Goal: Transaction & Acquisition: Book appointment/travel/reservation

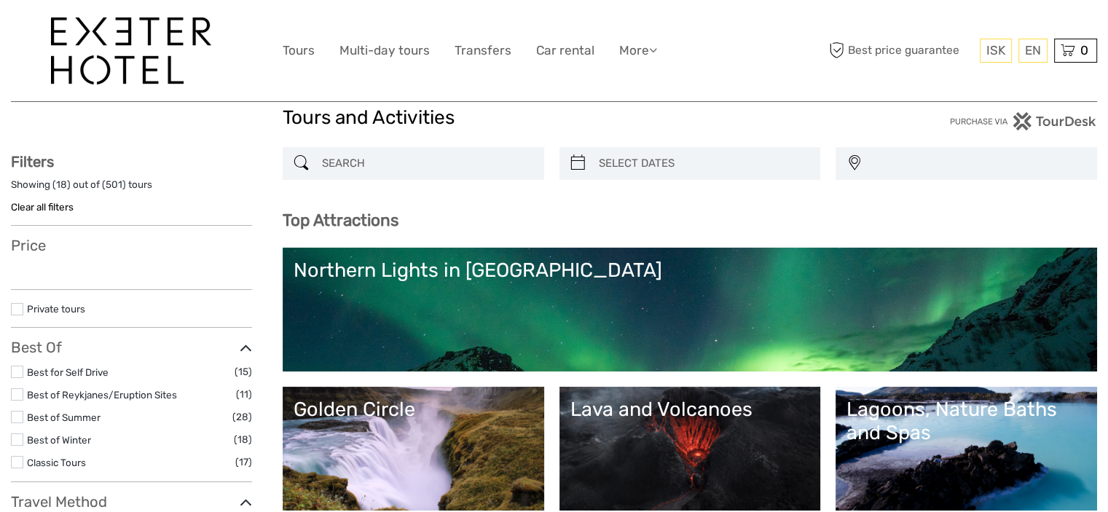
scroll to position [73, 0]
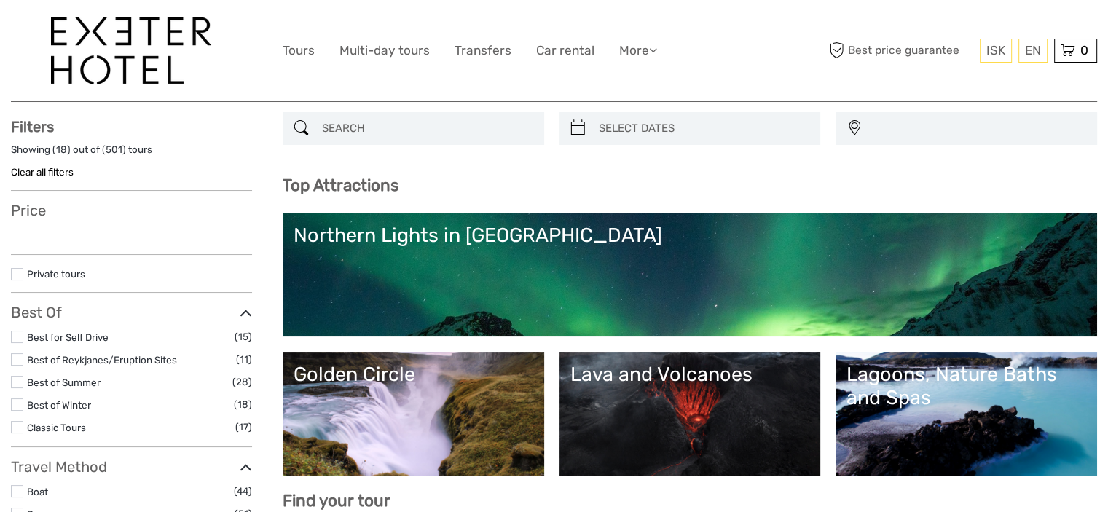
select select
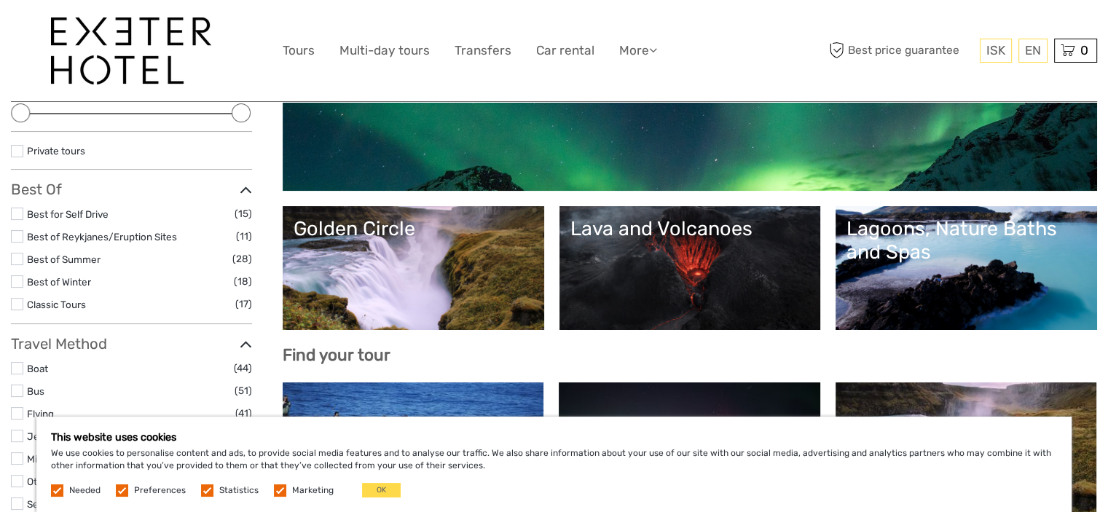
scroll to position [291, 0]
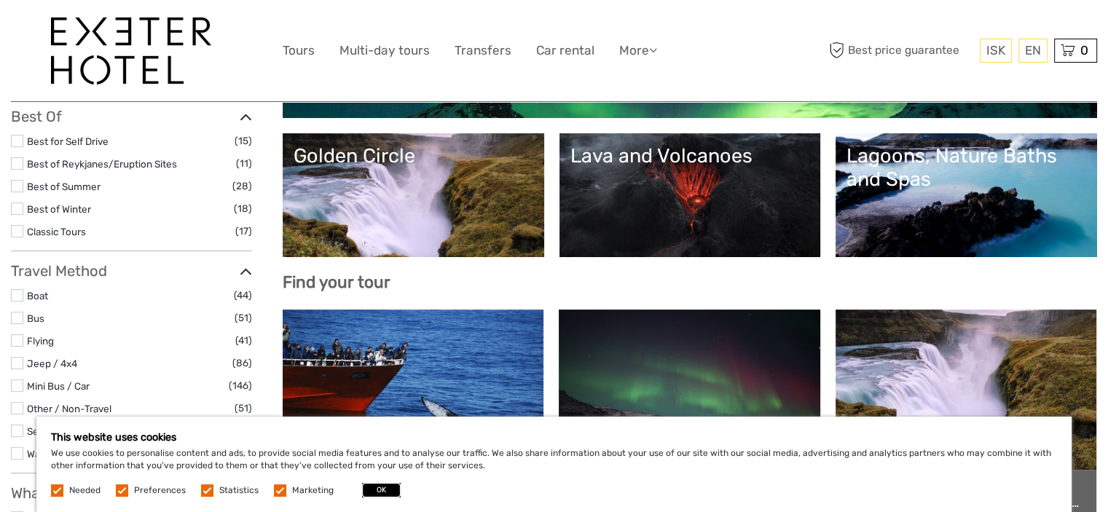
click at [368, 492] on button "OK" at bounding box center [381, 490] width 39 height 15
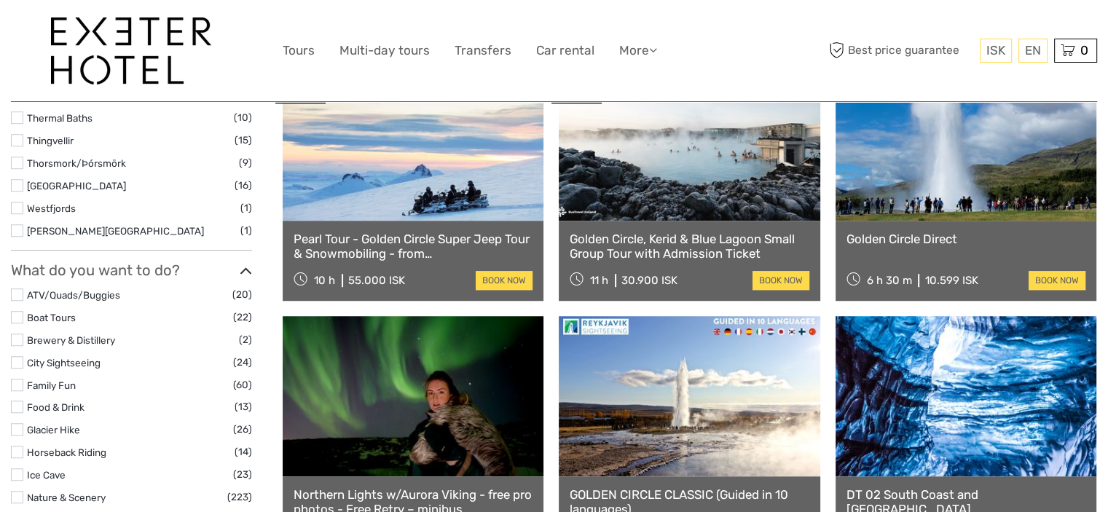
scroll to position [1020, 0]
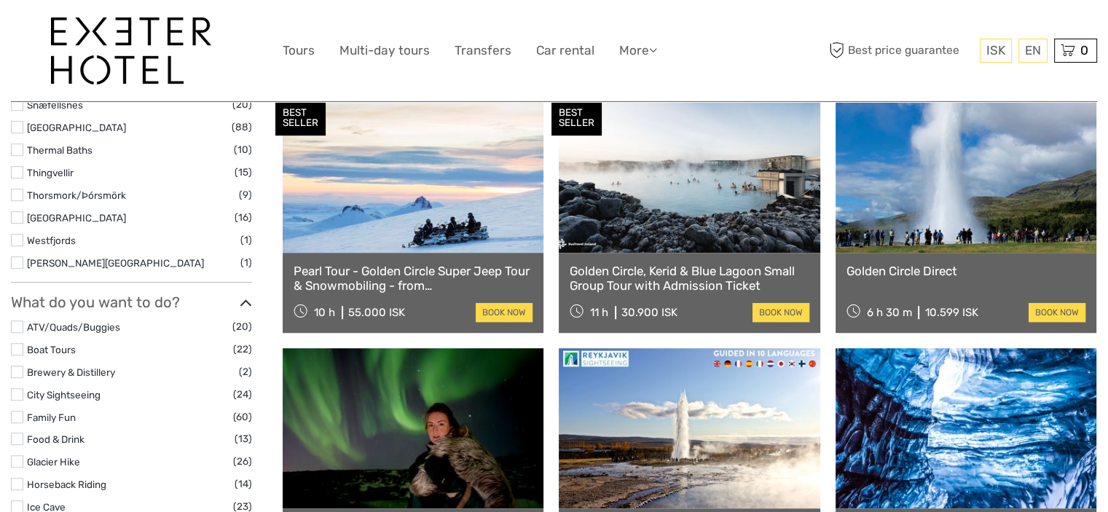
click at [993, 253] on div "Golden Circle Direct 6 h 30 m 10.599 ISK book now" at bounding box center [966, 293] width 261 height 80
click at [985, 200] on link at bounding box center [966, 173] width 261 height 160
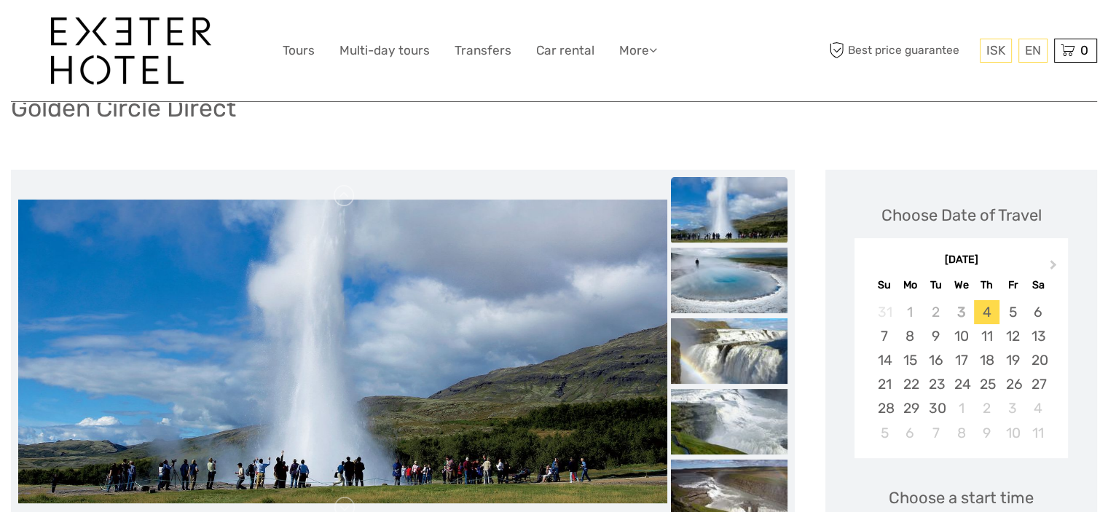
scroll to position [146, 0]
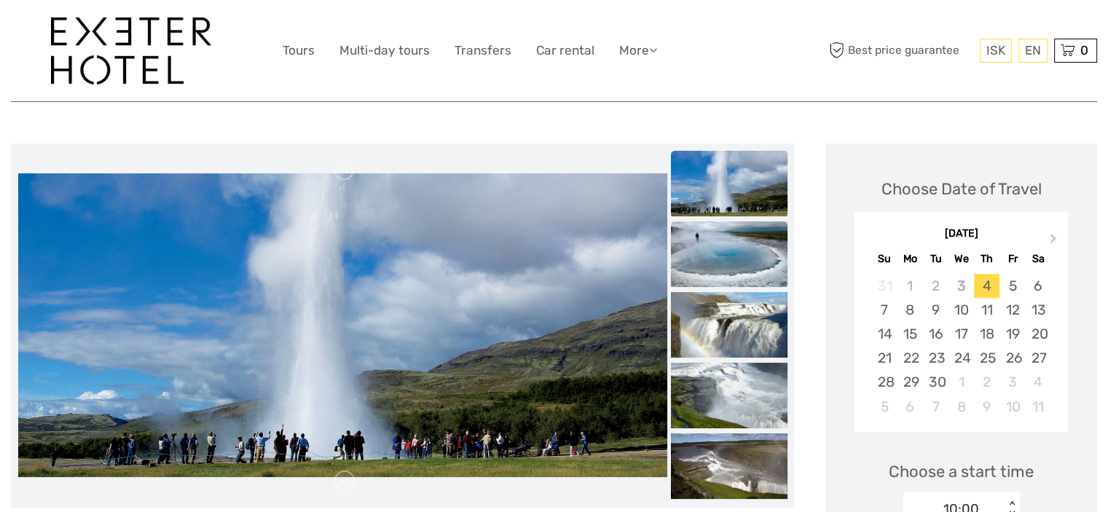
click at [763, 257] on img at bounding box center [729, 255] width 117 height 66
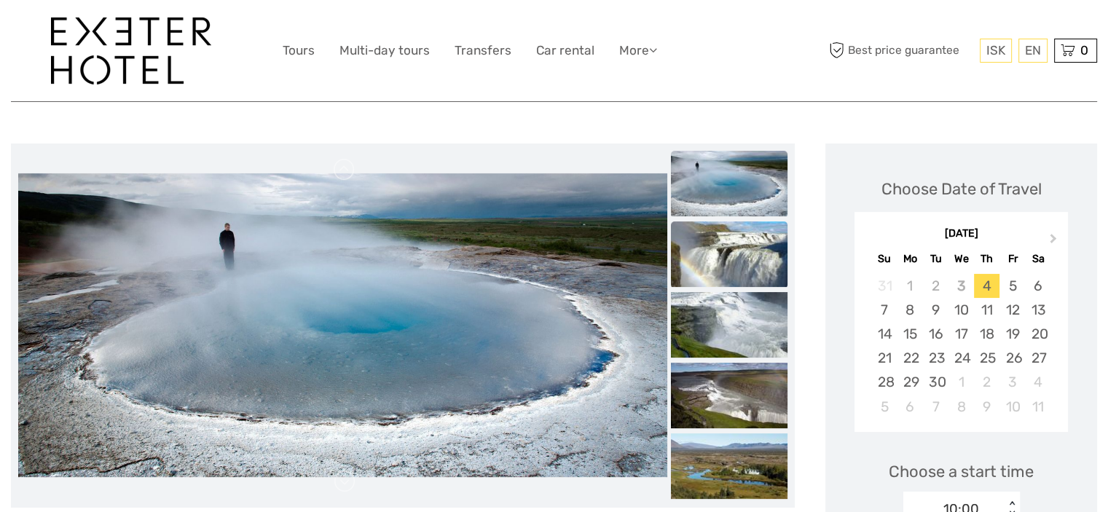
click at [767, 257] on img at bounding box center [729, 255] width 117 height 66
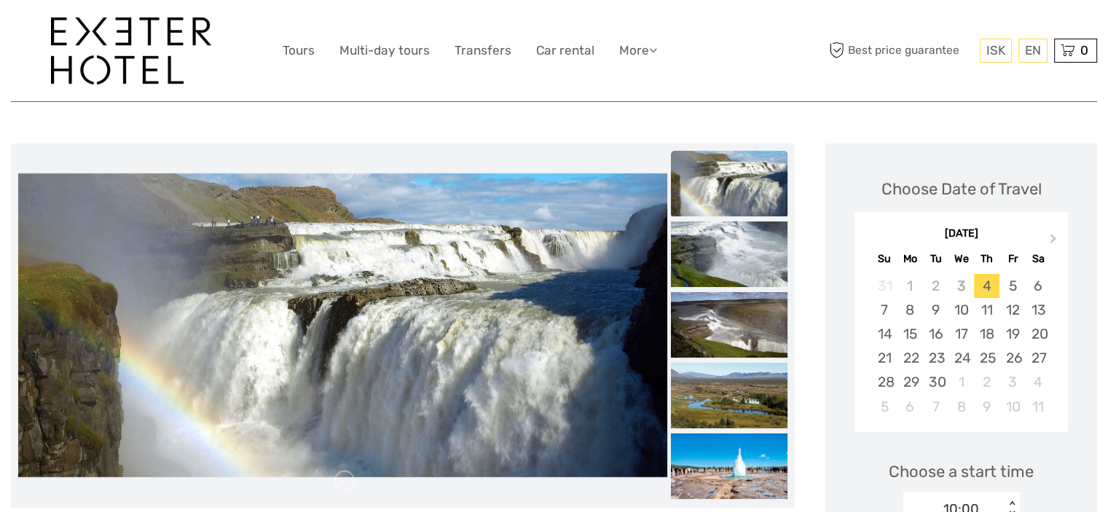
click at [767, 216] on img at bounding box center [729, 184] width 117 height 66
click at [756, 270] on img at bounding box center [729, 255] width 117 height 66
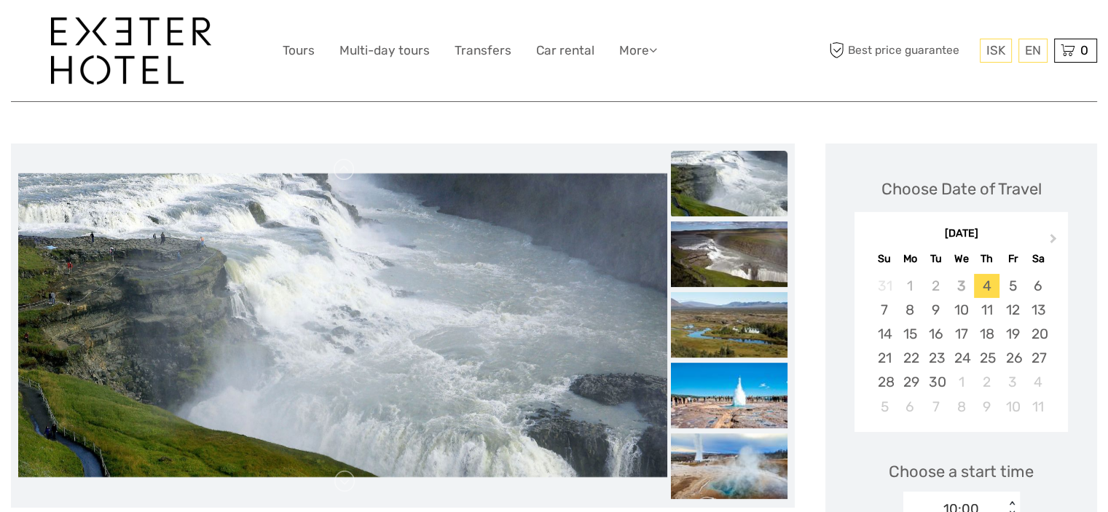
click at [756, 270] on ul at bounding box center [729, 434] width 117 height 990
click at [752, 316] on img at bounding box center [729, 325] width 117 height 66
click at [752, 316] on ul at bounding box center [729, 434] width 117 height 990
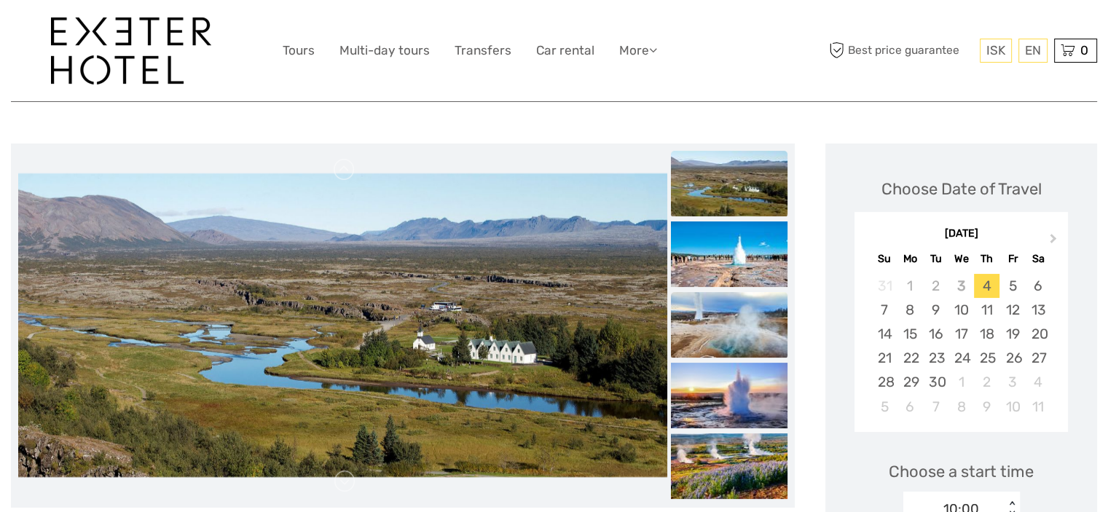
click at [741, 317] on img at bounding box center [729, 325] width 117 height 66
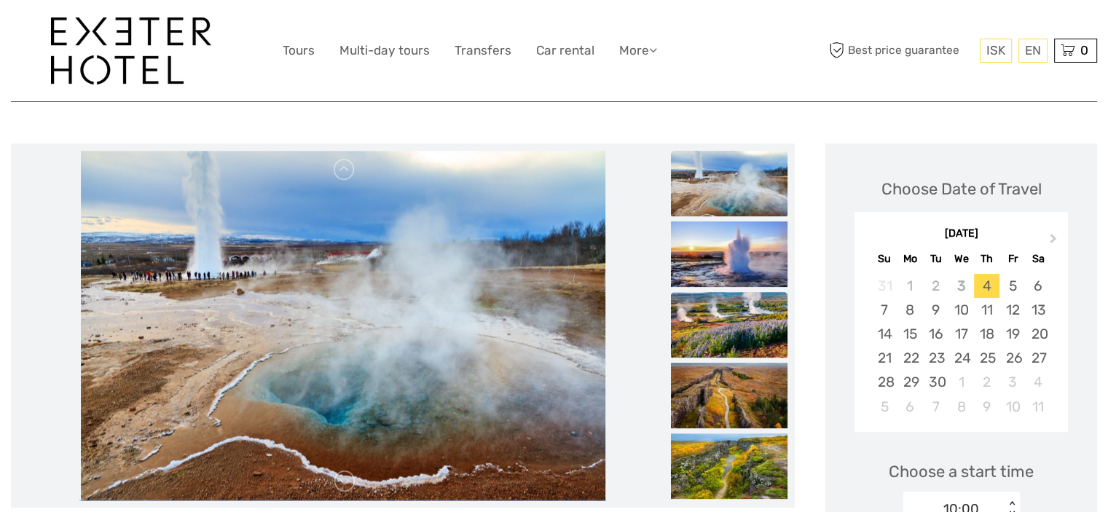
click at [743, 342] on img at bounding box center [729, 325] width 117 height 66
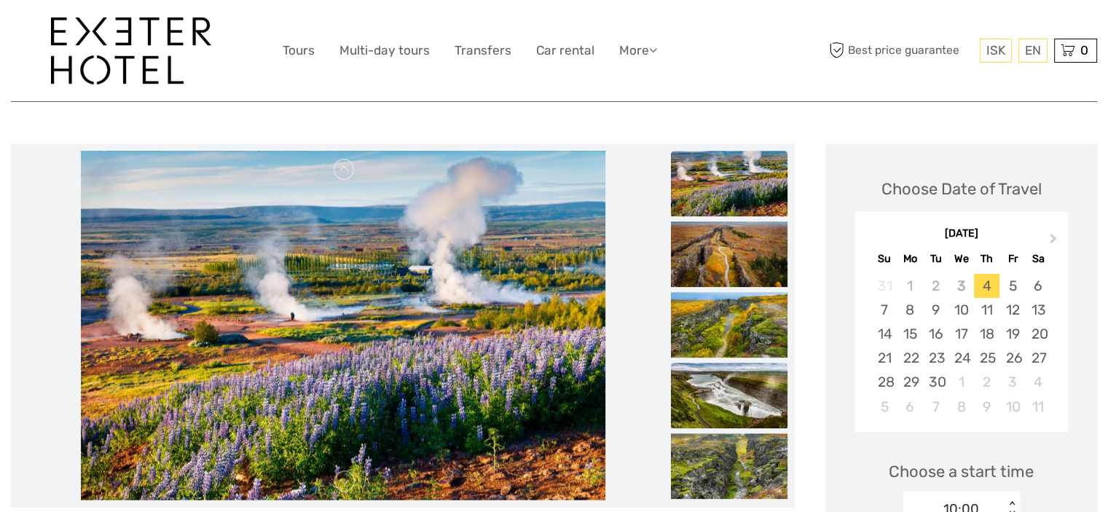
click at [743, 404] on img at bounding box center [729, 396] width 117 height 66
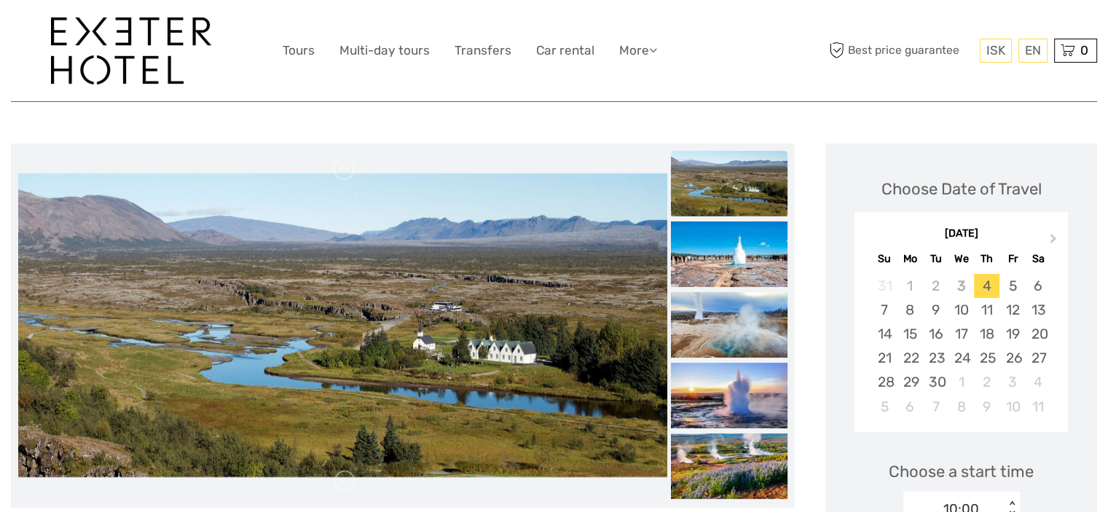
scroll to position [219, 0]
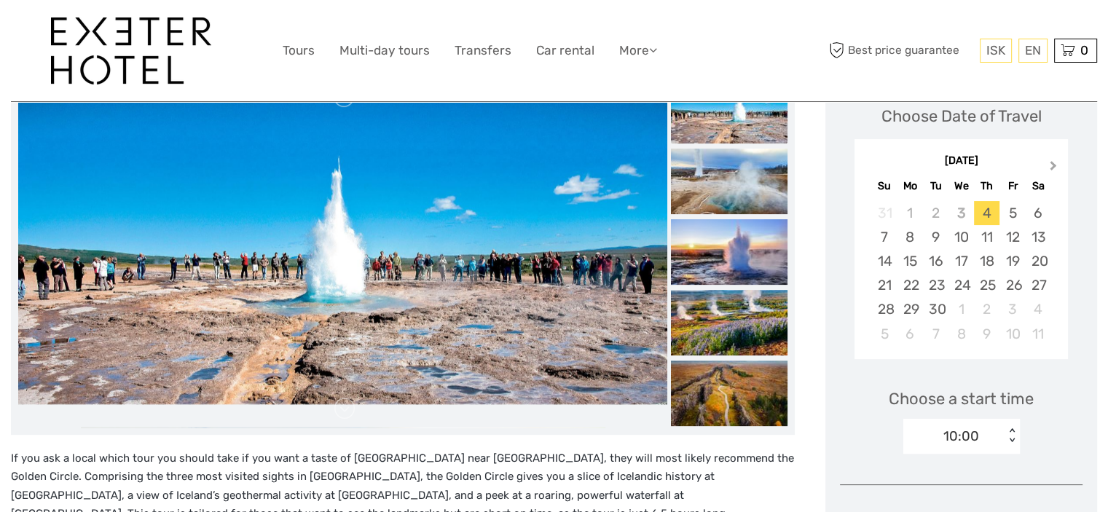
click at [1057, 164] on button "Next Month" at bounding box center [1055, 168] width 23 height 23
click at [869, 166] on span "Previous Month" at bounding box center [869, 168] width 0 height 21
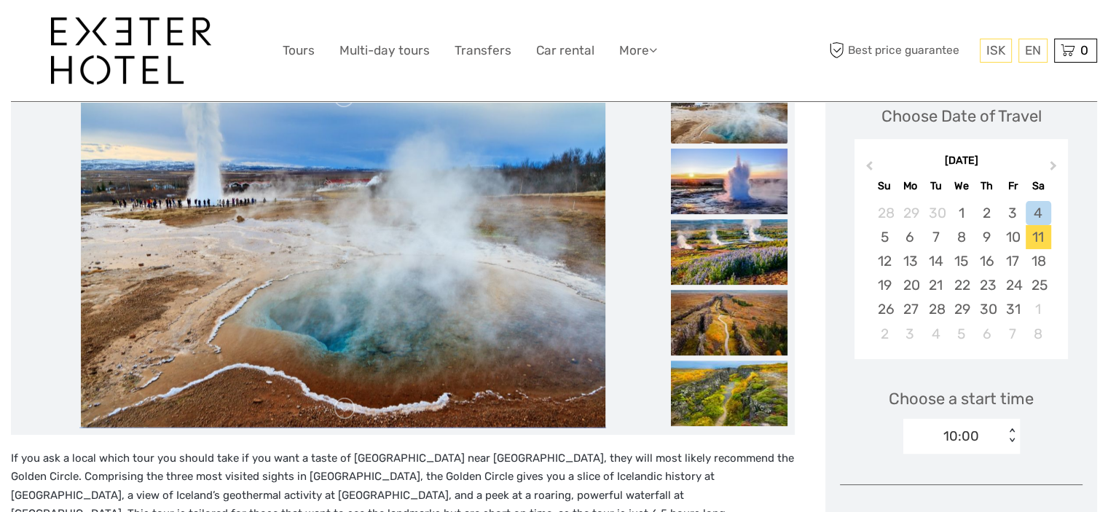
click at [1038, 235] on div "11" at bounding box center [1039, 237] width 26 height 24
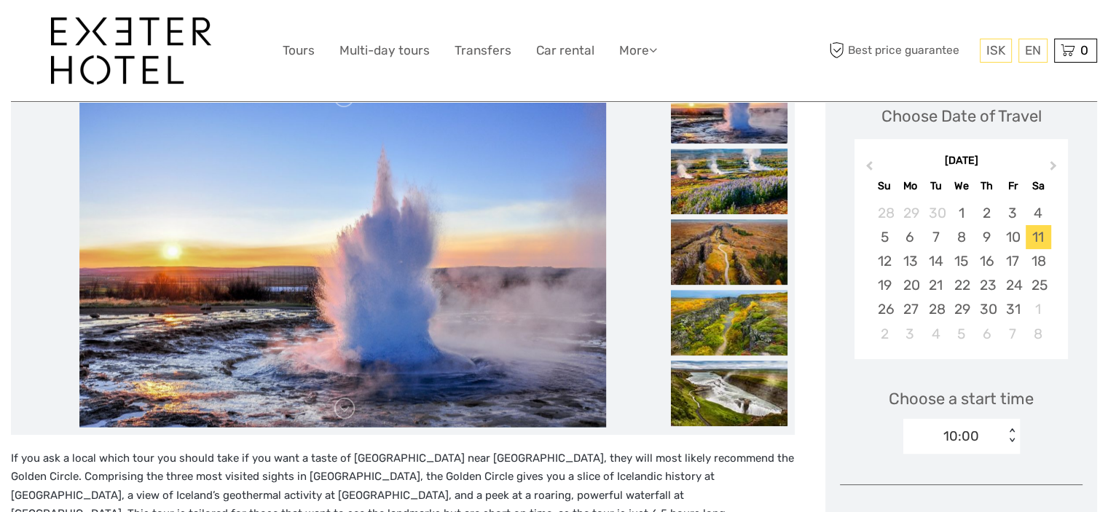
click at [1013, 431] on div "10:00 < >" at bounding box center [962, 436] width 117 height 35
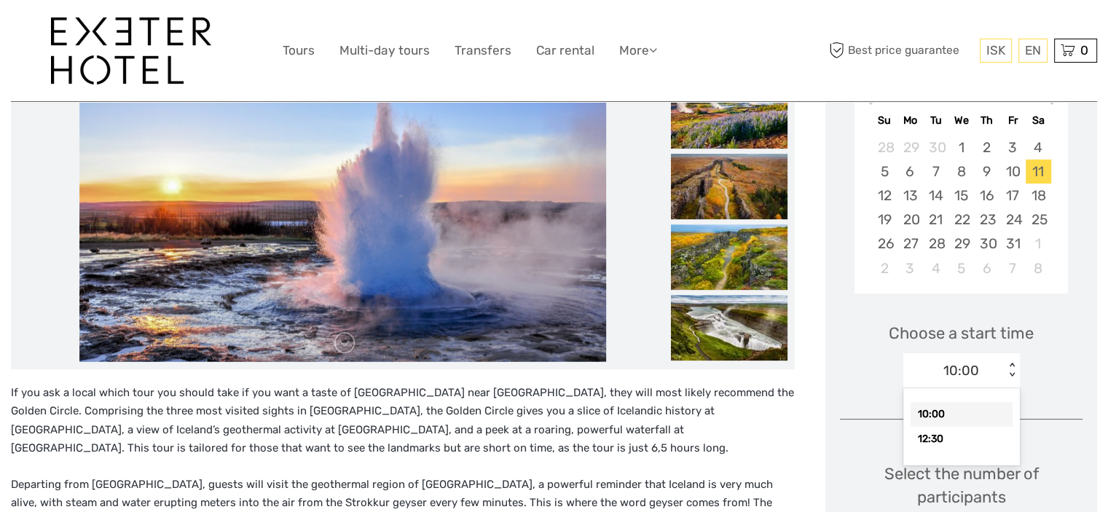
scroll to position [316, 0]
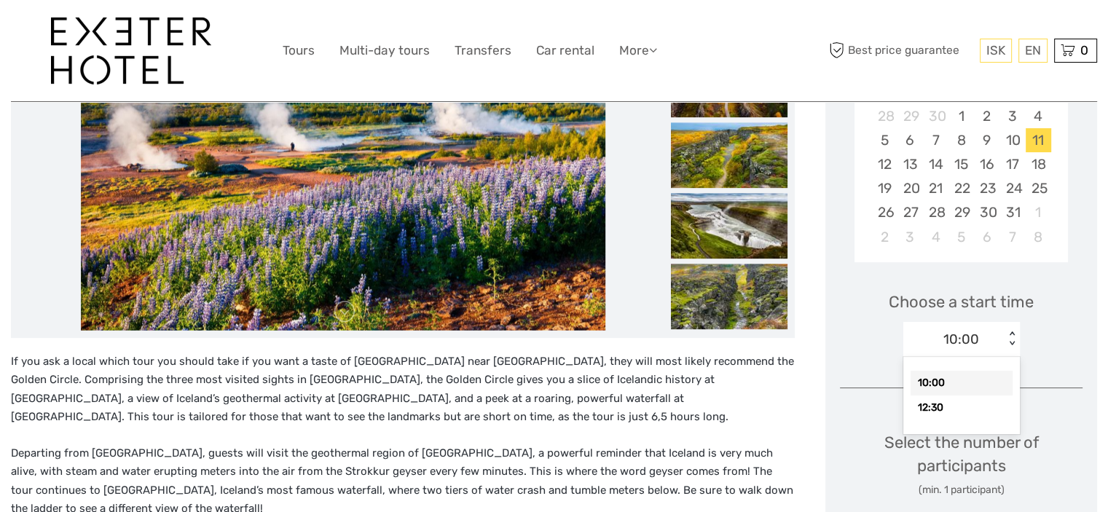
click at [931, 383] on div "10:00" at bounding box center [962, 383] width 102 height 25
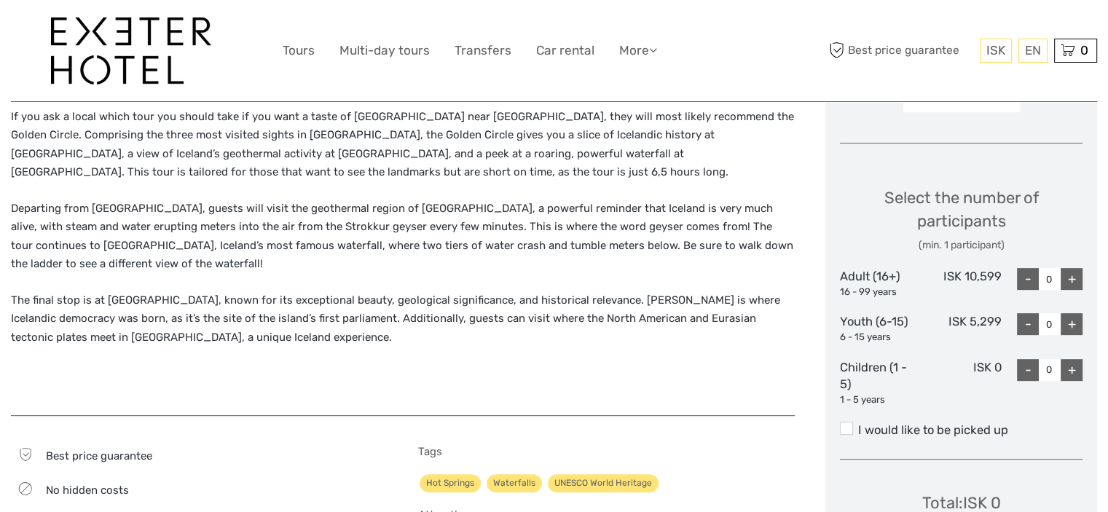
scroll to position [607, 0]
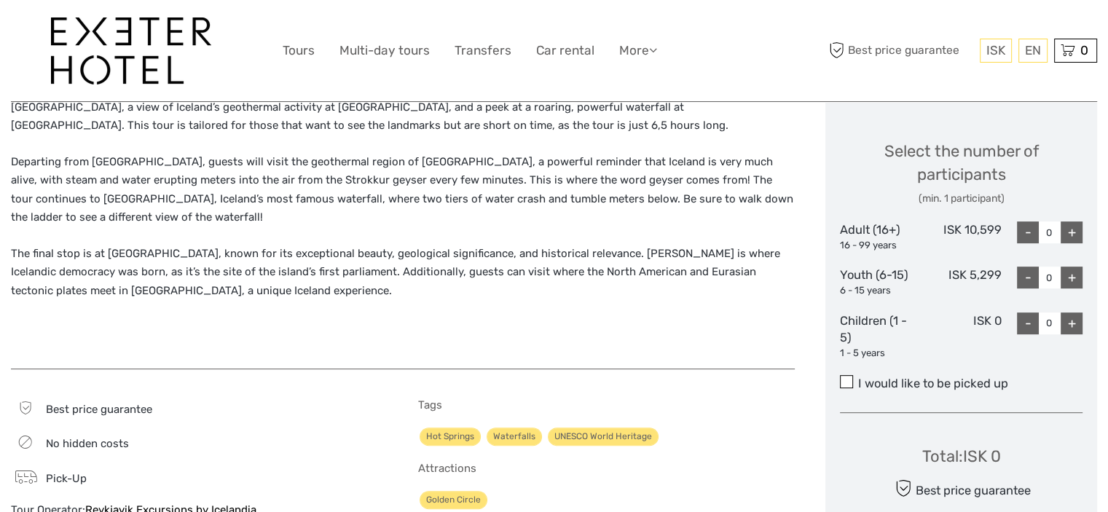
click at [850, 380] on span at bounding box center [846, 381] width 13 height 13
click at [858, 378] on input "I would like to be picked up" at bounding box center [858, 378] width 0 height 0
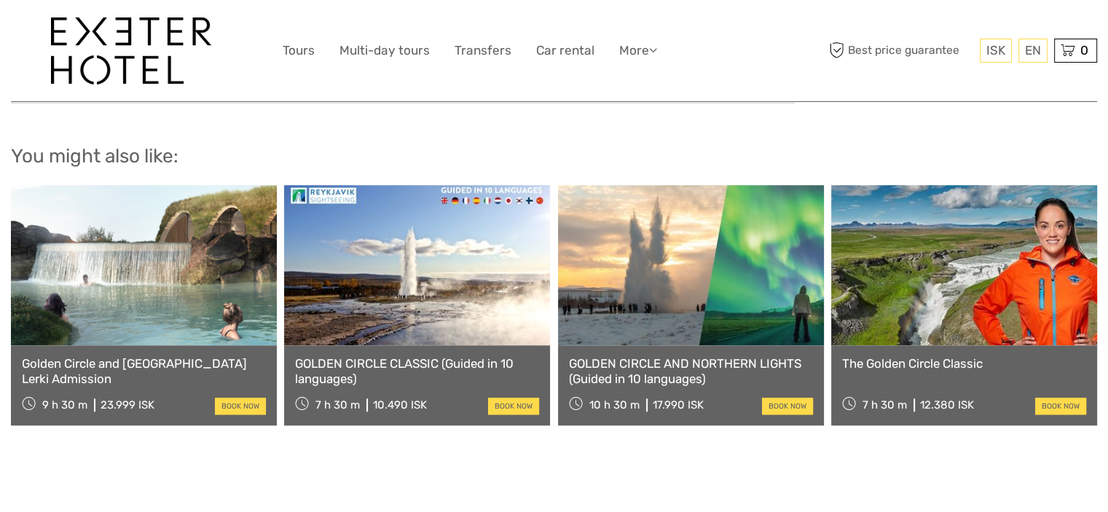
scroll to position [1530, 0]
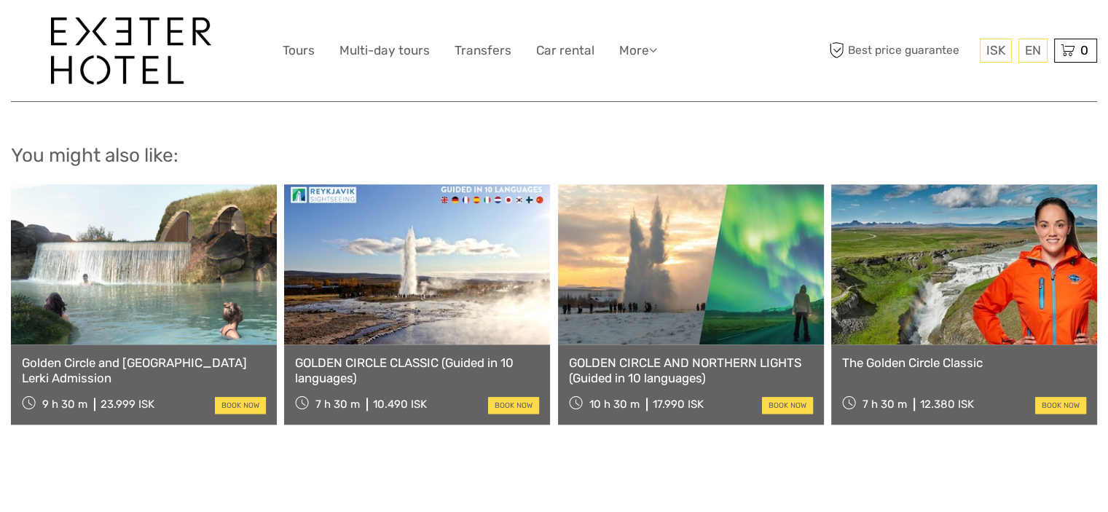
click at [428, 373] on link "GOLDEN CIRCLE CLASSIC (Guided in 10 languages)" at bounding box center [417, 371] width 244 height 30
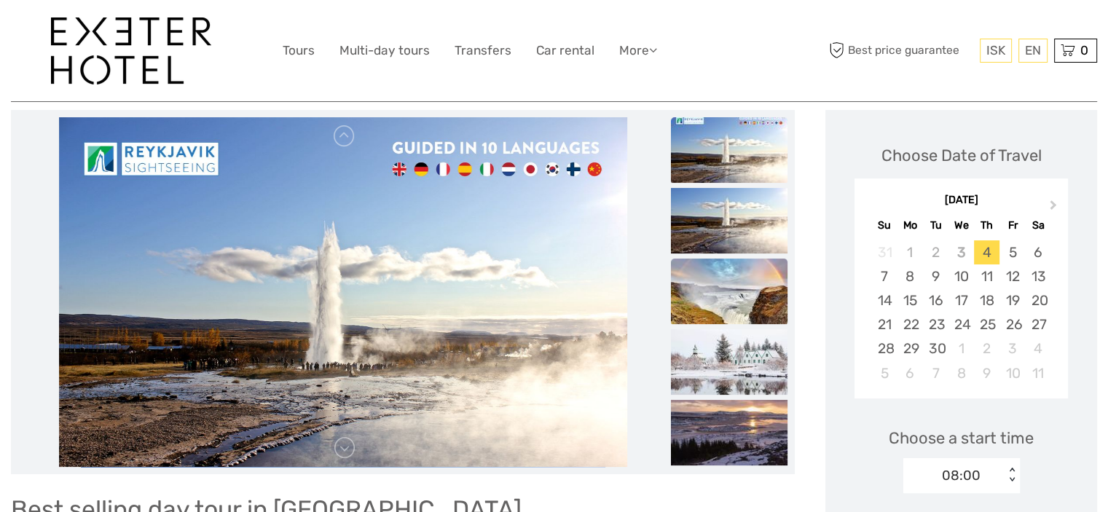
scroll to position [146, 0]
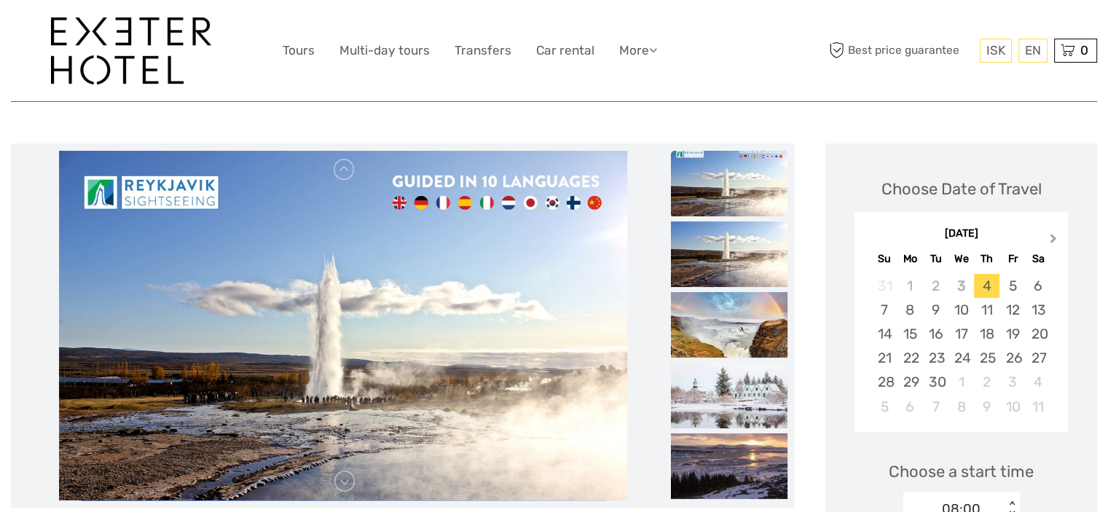
click at [1055, 233] on button "Next Month" at bounding box center [1055, 241] width 23 height 23
click at [1036, 309] on div "11" at bounding box center [1039, 310] width 26 height 24
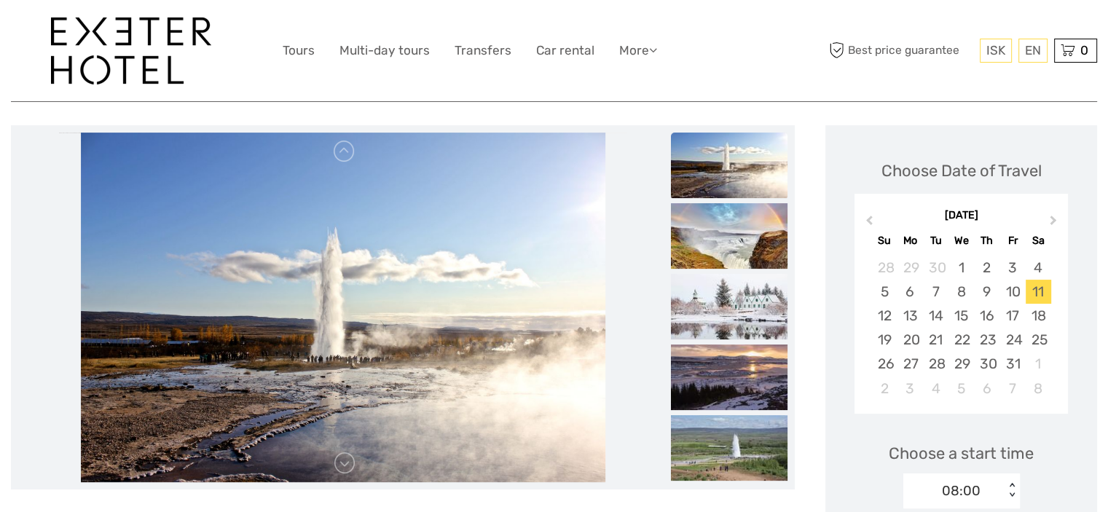
scroll to position [219, 0]
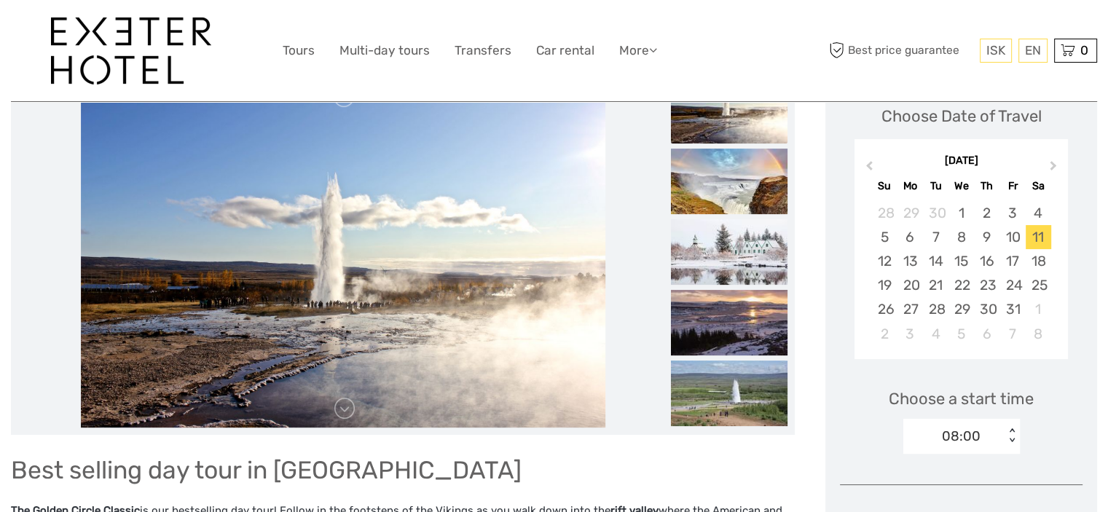
click at [1011, 439] on div "08:00 < >" at bounding box center [962, 436] width 117 height 35
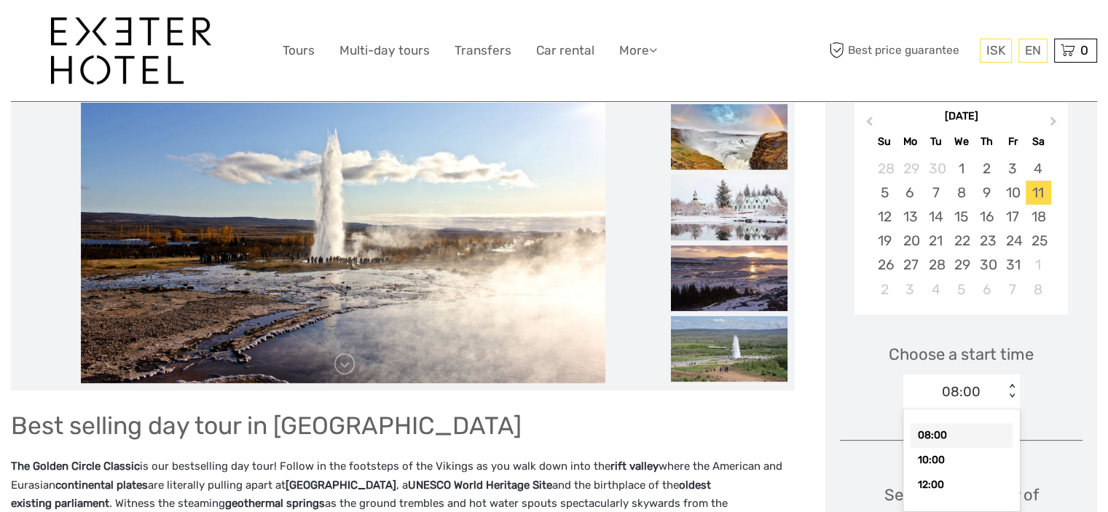
scroll to position [267, 0]
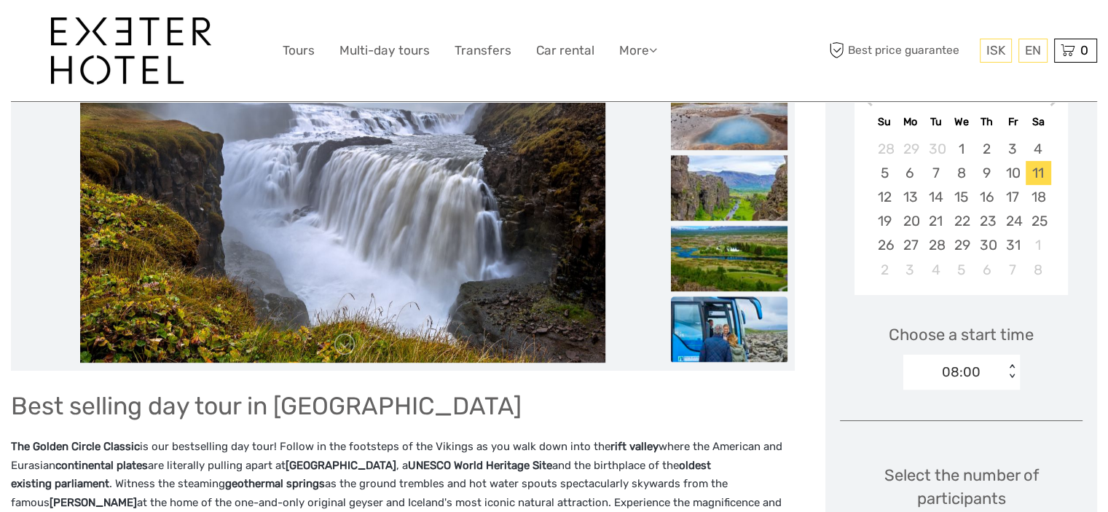
scroll to position [291, 0]
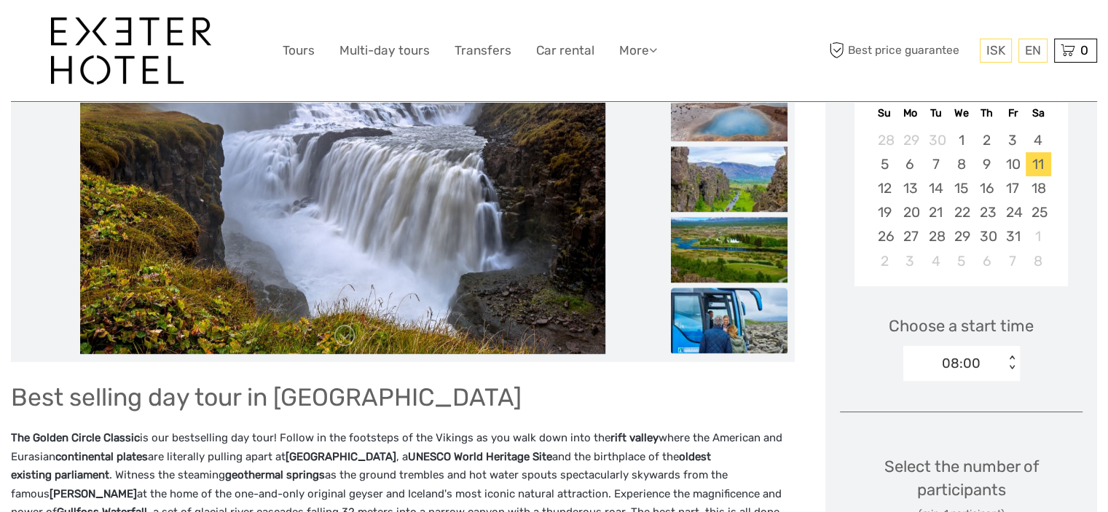
click at [723, 334] on img at bounding box center [729, 321] width 117 height 66
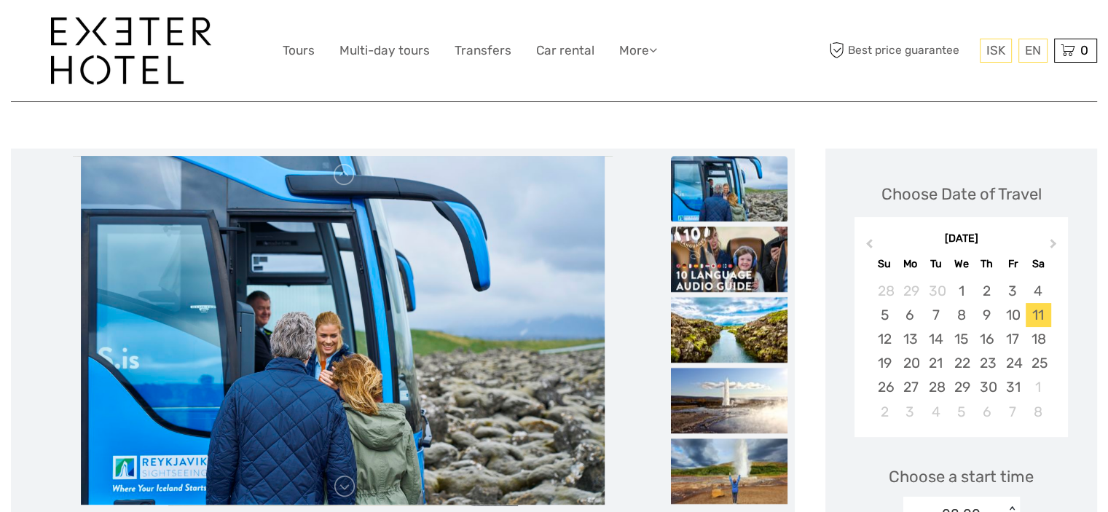
scroll to position [73, 0]
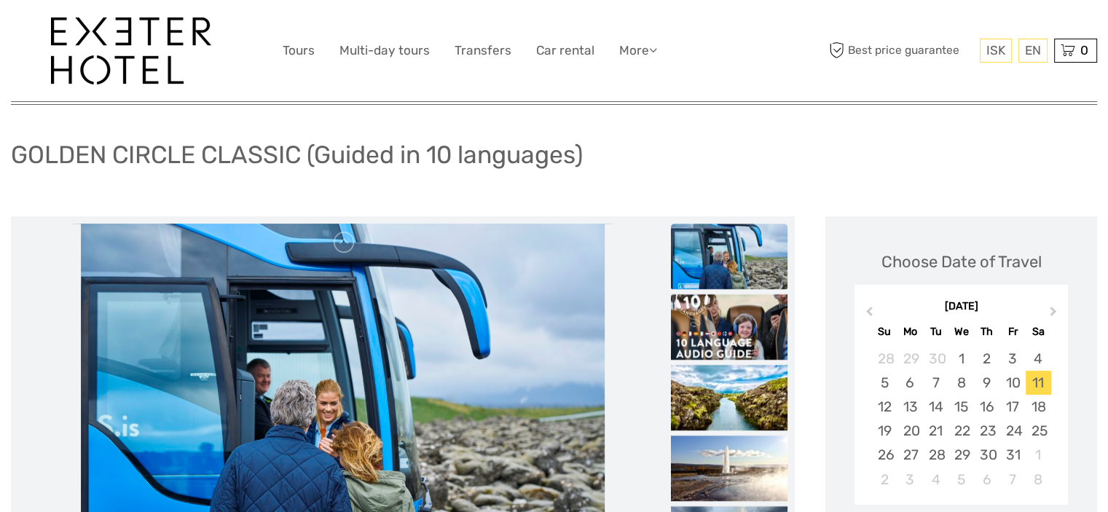
click at [730, 251] on img at bounding box center [729, 257] width 117 height 66
click at [755, 326] on img at bounding box center [729, 327] width 117 height 66
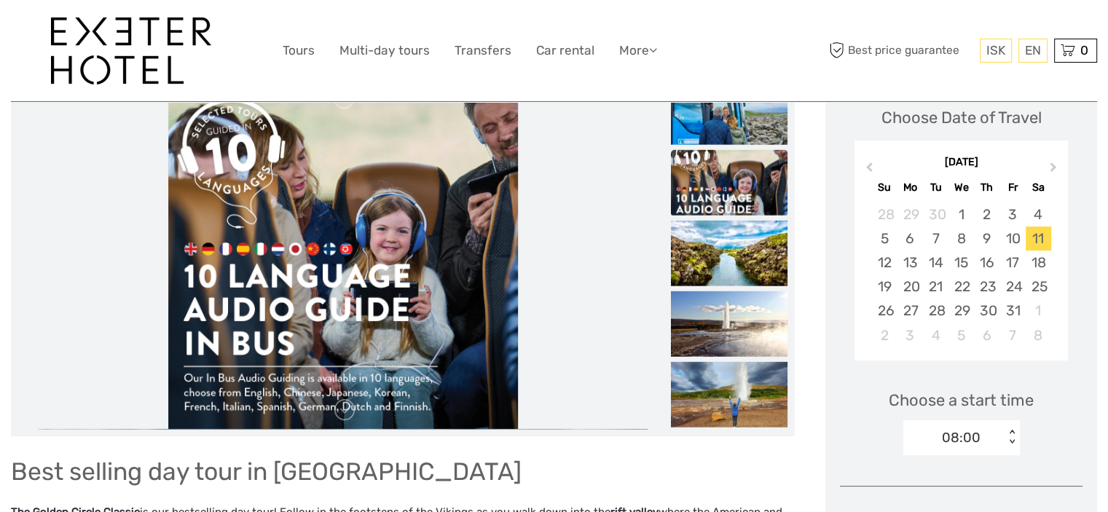
scroll to position [219, 0]
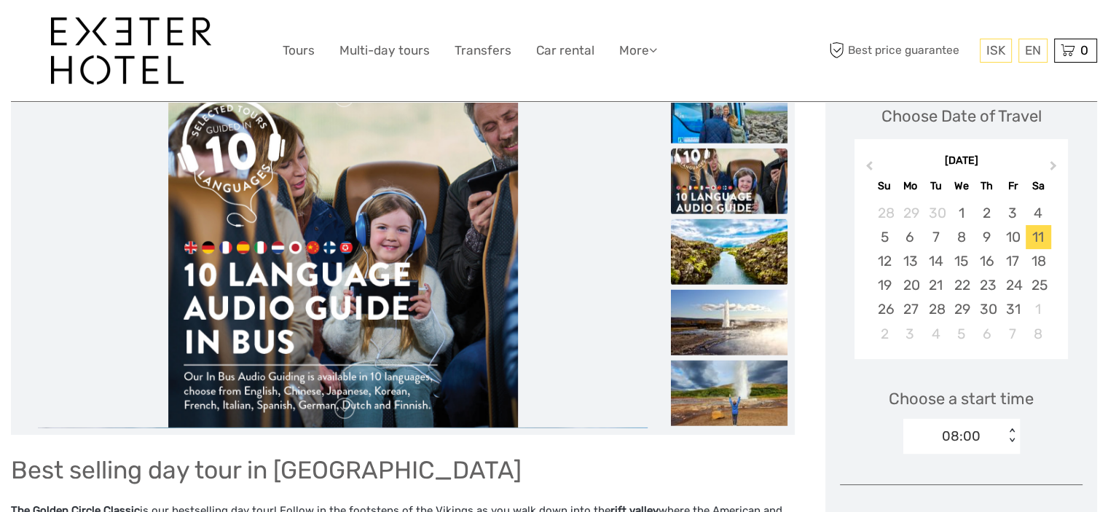
click at [713, 251] on img at bounding box center [729, 252] width 117 height 66
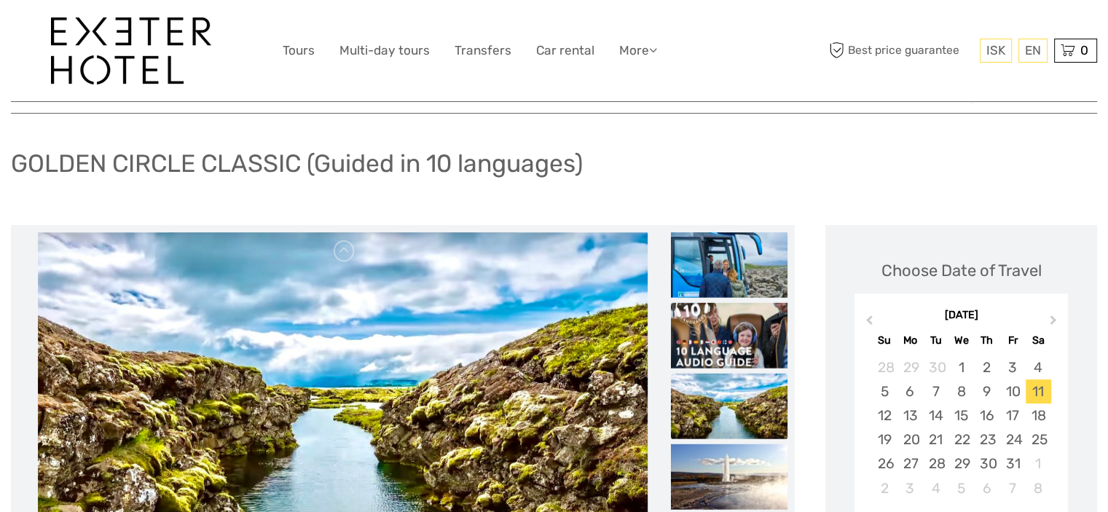
scroll to position [0, 0]
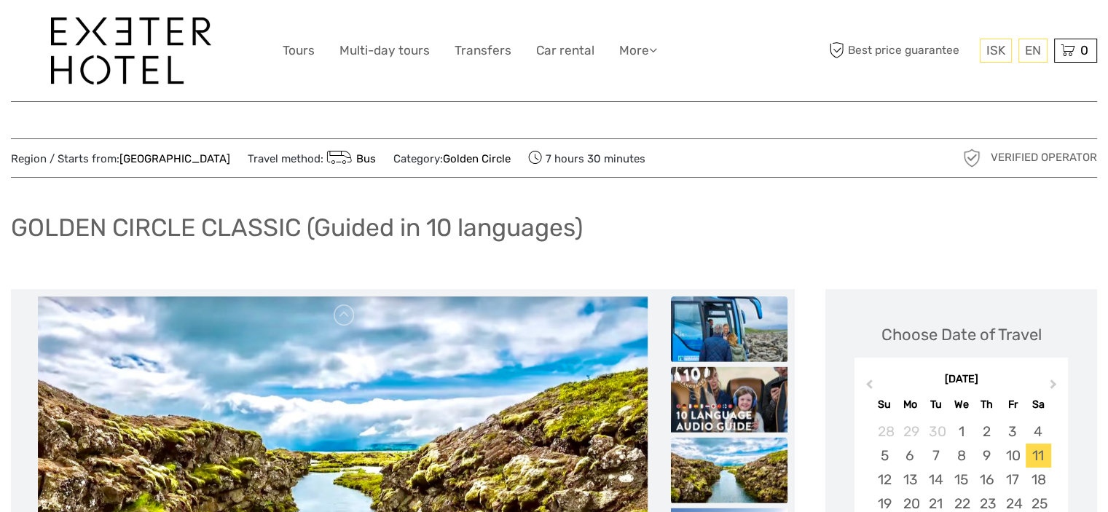
click at [709, 334] on img at bounding box center [729, 329] width 117 height 66
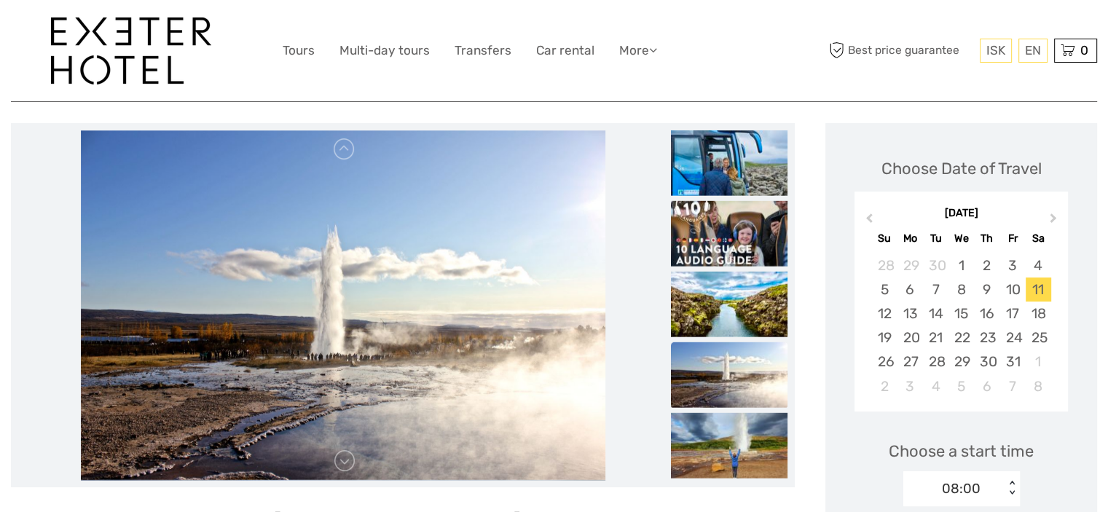
scroll to position [291, 0]
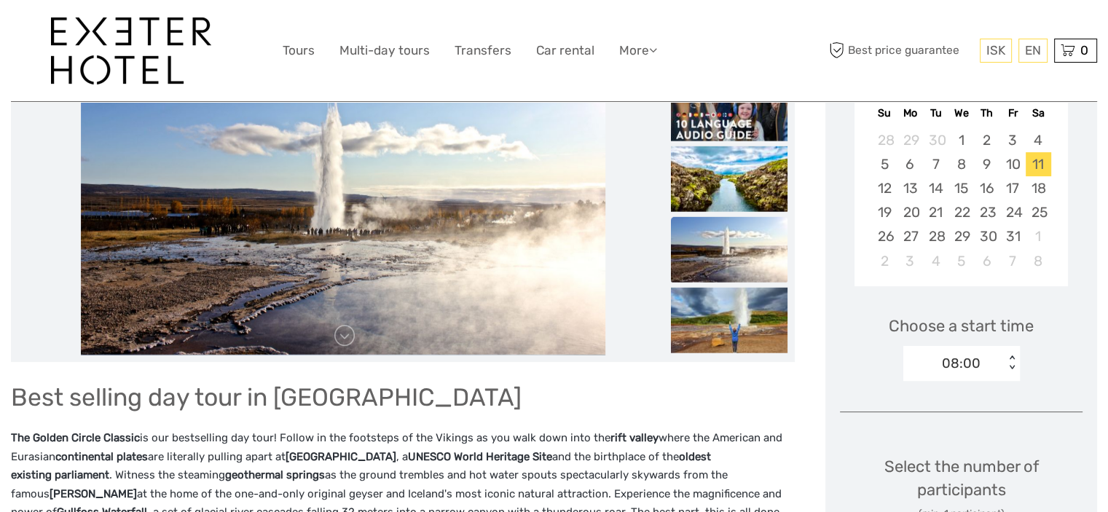
click at [1014, 356] on div "< >" at bounding box center [1012, 363] width 12 height 15
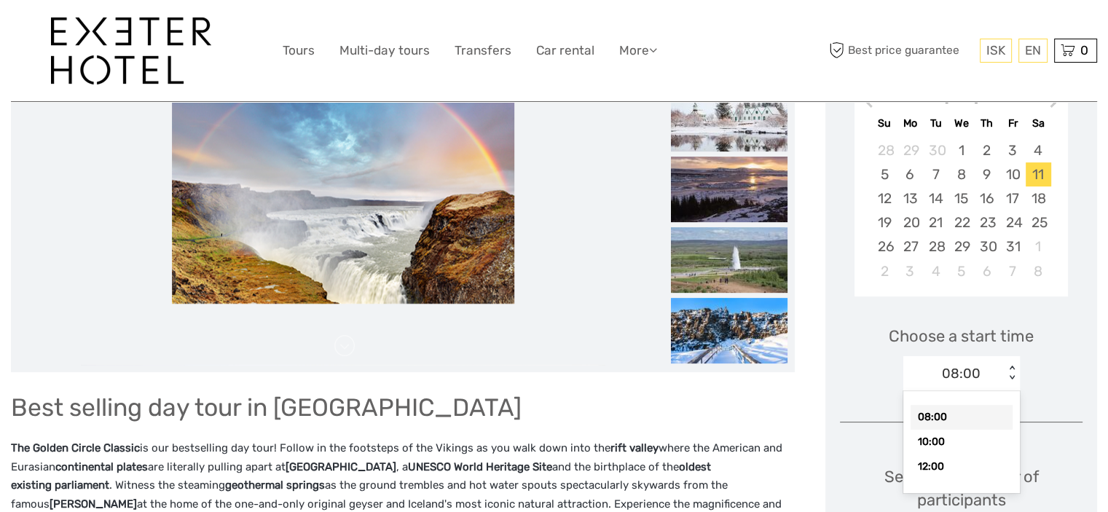
scroll to position [219, 0]
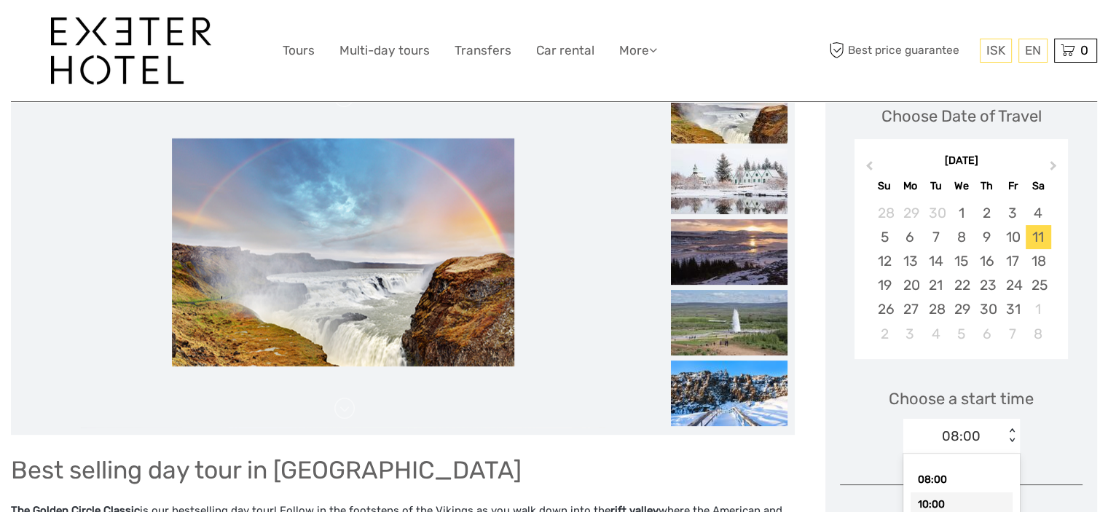
click at [932, 500] on div "10:00" at bounding box center [962, 505] width 102 height 25
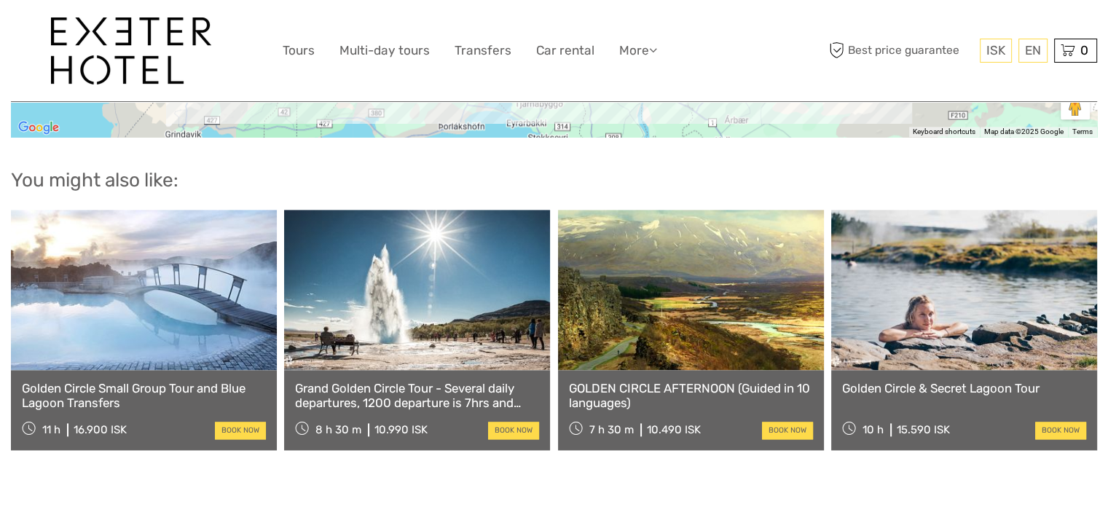
scroll to position [1968, 0]
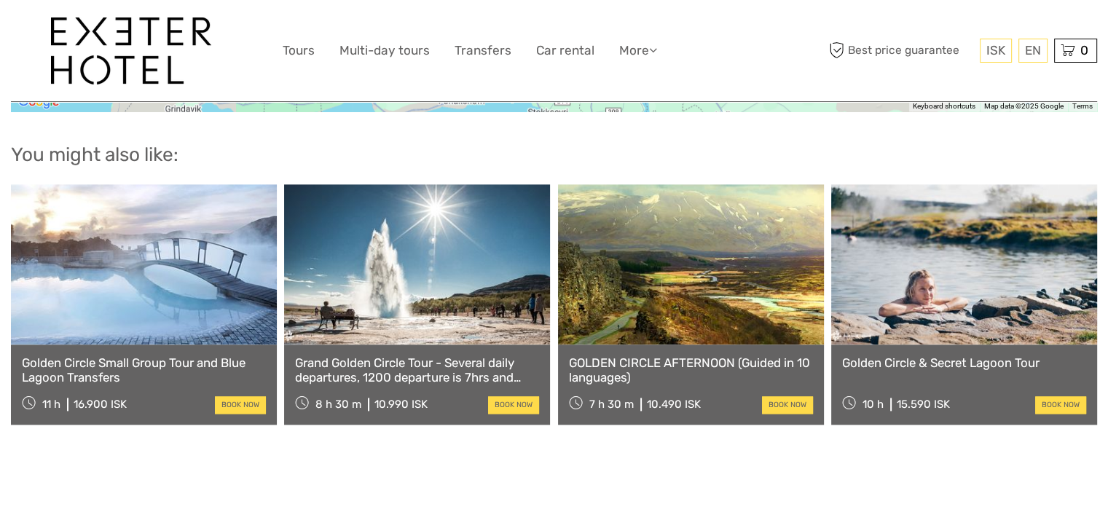
click at [426, 372] on link "Grand Golden Circle Tour - Several daily departures, 1200 departure is 7hrs and…" at bounding box center [417, 371] width 244 height 30
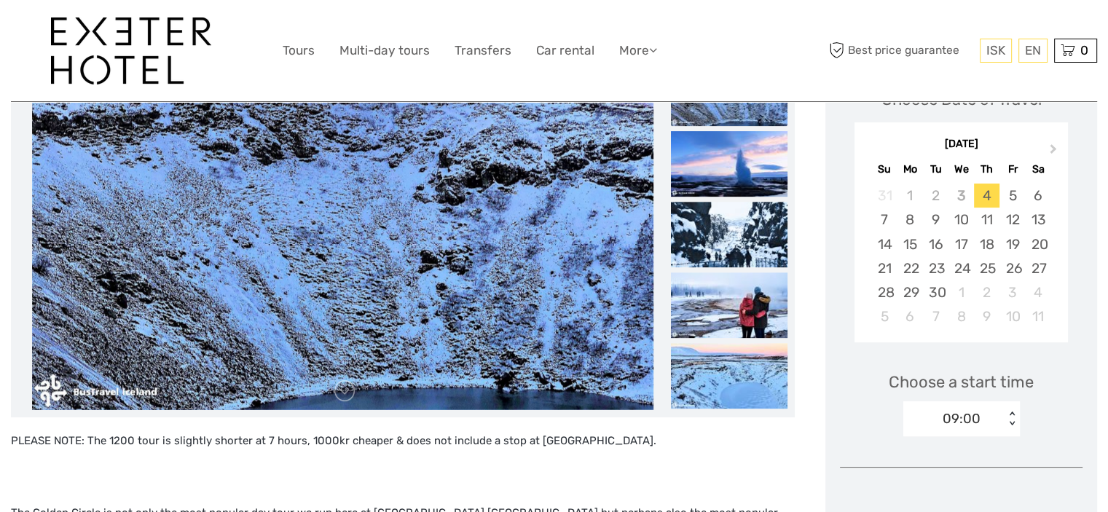
scroll to position [219, 0]
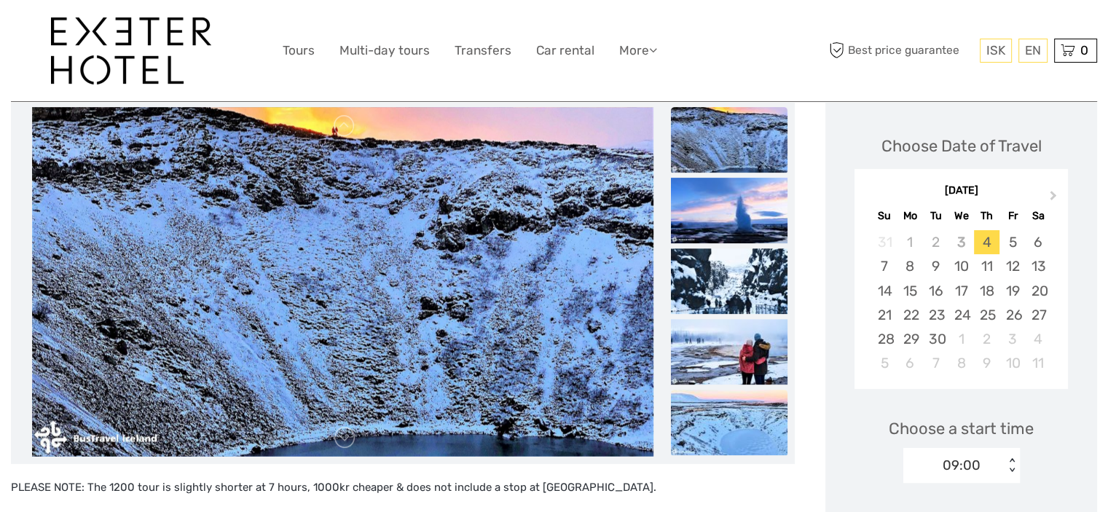
click at [724, 431] on img at bounding box center [729, 423] width 117 height 66
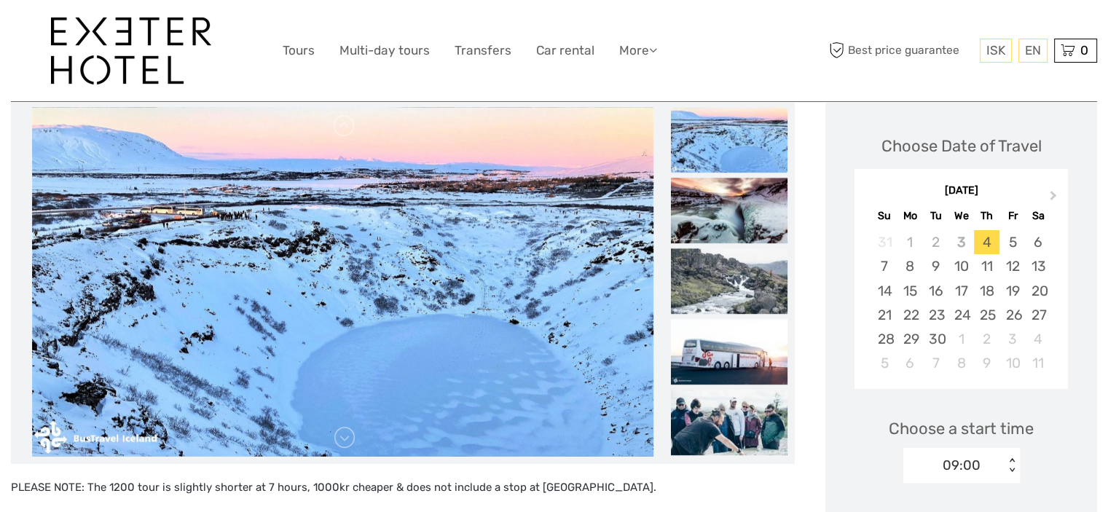
click at [724, 431] on img at bounding box center [729, 423] width 117 height 66
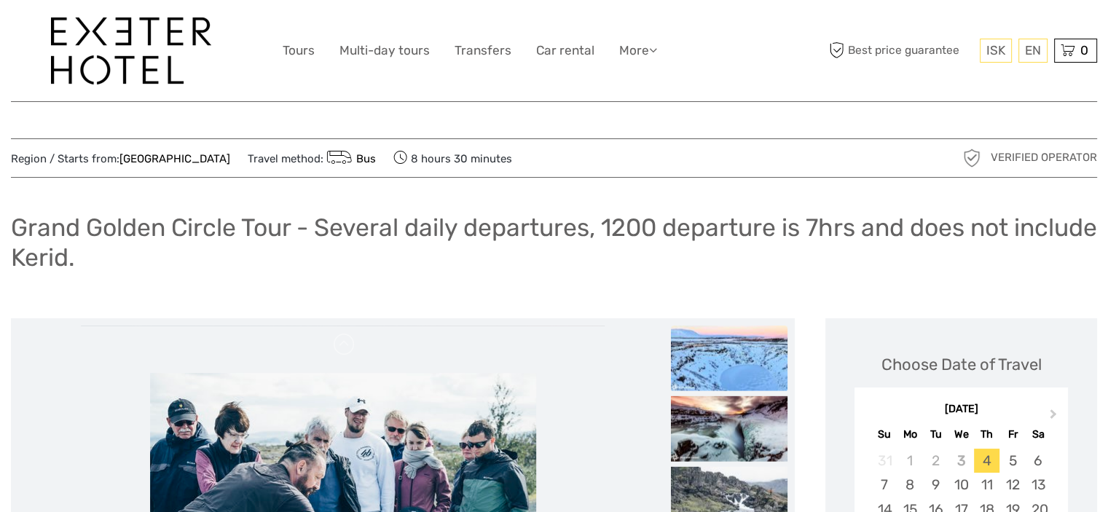
scroll to position [73, 0]
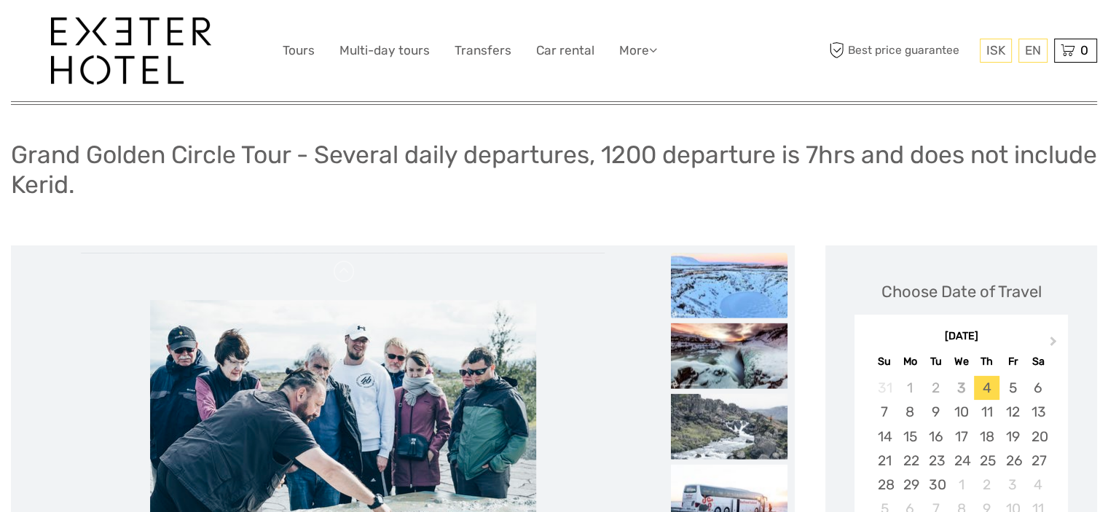
click at [725, 291] on img at bounding box center [729, 286] width 117 height 66
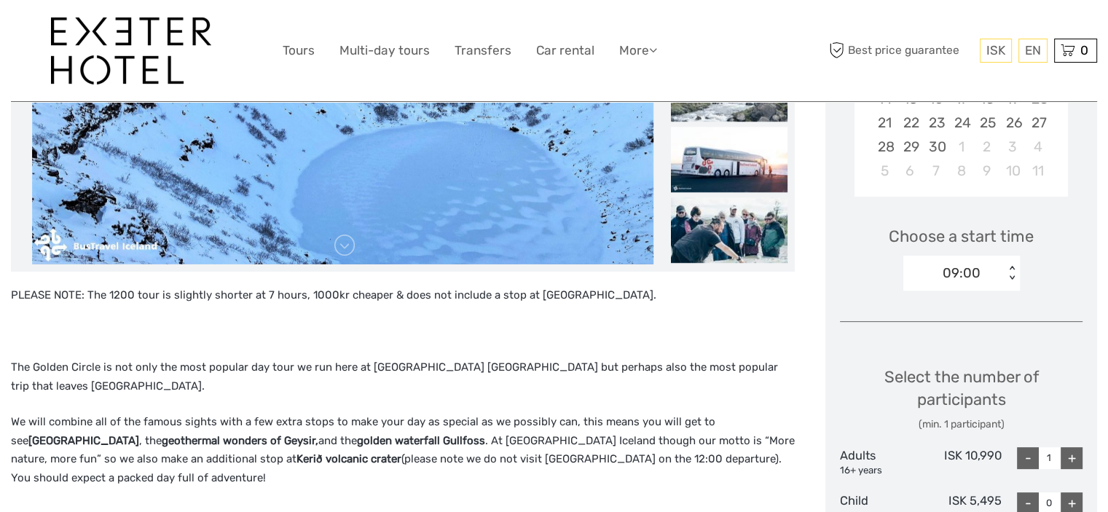
scroll to position [437, 0]
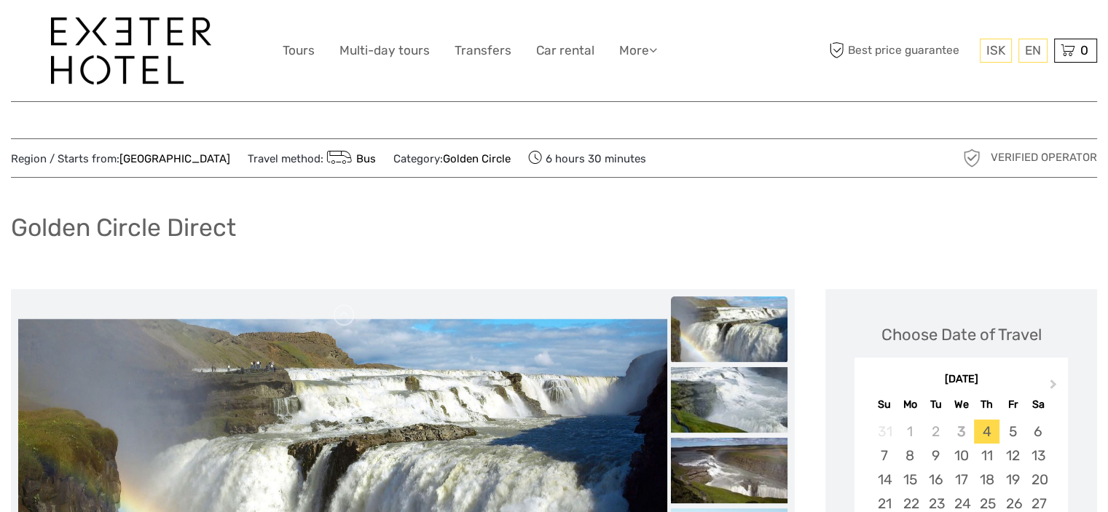
click at [324, 157] on link "Bus" at bounding box center [350, 158] width 52 height 13
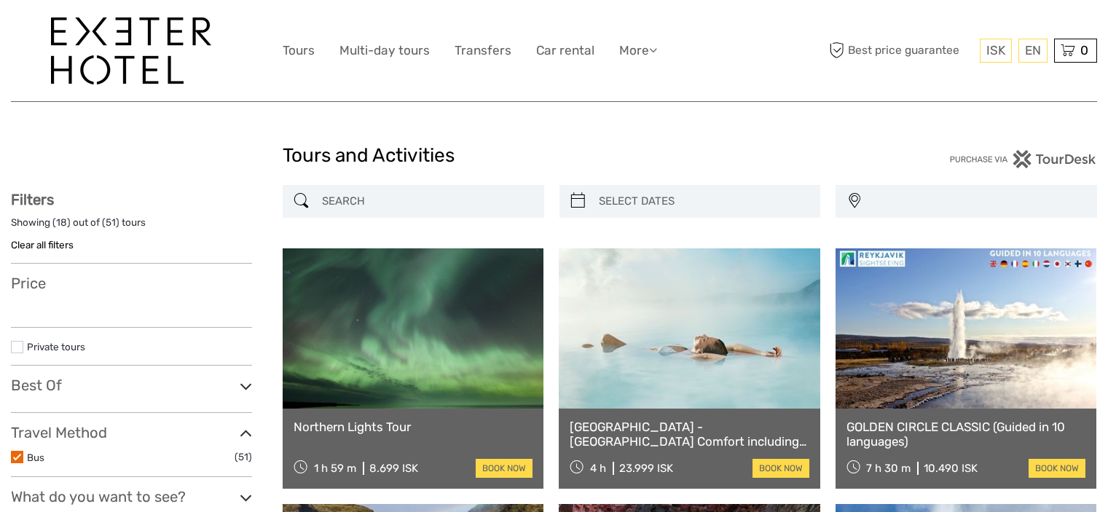
select select
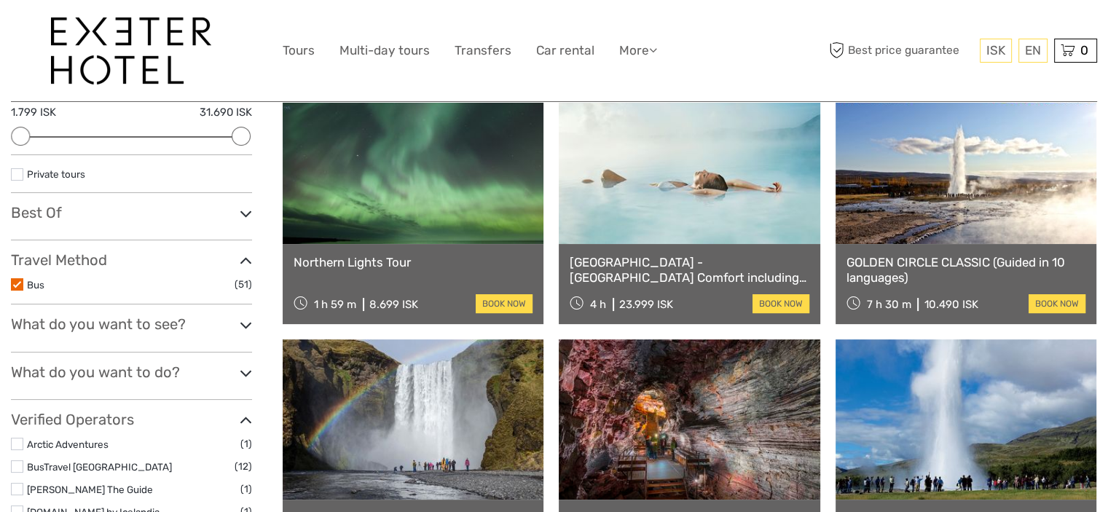
scroll to position [219, 0]
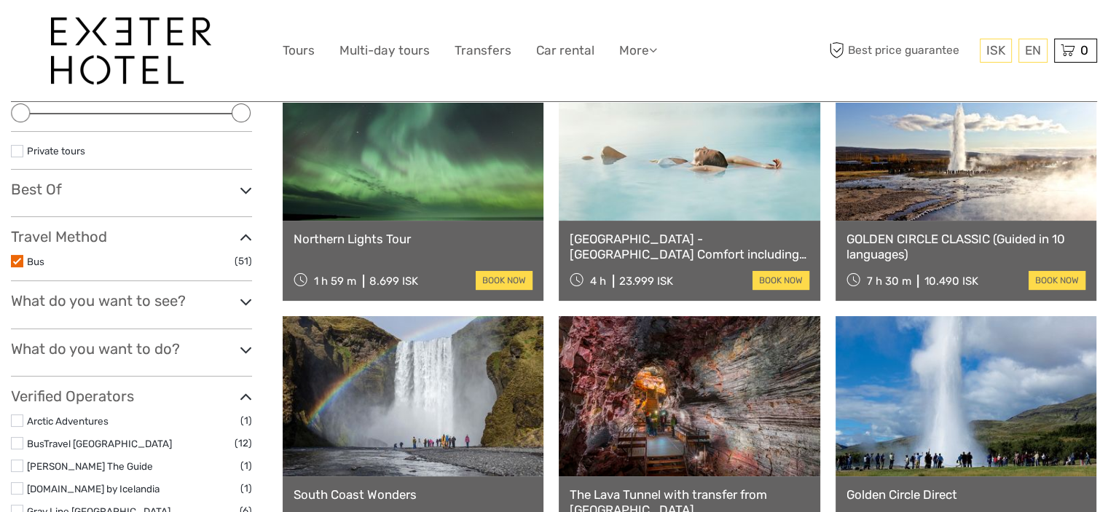
click at [242, 298] on icon at bounding box center [246, 302] width 12 height 20
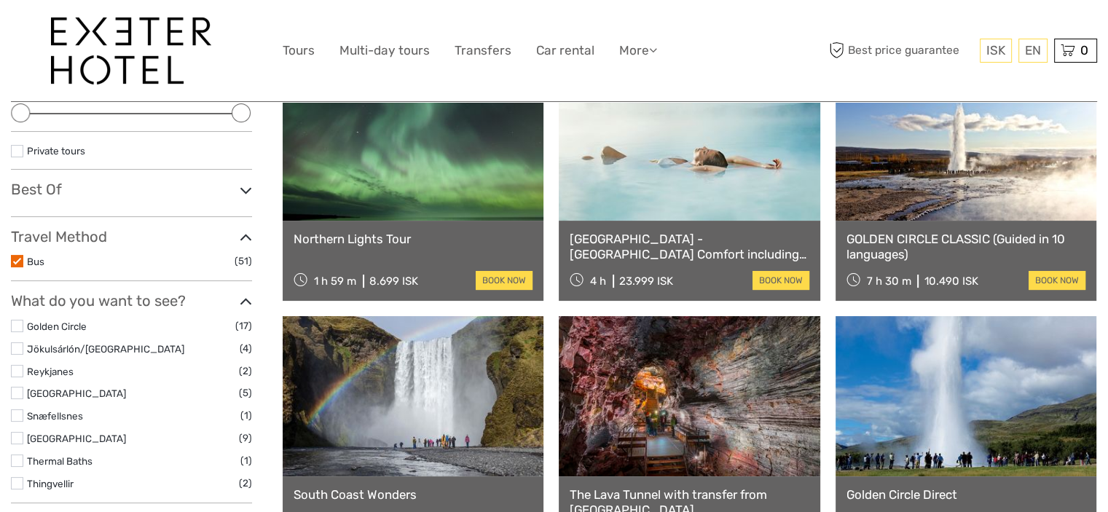
click at [23, 326] on li "Golden Circle (17)" at bounding box center [131, 326] width 241 height 17
click at [17, 326] on label at bounding box center [17, 326] width 12 height 12
click at [0, 0] on input "checkbox" at bounding box center [0, 0] width 0 height 0
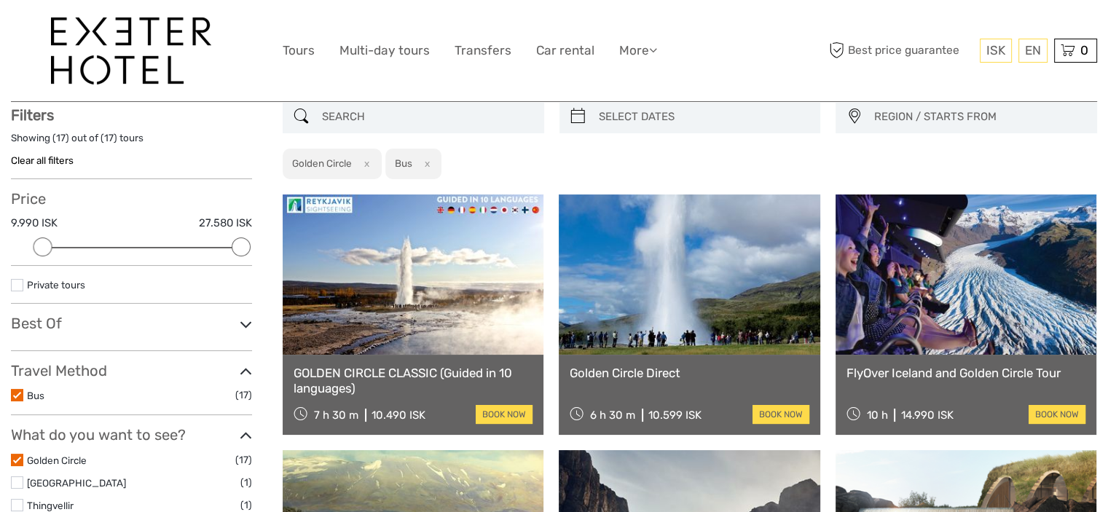
scroll to position [82, 0]
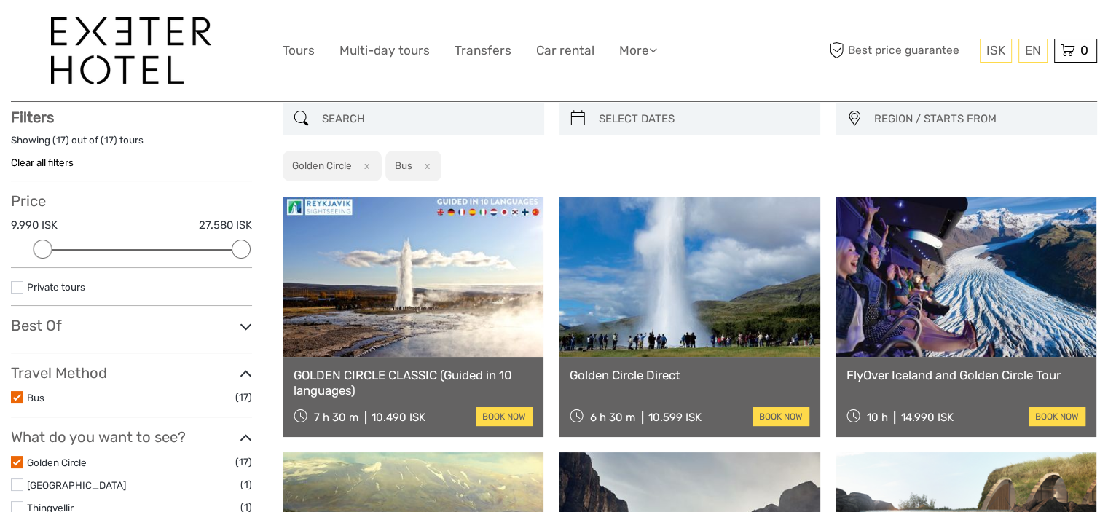
click at [1011, 308] on link at bounding box center [966, 277] width 261 height 160
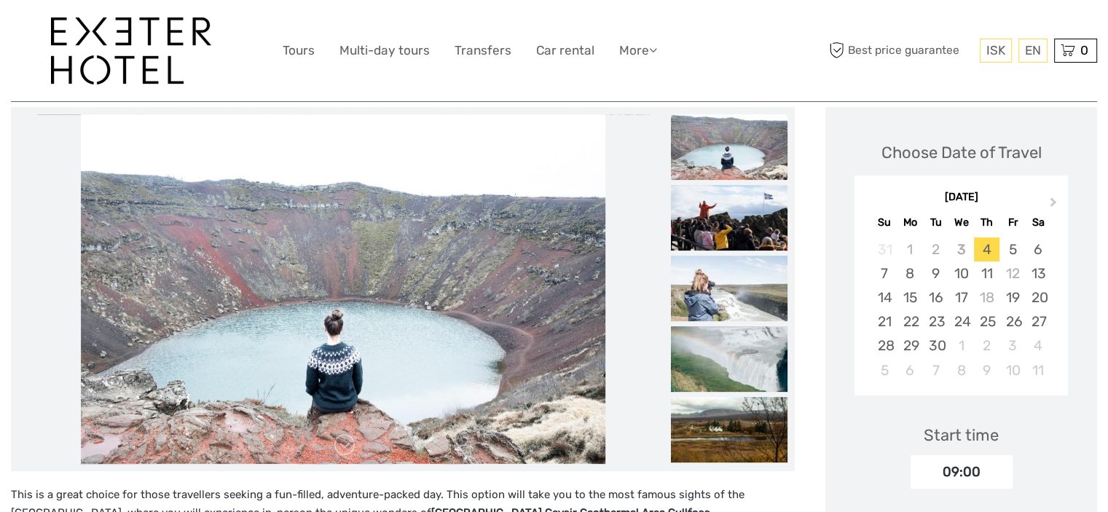
scroll to position [219, 0]
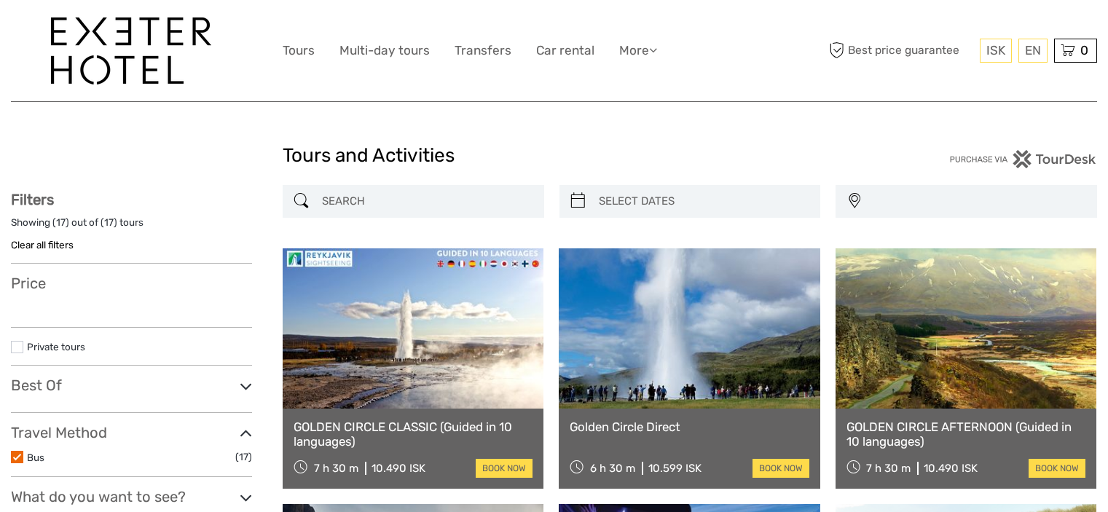
select select
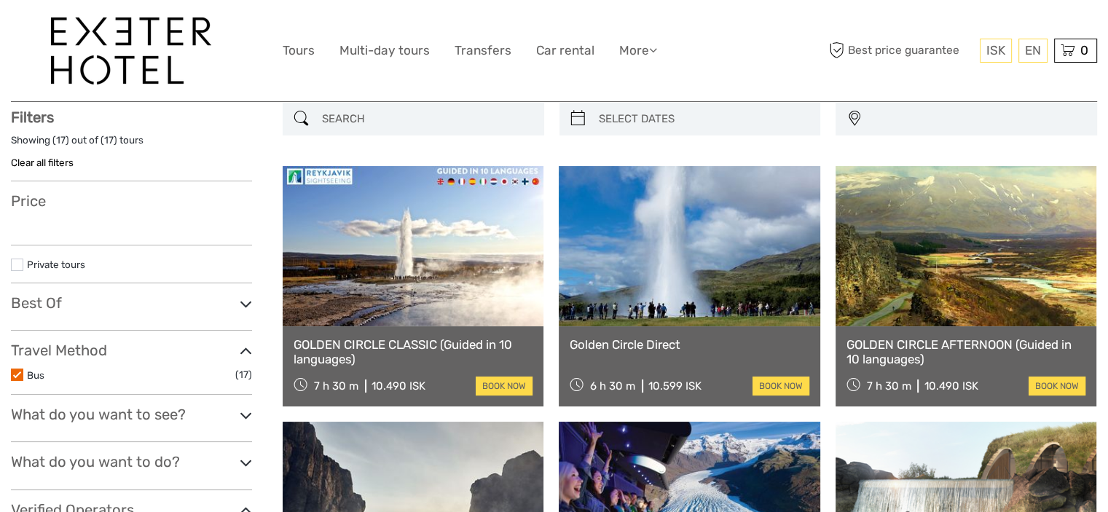
select select
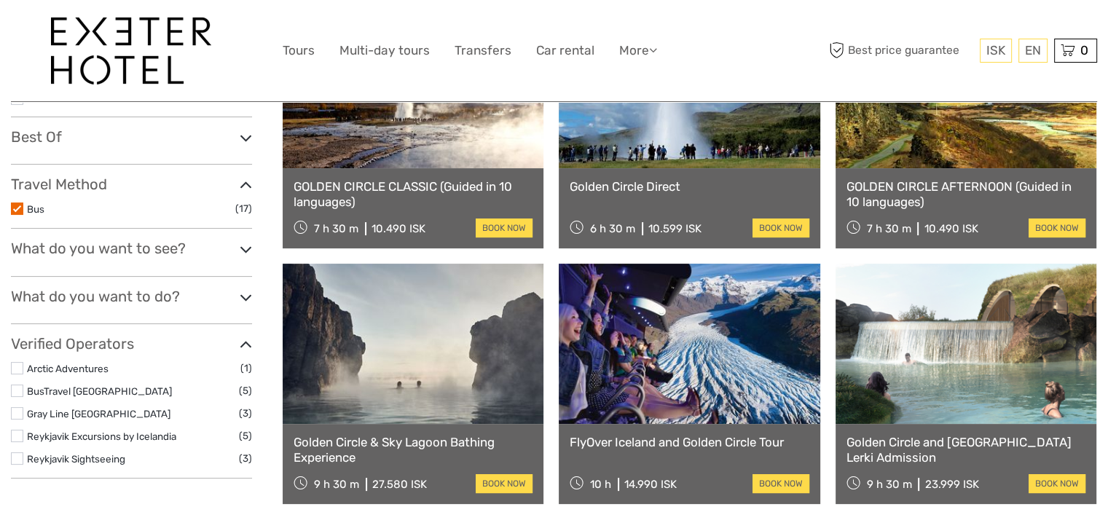
scroll to position [301, 0]
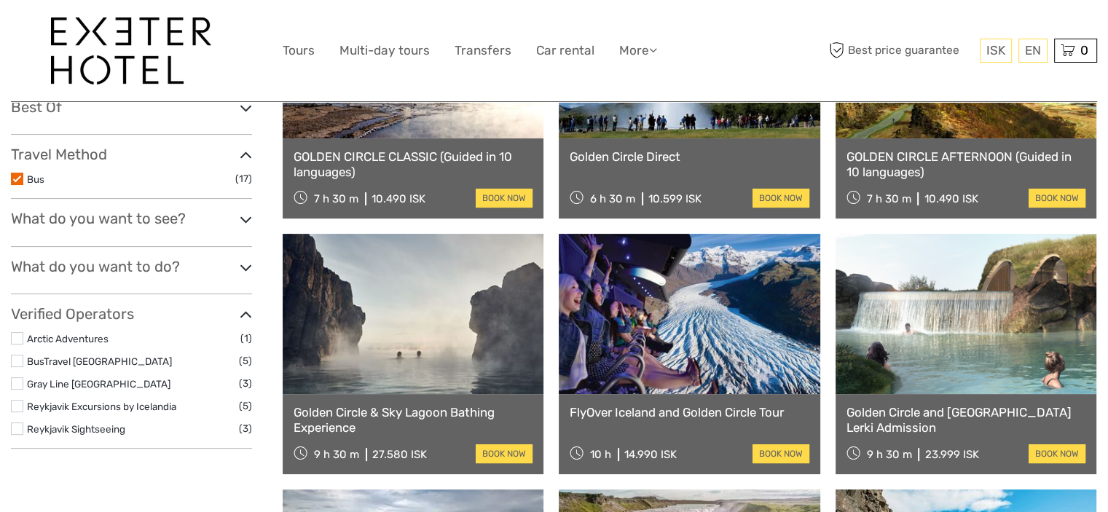
click at [402, 380] on link at bounding box center [413, 314] width 261 height 160
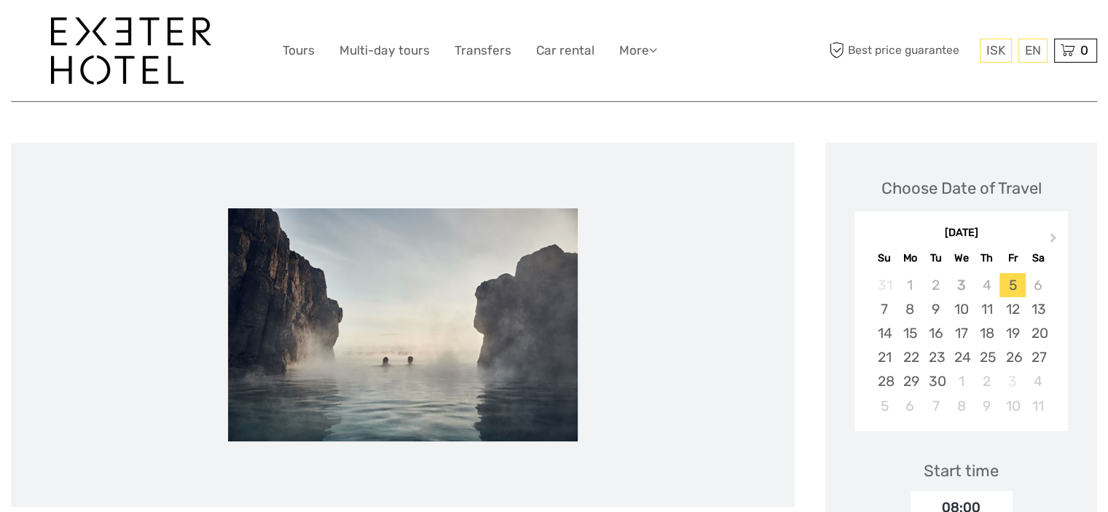
scroll to position [146, 0]
click at [1054, 240] on span "Next Month" at bounding box center [1054, 241] width 0 height 21
click at [1036, 311] on div "11" at bounding box center [1039, 310] width 26 height 24
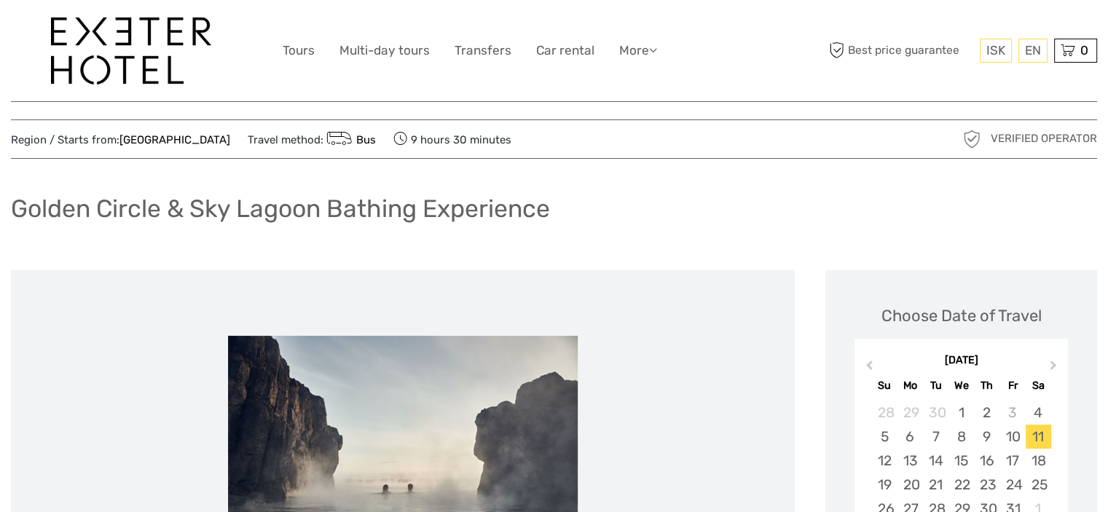
scroll to position [0, 0]
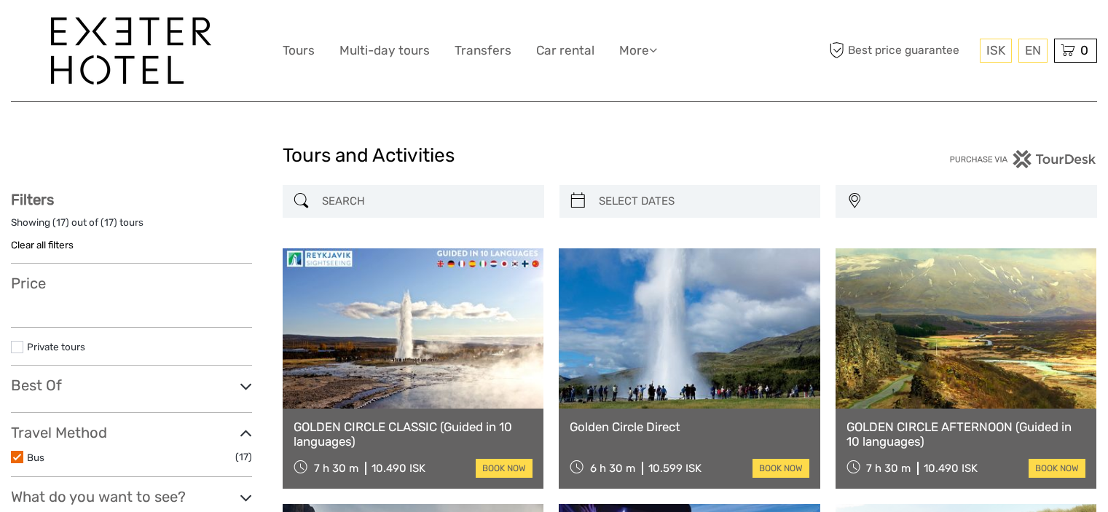
select select
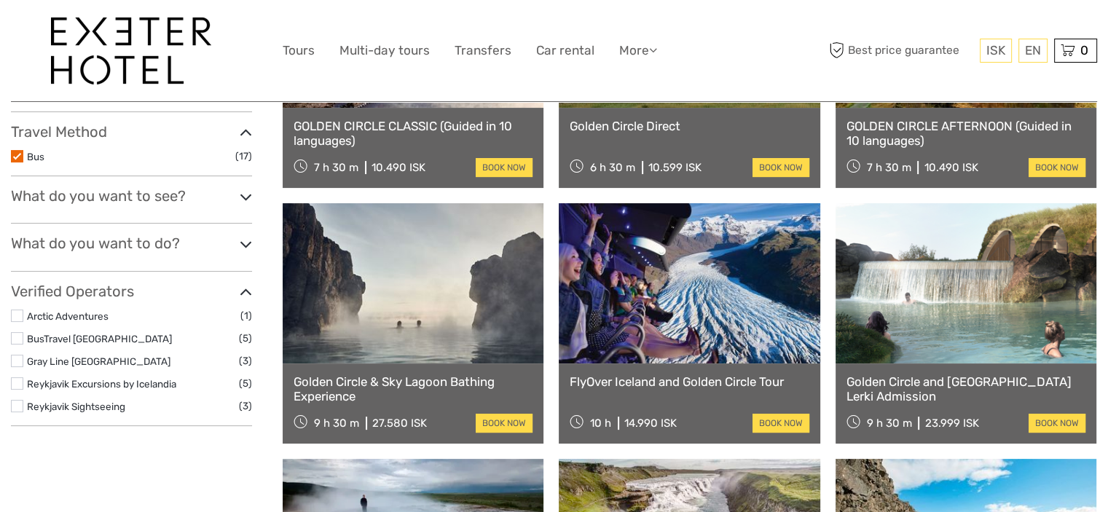
select select
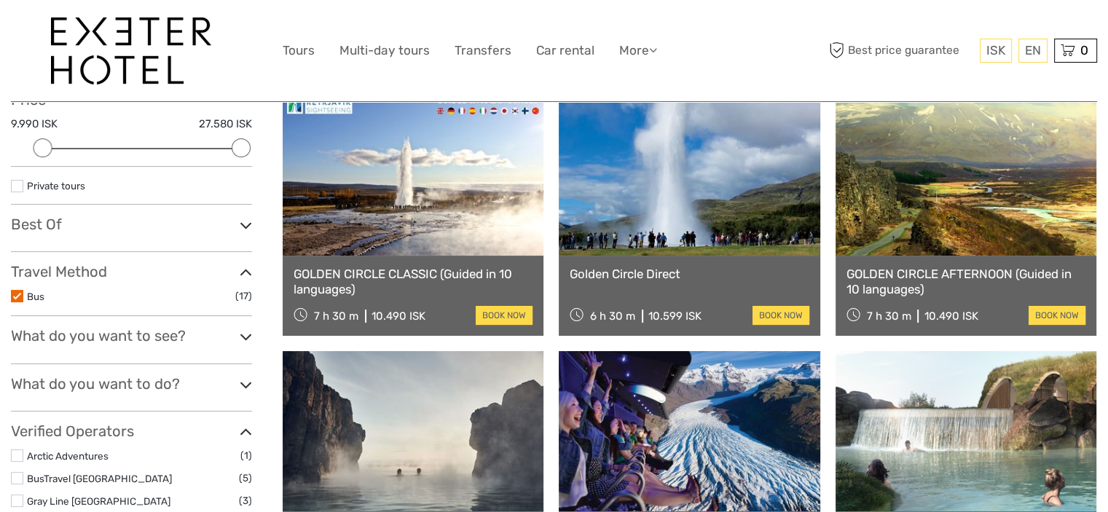
scroll to position [219, 0]
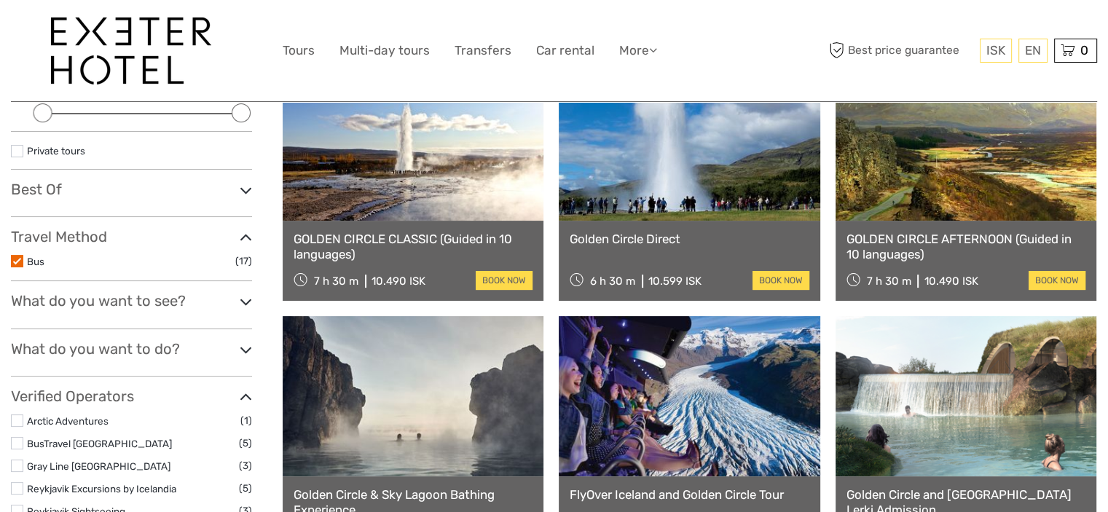
click at [668, 208] on link at bounding box center [689, 140] width 261 height 160
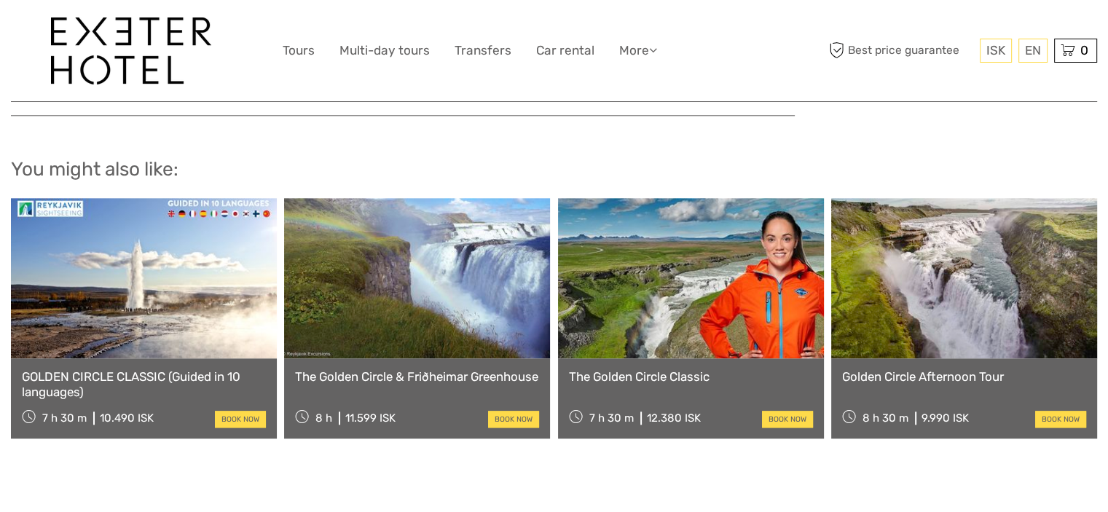
scroll to position [1530, 0]
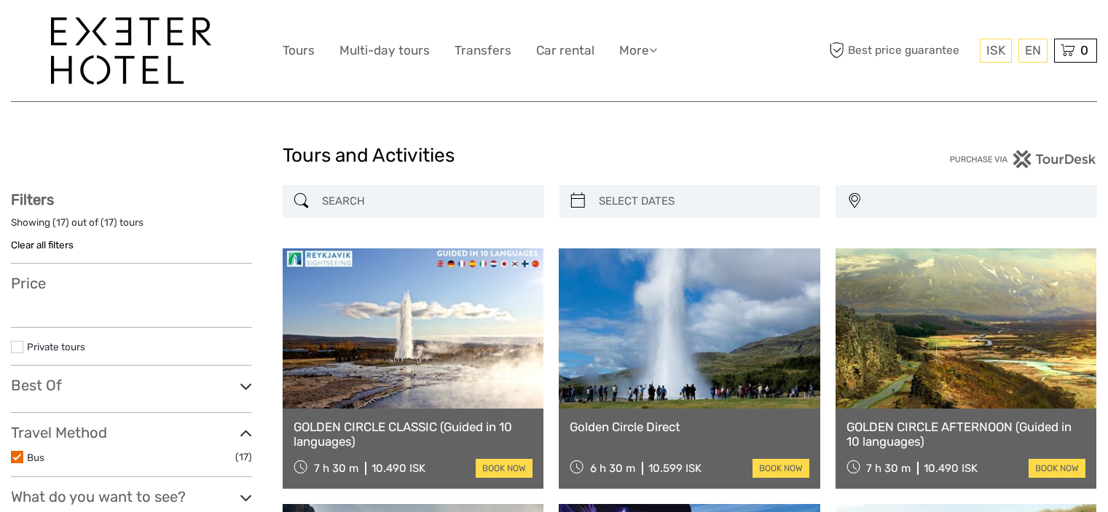
select select
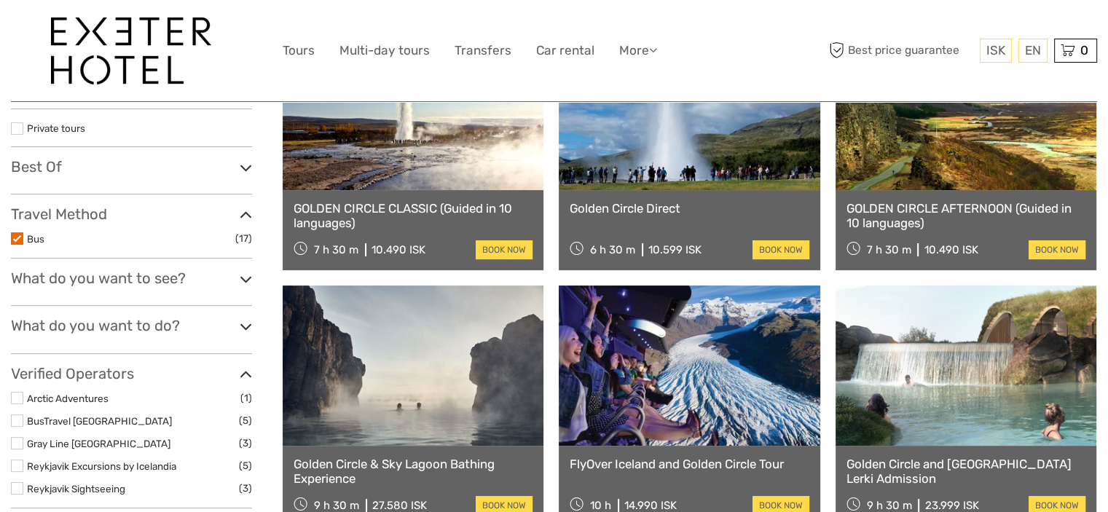
select select
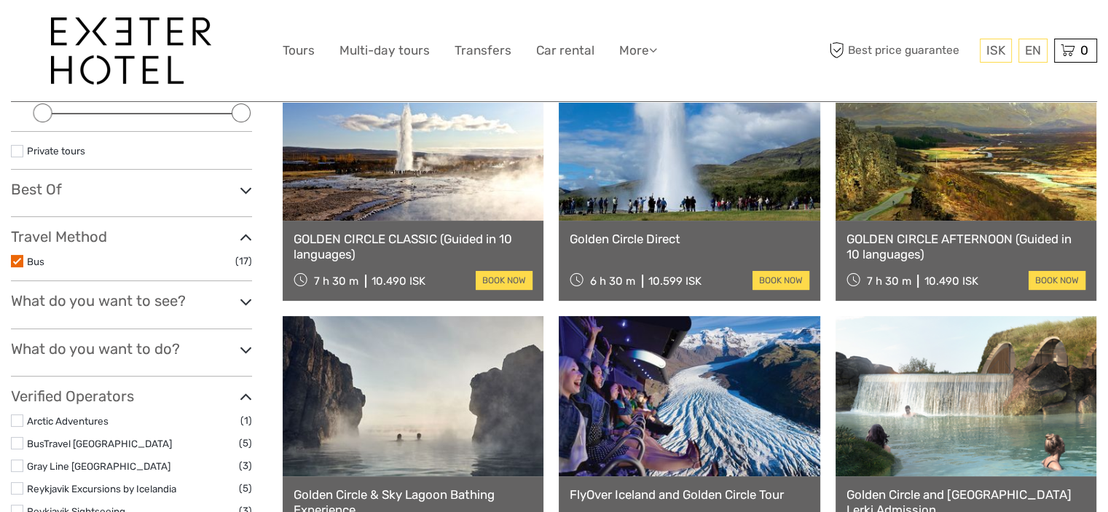
scroll to position [0, 0]
click at [380, 208] on link at bounding box center [413, 140] width 261 height 160
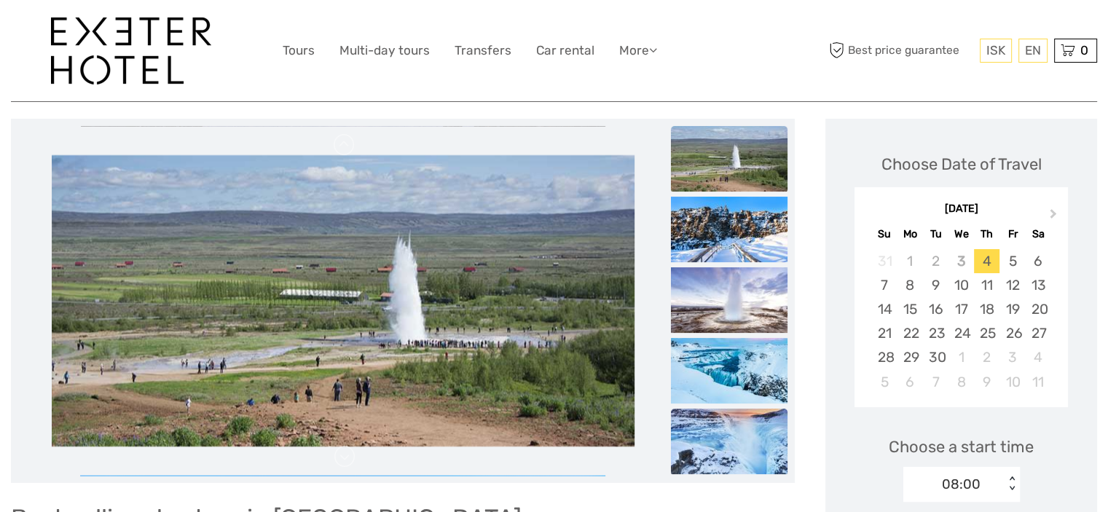
scroll to position [73, 0]
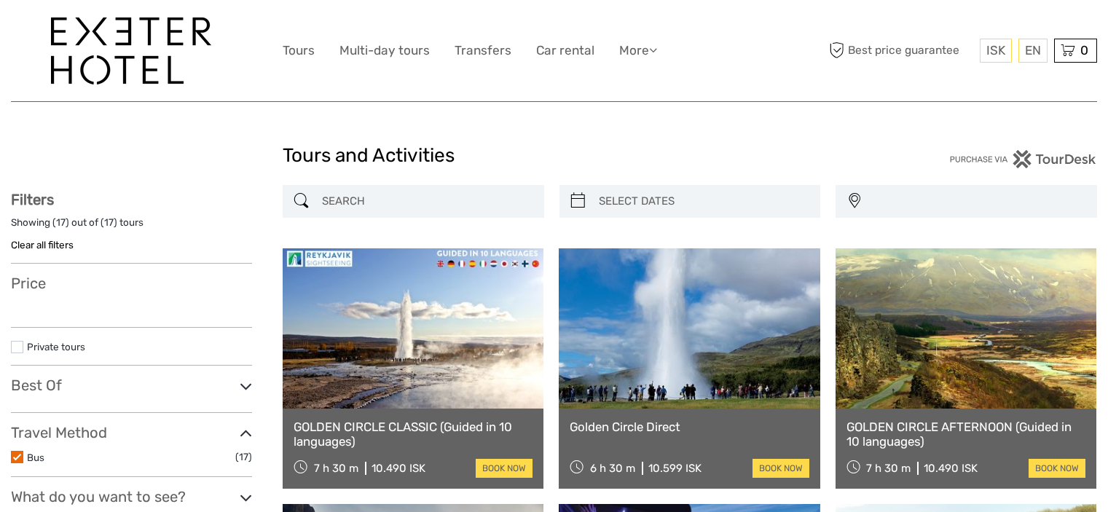
select select
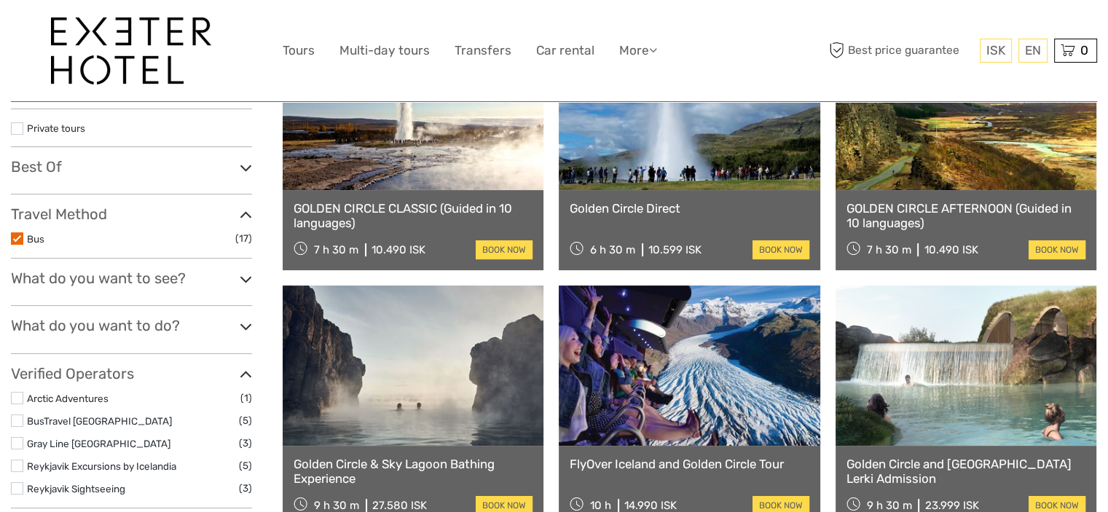
select select
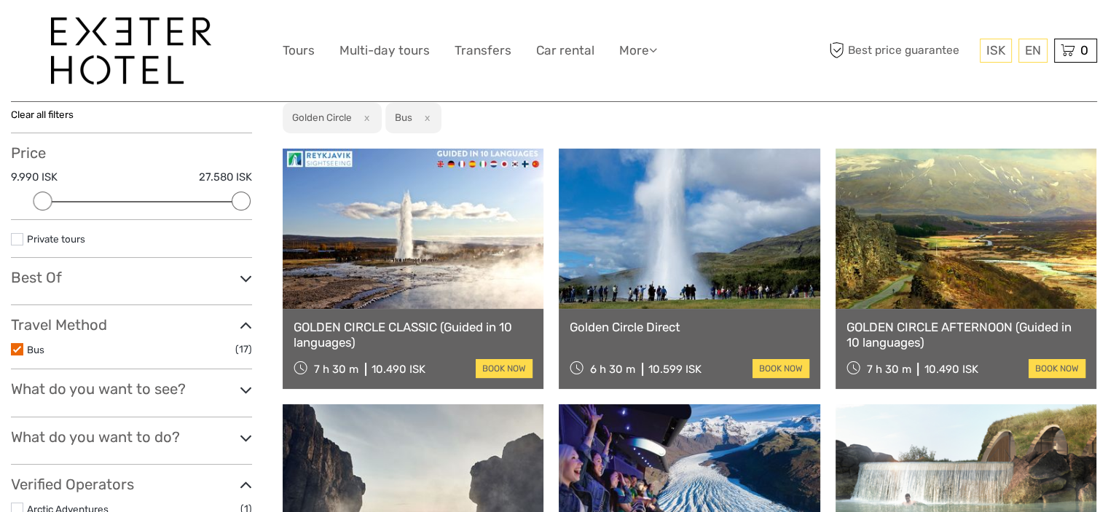
scroll to position [146, 0]
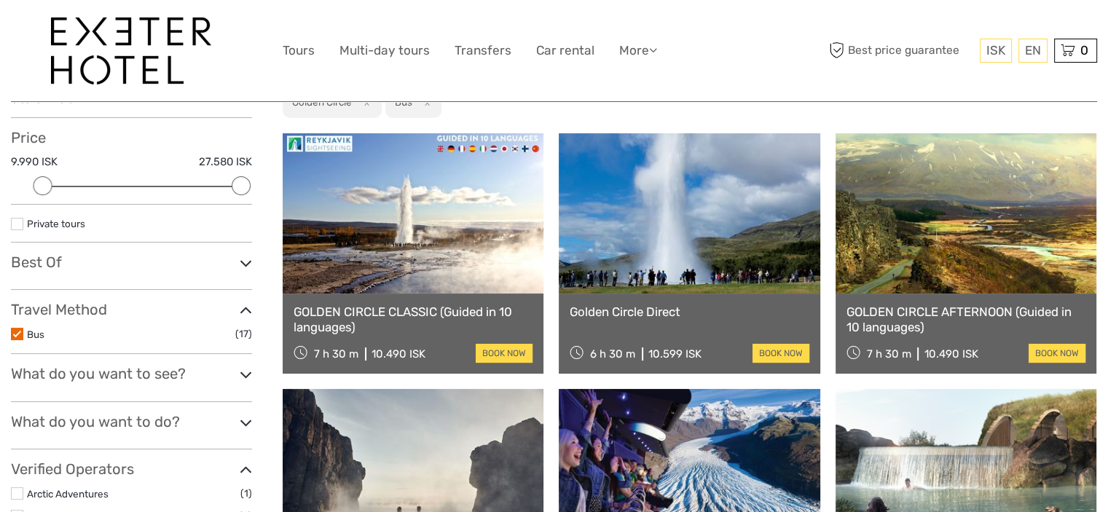
click at [423, 294] on div "GOLDEN CIRCLE CLASSIC (Guided in 10 languages) 7 h 30 m 10.490 ISK book now" at bounding box center [413, 334] width 261 height 80
click at [412, 321] on link "GOLDEN CIRCLE CLASSIC (Guided in 10 languages)" at bounding box center [413, 320] width 239 height 30
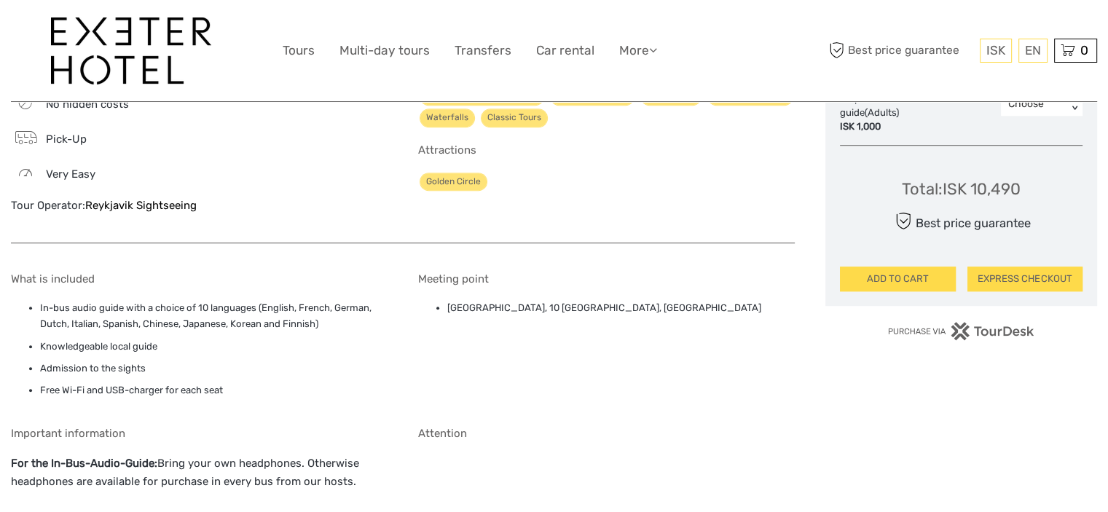
scroll to position [1020, 0]
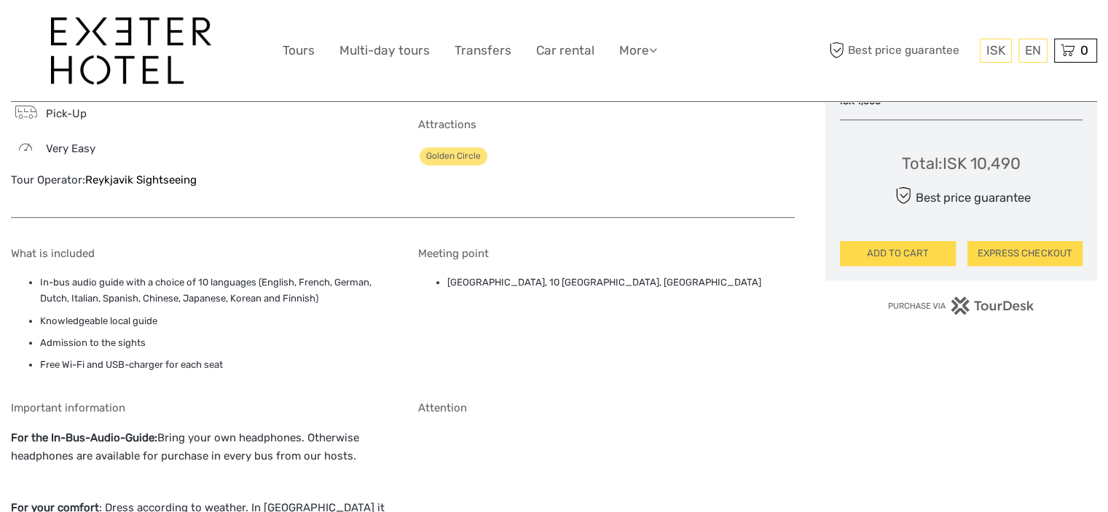
click at [282, 157] on div "Very easy" at bounding box center [199, 148] width 377 height 20
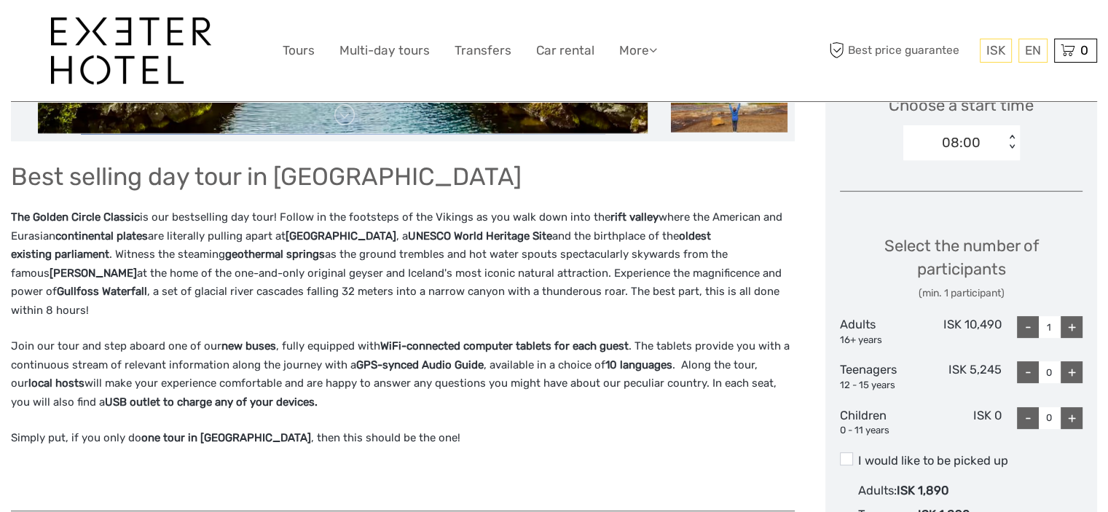
scroll to position [510, 0]
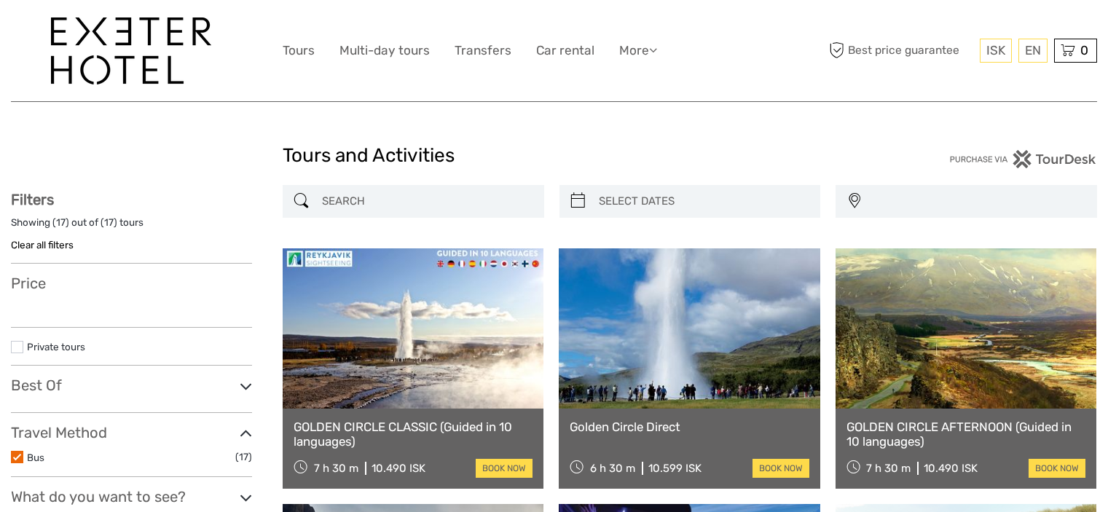
select select
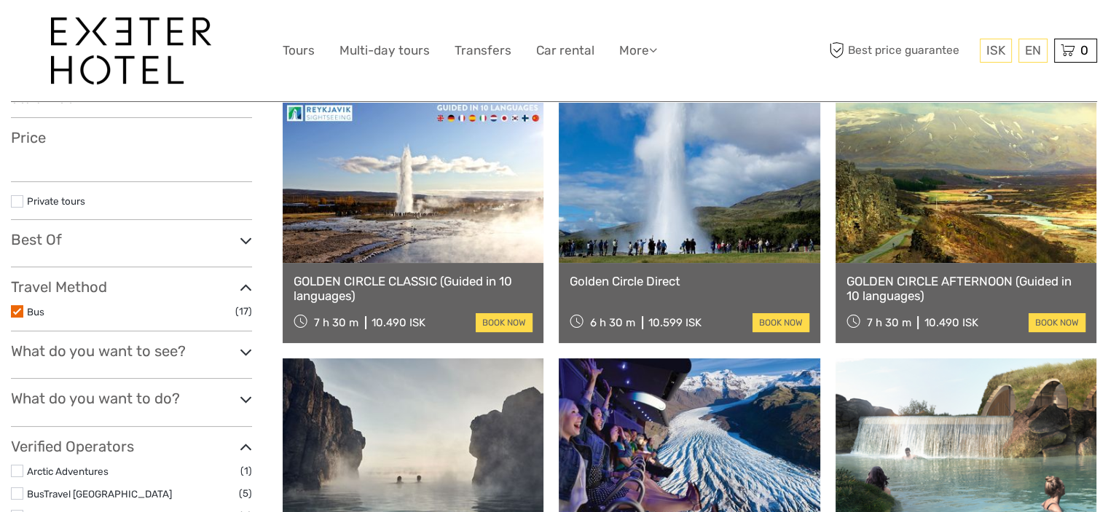
select select
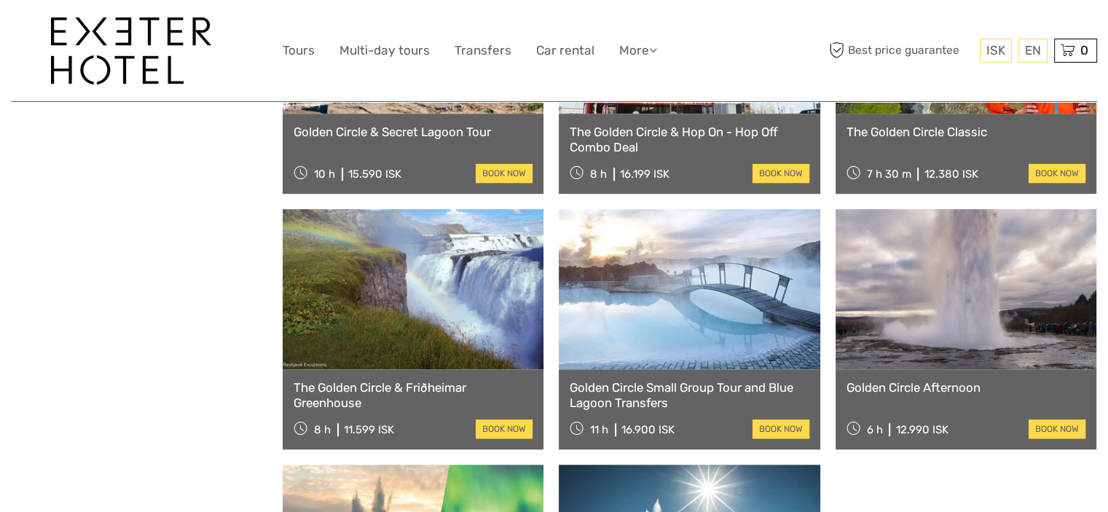
scroll to position [1166, 0]
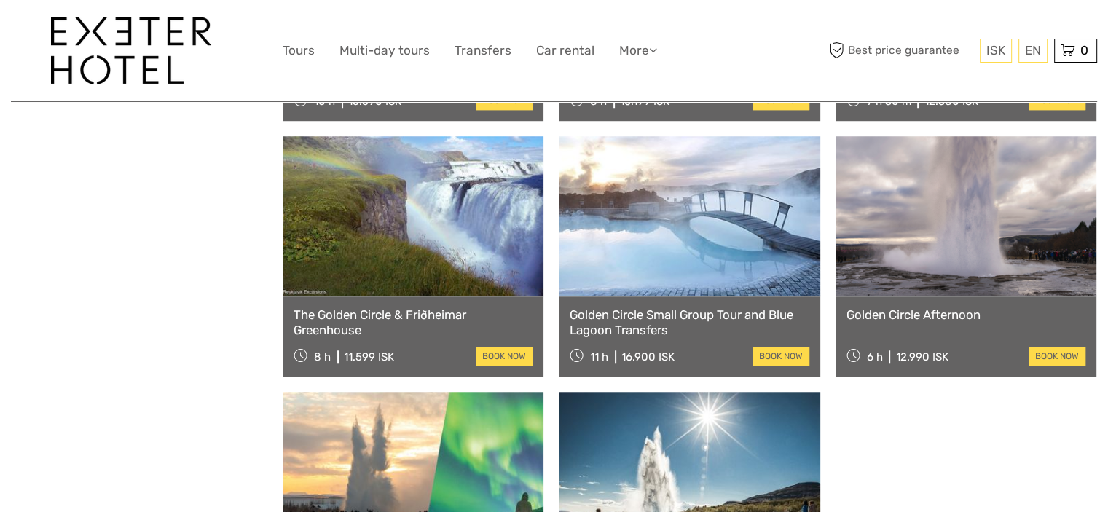
click at [426, 267] on link at bounding box center [413, 216] width 261 height 160
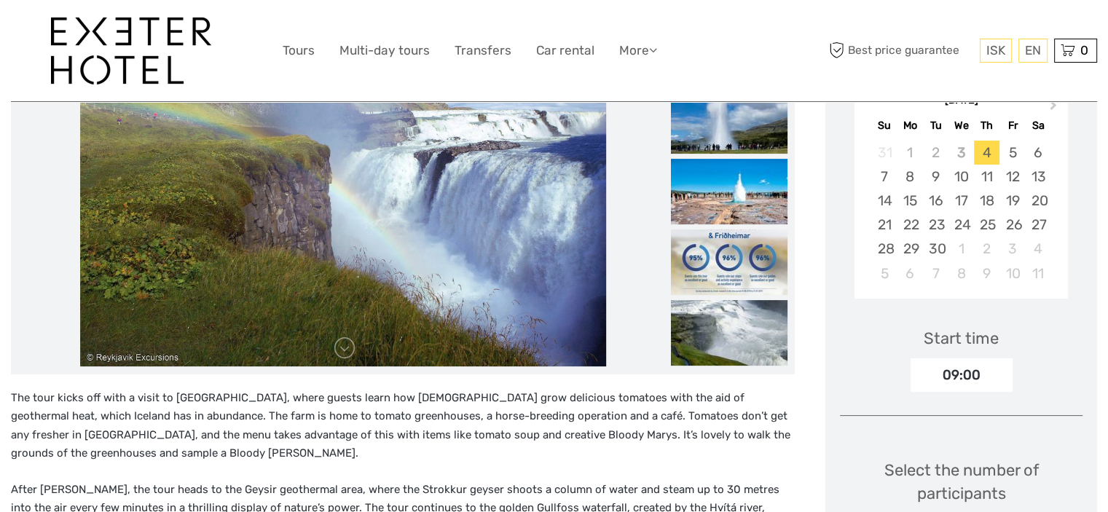
scroll to position [291, 0]
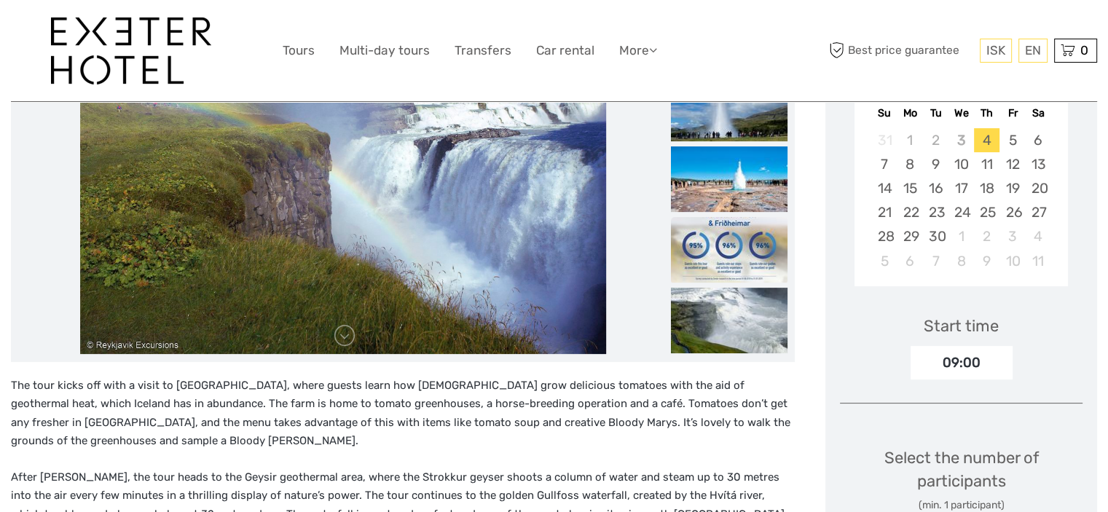
click at [709, 252] on img at bounding box center [729, 250] width 117 height 66
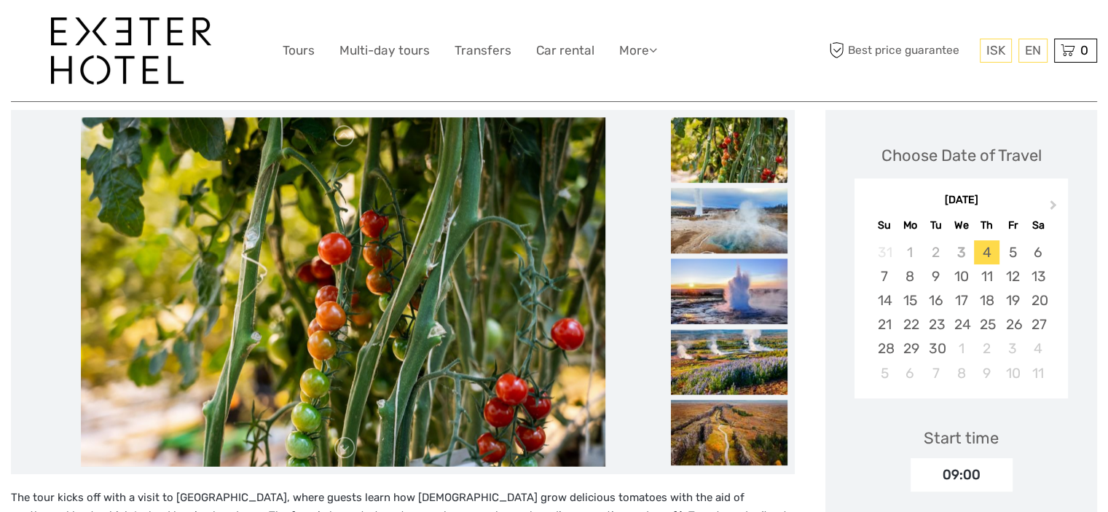
scroll to position [146, 0]
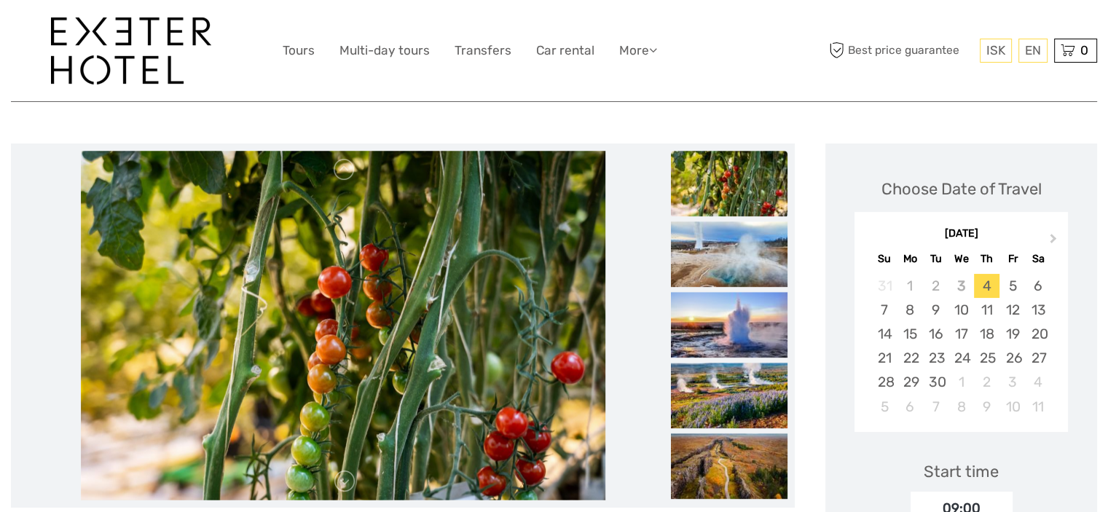
click at [557, 344] on img at bounding box center [343, 326] width 525 height 350
click at [719, 197] on img at bounding box center [729, 184] width 117 height 66
click at [548, 338] on img at bounding box center [343, 326] width 525 height 350
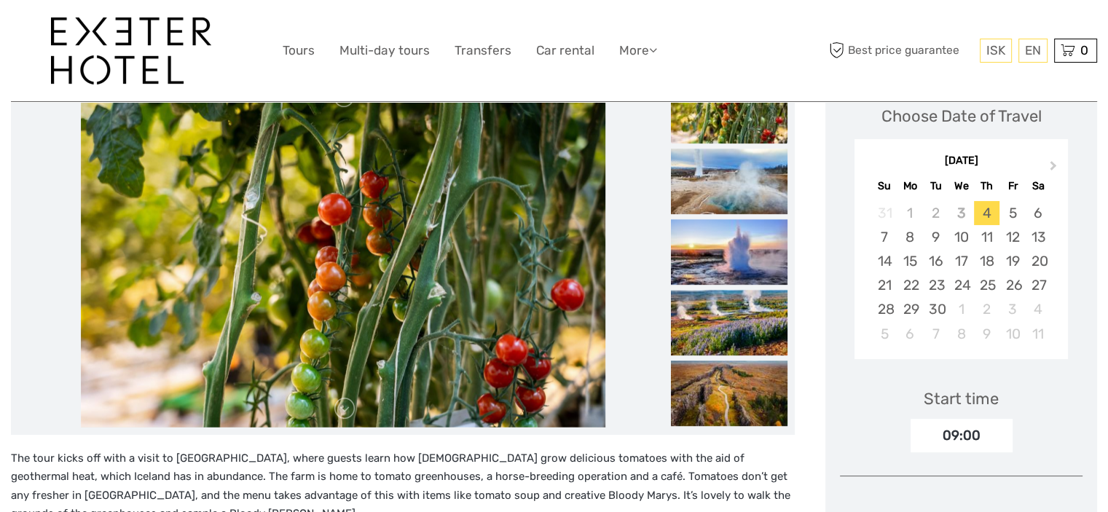
scroll to position [219, 0]
click at [716, 199] on img at bounding box center [729, 182] width 117 height 66
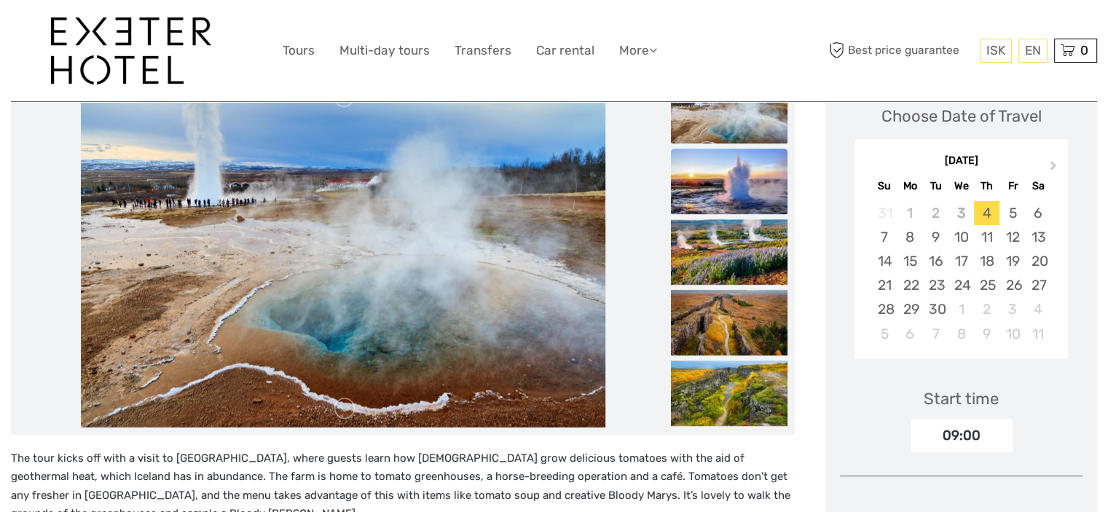
click at [720, 203] on img at bounding box center [729, 182] width 117 height 66
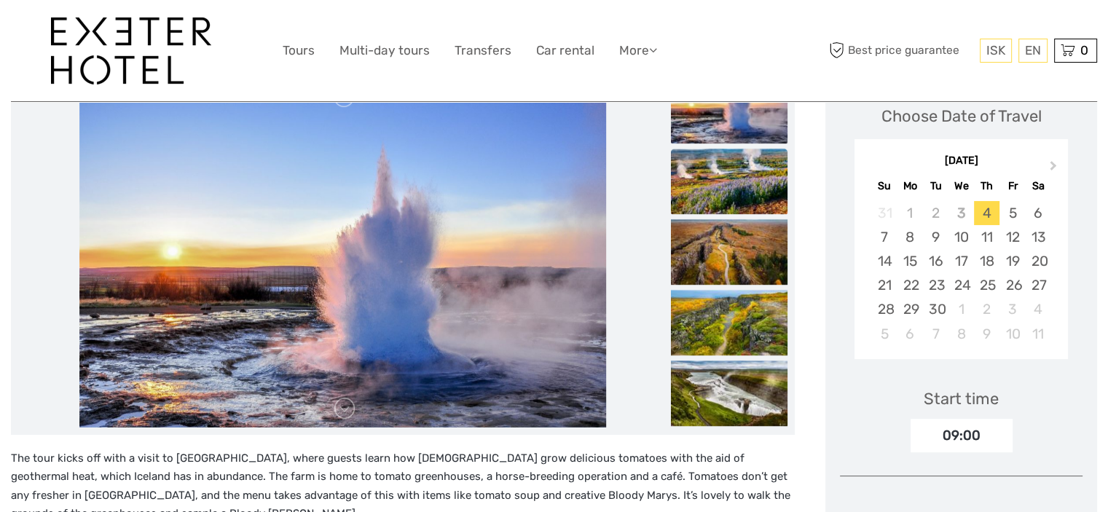
click at [718, 203] on img at bounding box center [729, 182] width 117 height 66
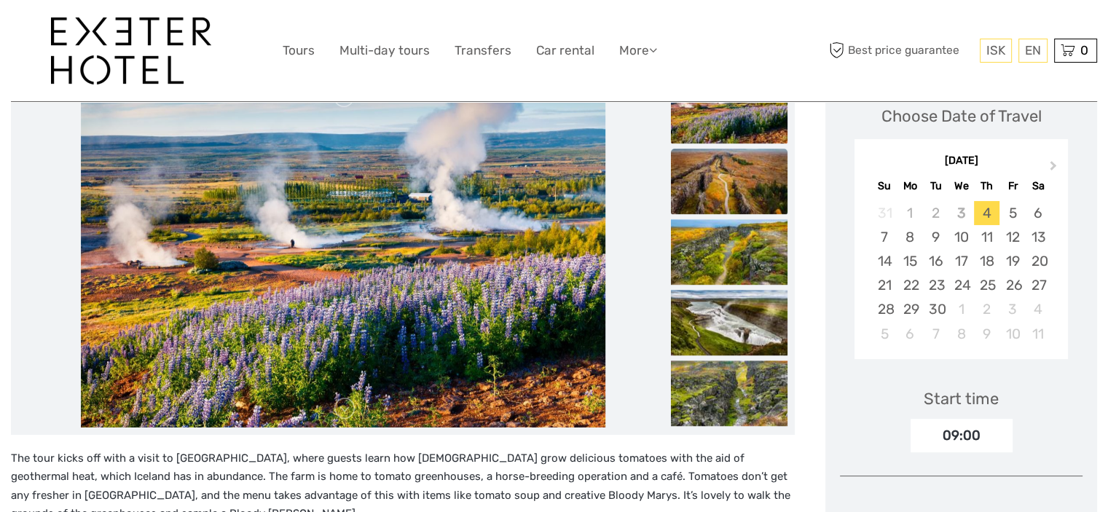
click at [713, 206] on img at bounding box center [729, 182] width 117 height 66
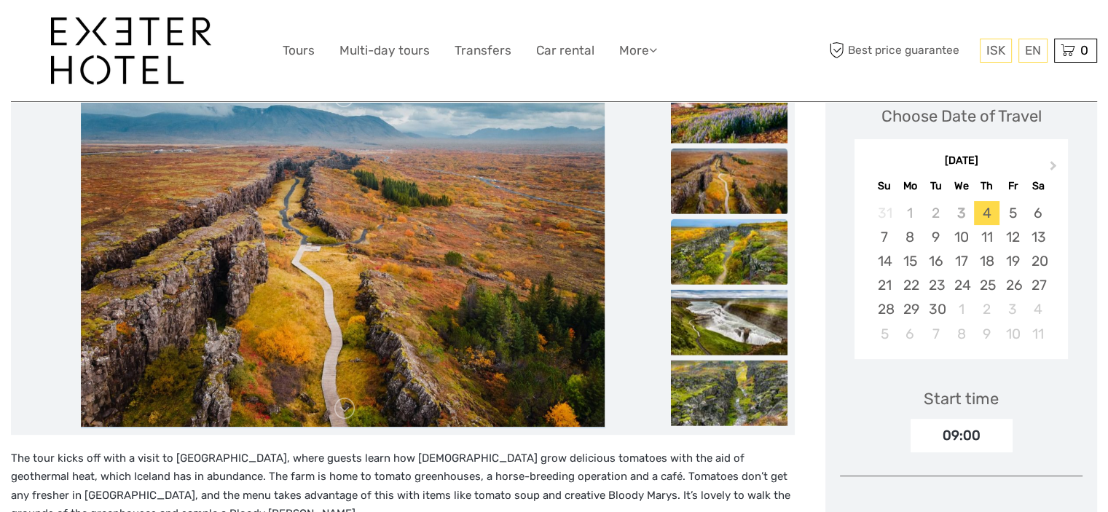
click at [710, 247] on img at bounding box center [729, 252] width 117 height 66
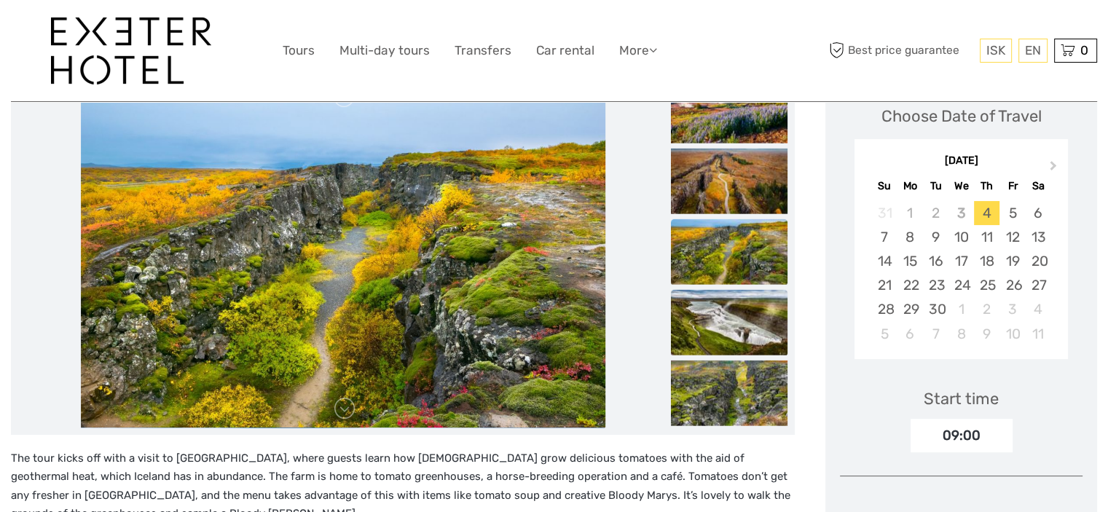
click at [702, 321] on img at bounding box center [729, 322] width 117 height 66
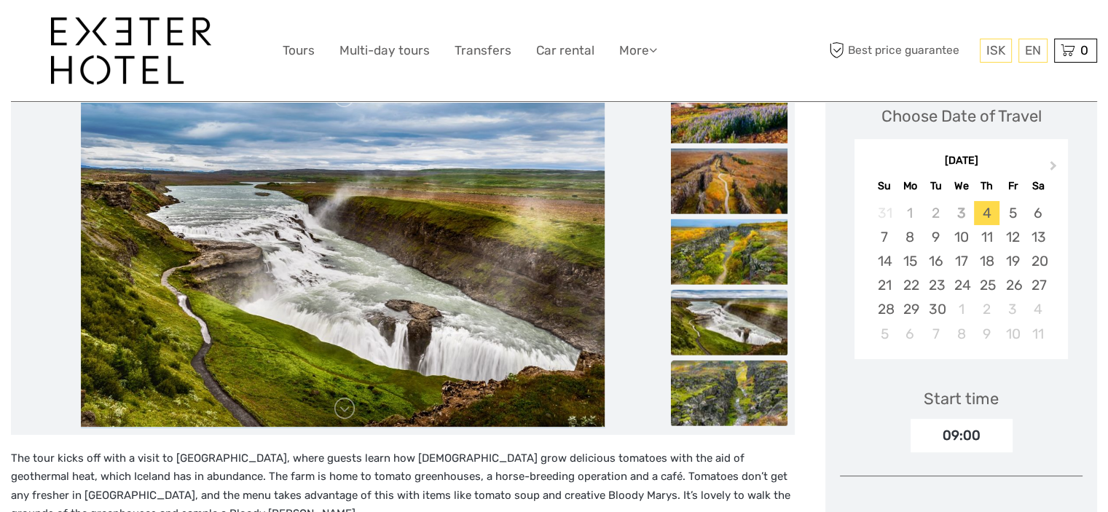
click at [727, 400] on img at bounding box center [729, 393] width 117 height 66
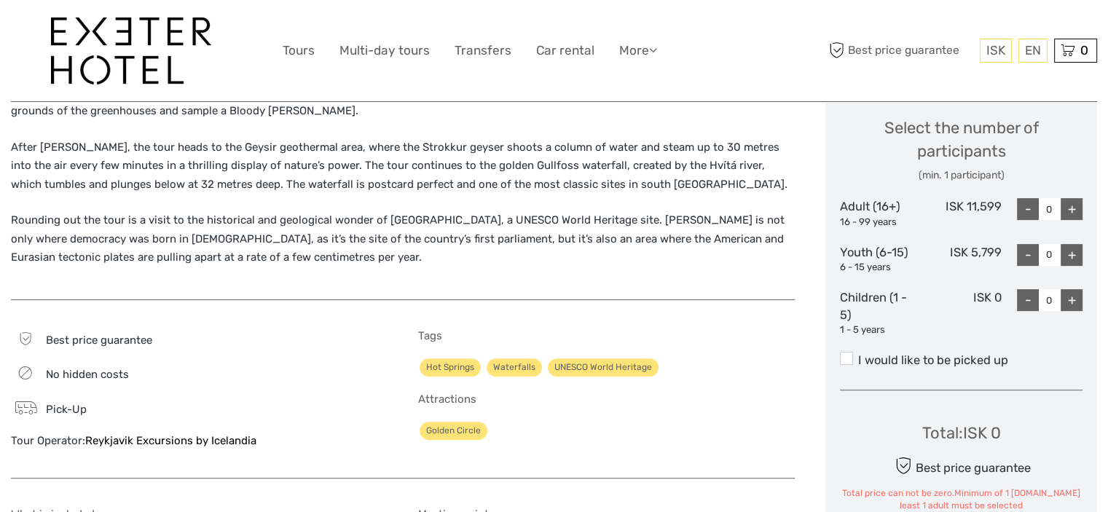
scroll to position [656, 0]
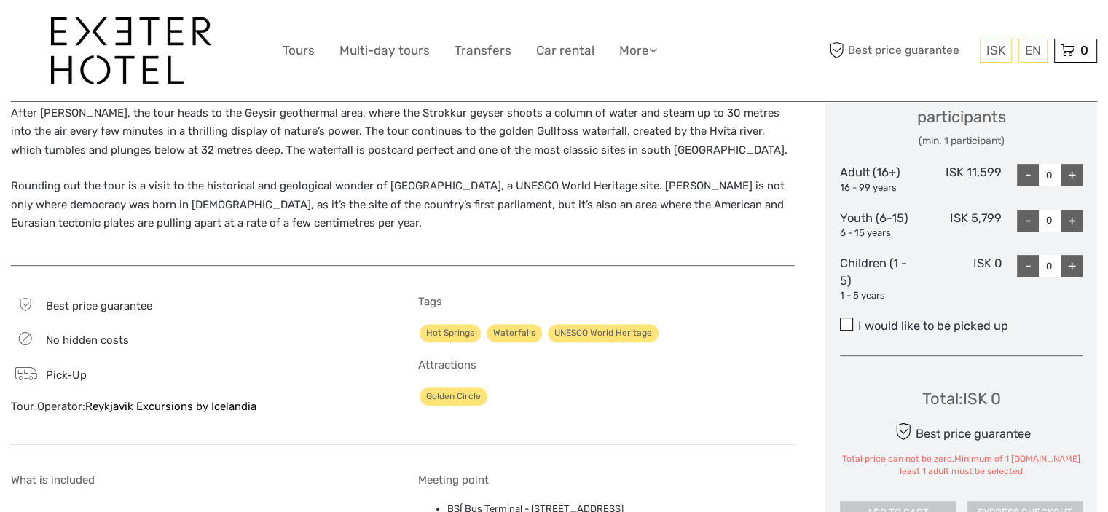
click at [846, 326] on span at bounding box center [846, 324] width 13 height 13
click at [858, 321] on input "I would like to be picked up" at bounding box center [858, 321] width 0 height 0
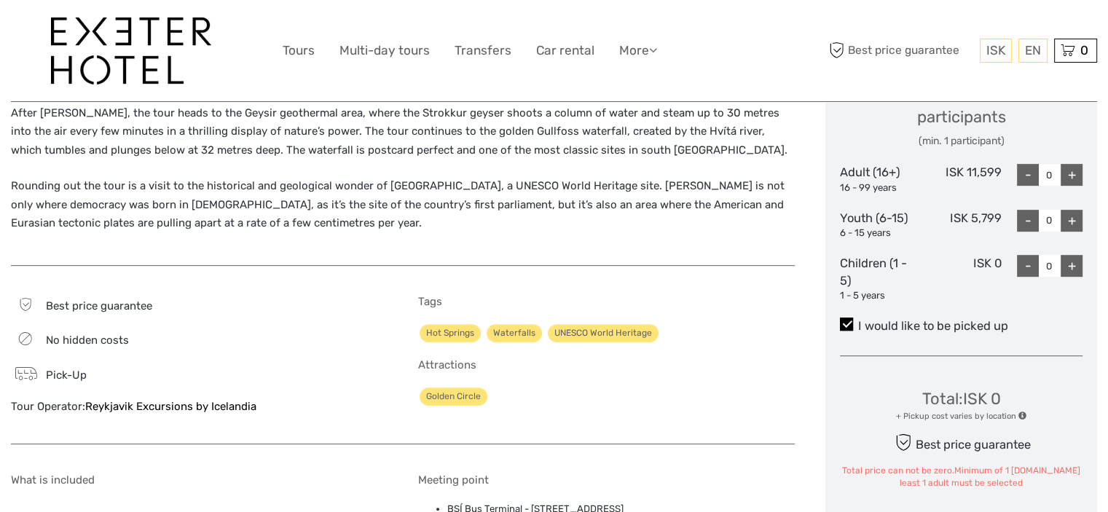
click at [846, 326] on span at bounding box center [846, 324] width 13 height 13
click at [858, 321] on input "I would like to be picked up" at bounding box center [858, 321] width 0 height 0
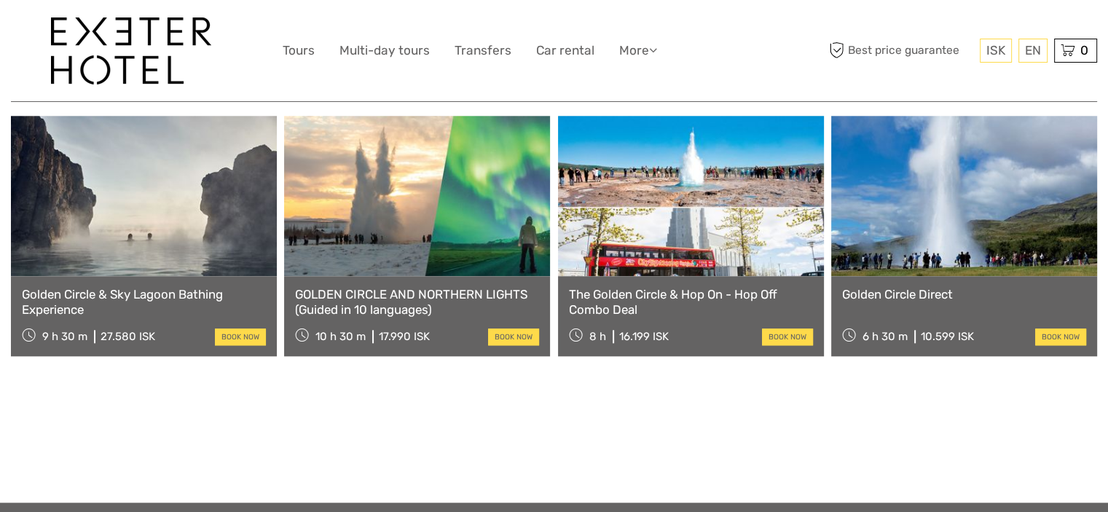
scroll to position [1443, 0]
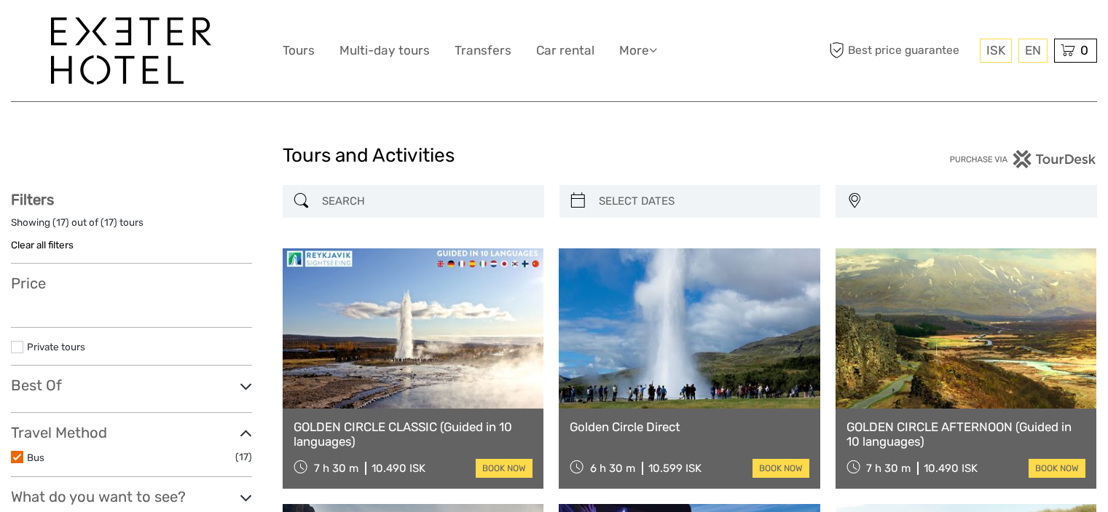
select select
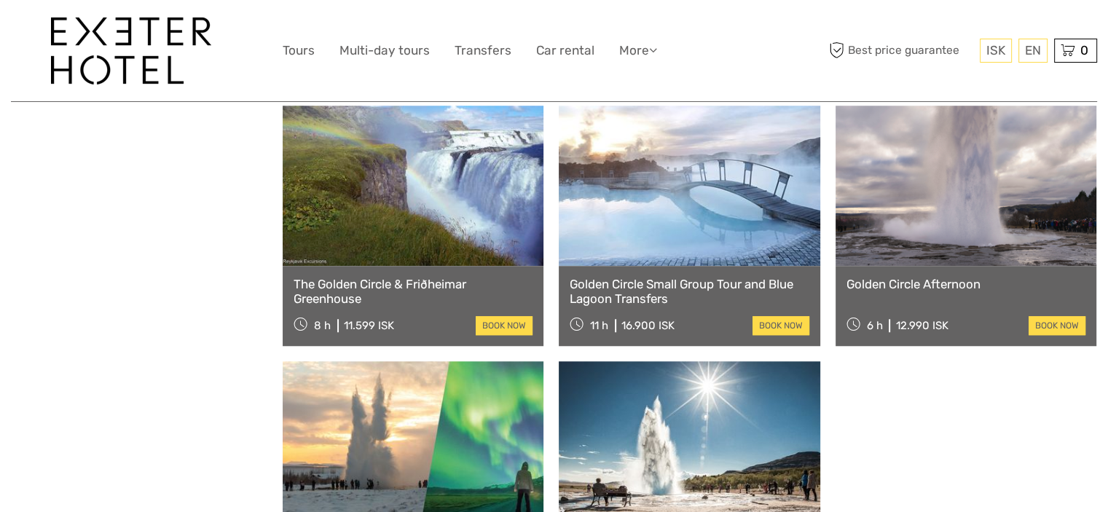
select select
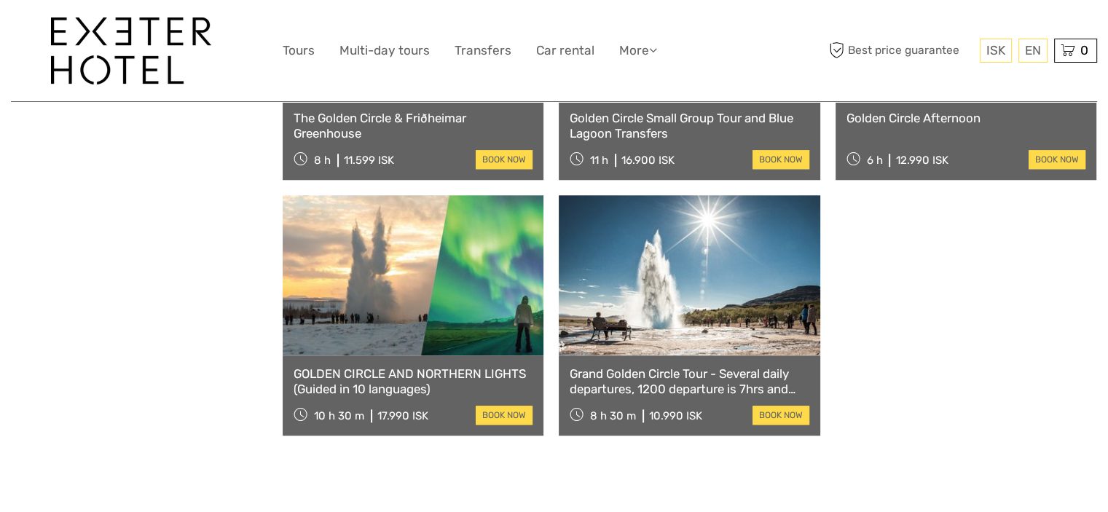
scroll to position [1385, 0]
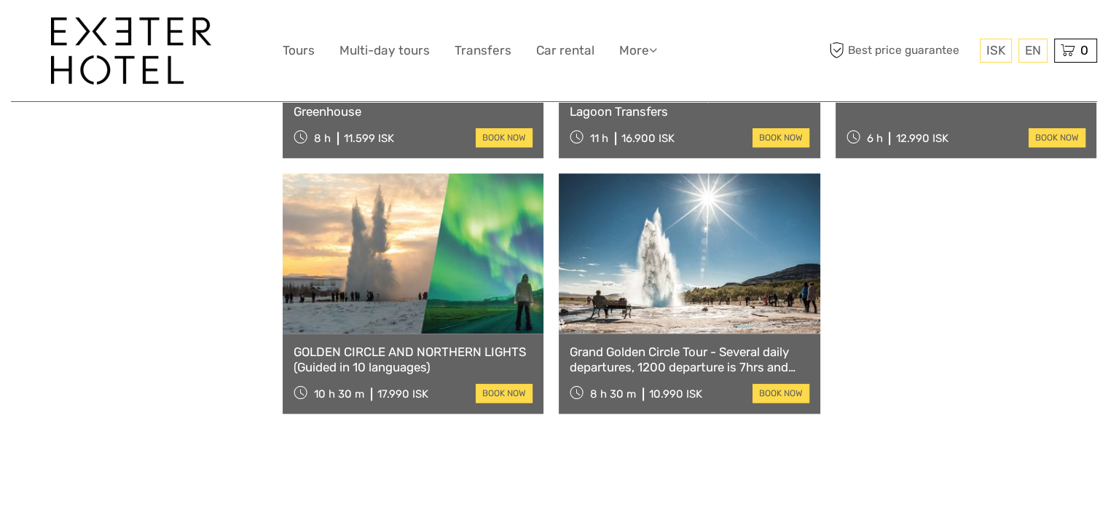
click at [660, 281] on link at bounding box center [689, 253] width 261 height 160
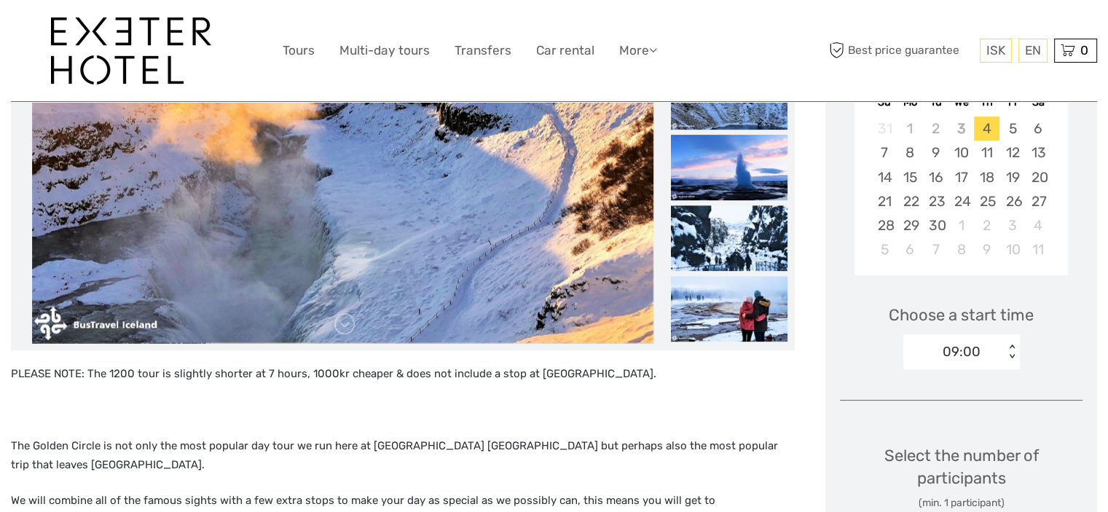
scroll to position [291, 0]
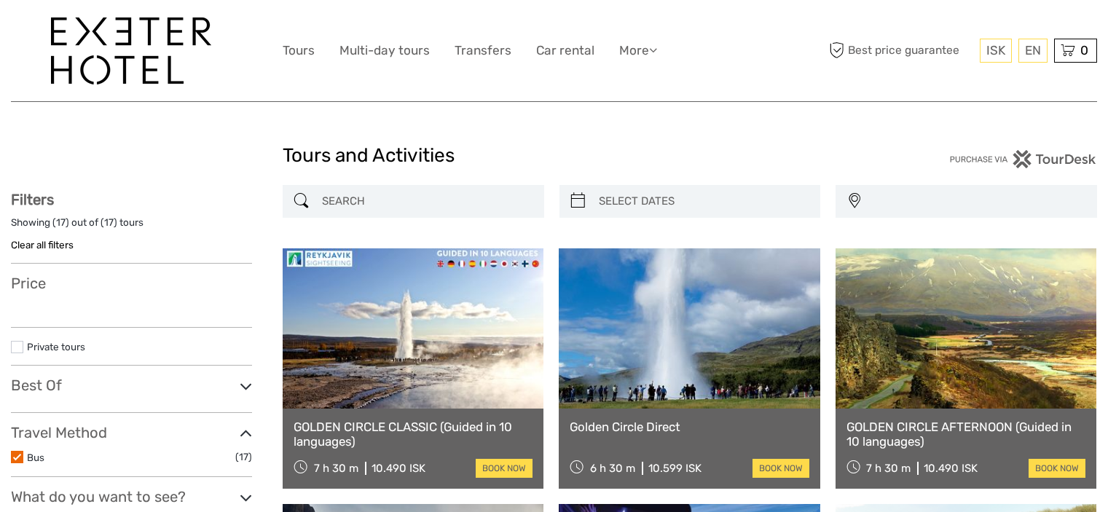
select select
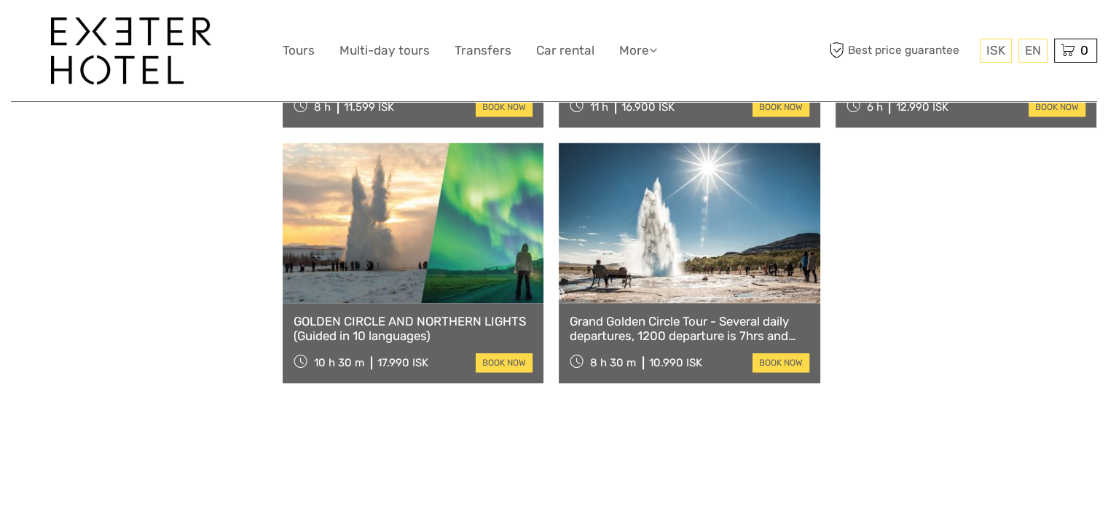
select select
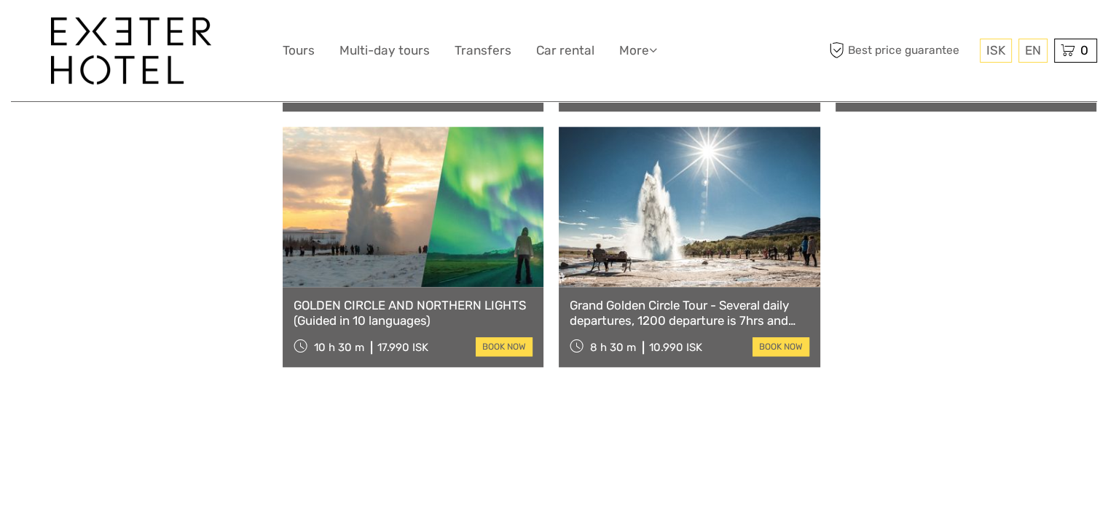
scroll to position [1385, 0]
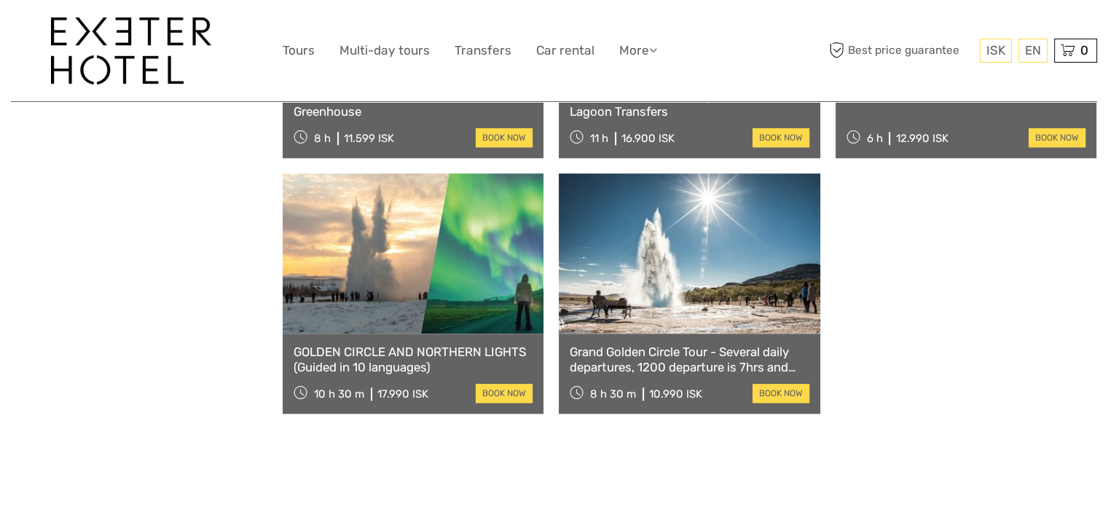
click at [383, 376] on div "GOLDEN CIRCLE AND NORTHERN LIGHTS (Guided in 10 languages) 10 h 30 m 17.990 ISK…" at bounding box center [413, 374] width 261 height 80
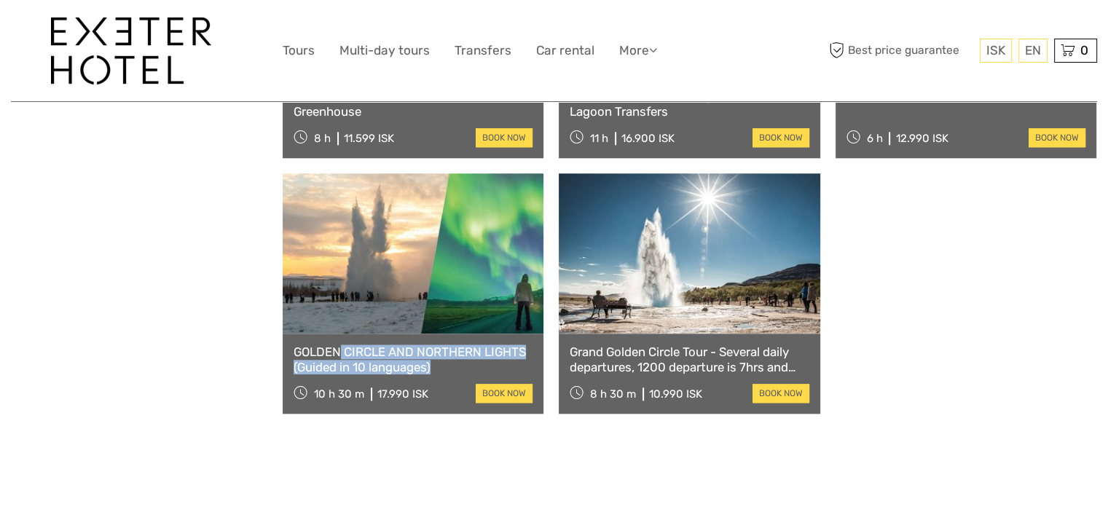
click at [383, 376] on div "GOLDEN CIRCLE AND NORTHERN LIGHTS (Guided in 10 languages) 10 h 30 m 17.990 ISK…" at bounding box center [413, 374] width 261 height 80
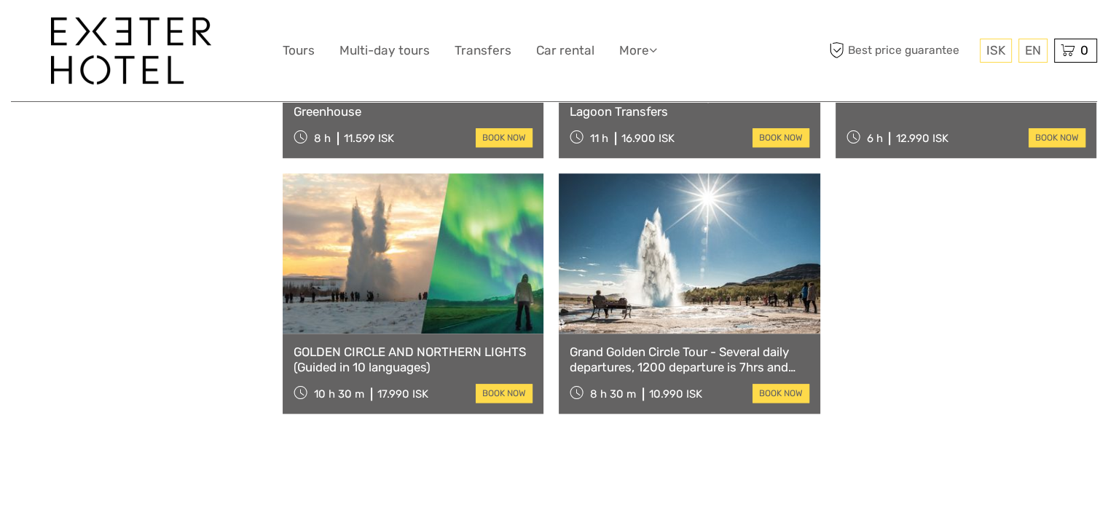
click at [435, 300] on link at bounding box center [413, 253] width 261 height 160
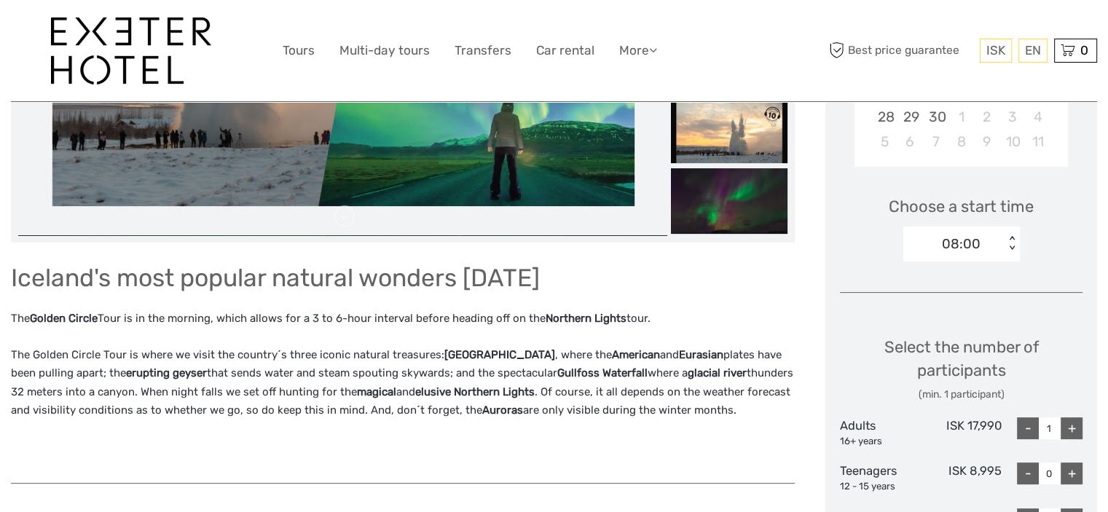
scroll to position [437, 0]
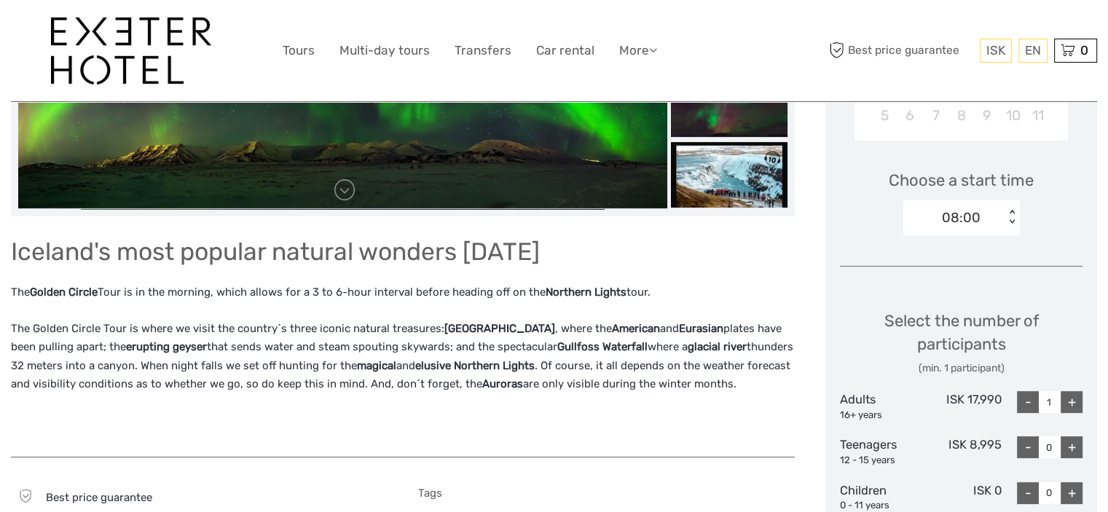
click at [1010, 220] on div "< >" at bounding box center [1012, 217] width 12 height 15
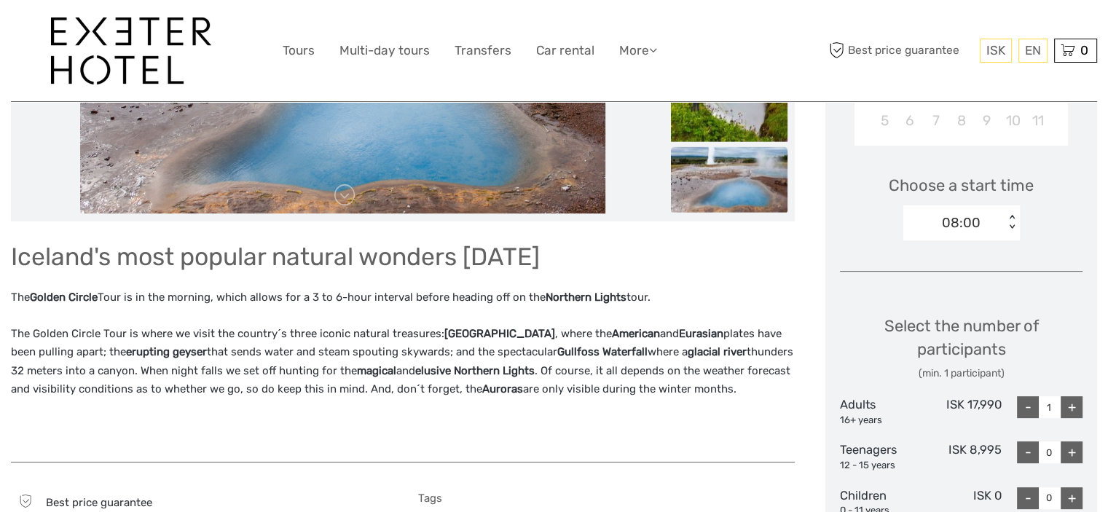
scroll to position [0, 0]
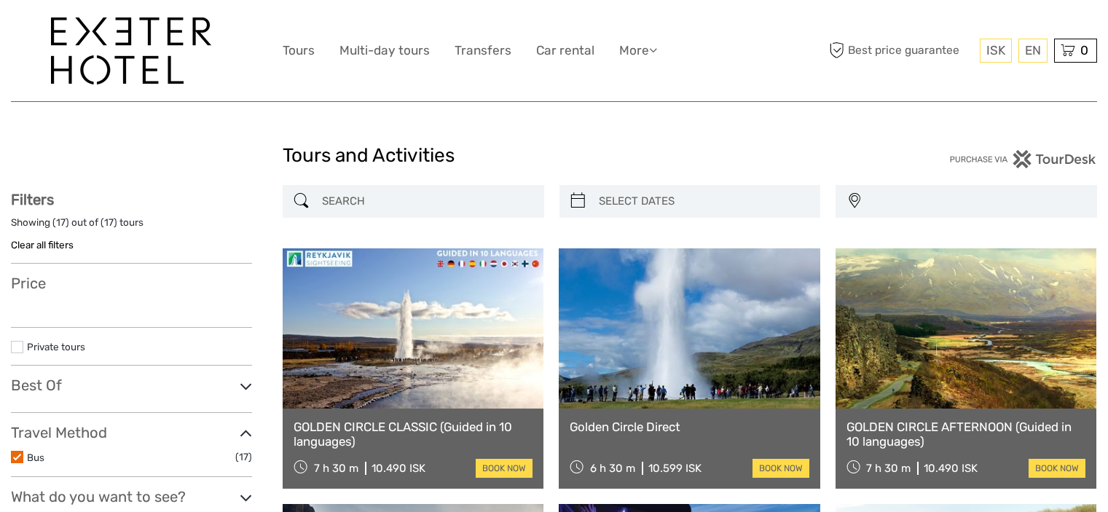
select select
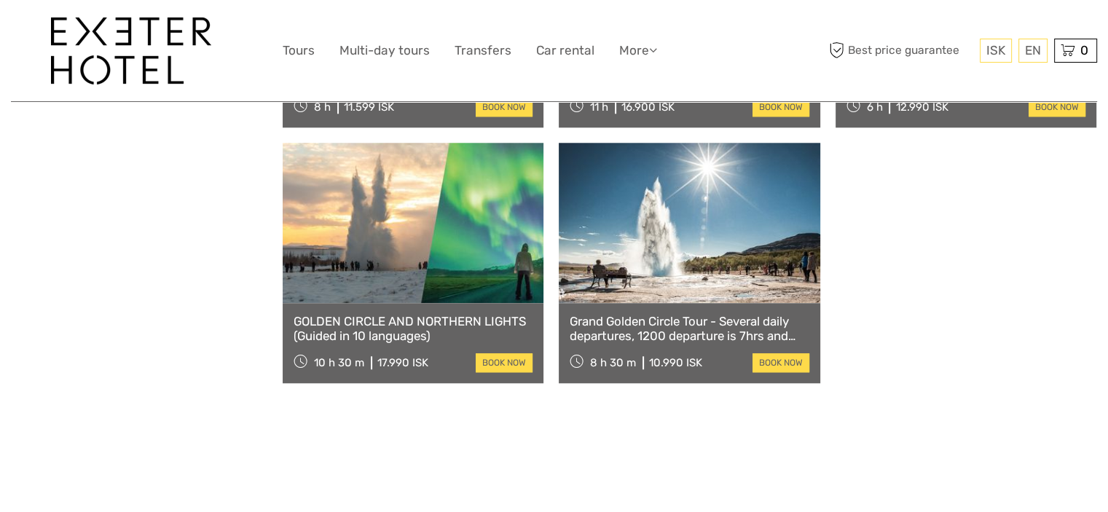
select select
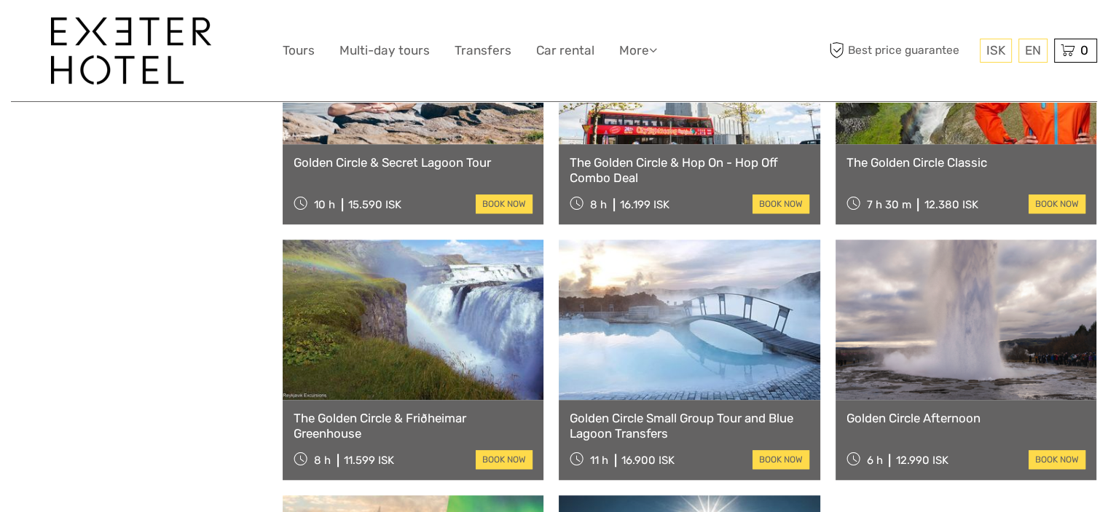
scroll to position [1093, 0]
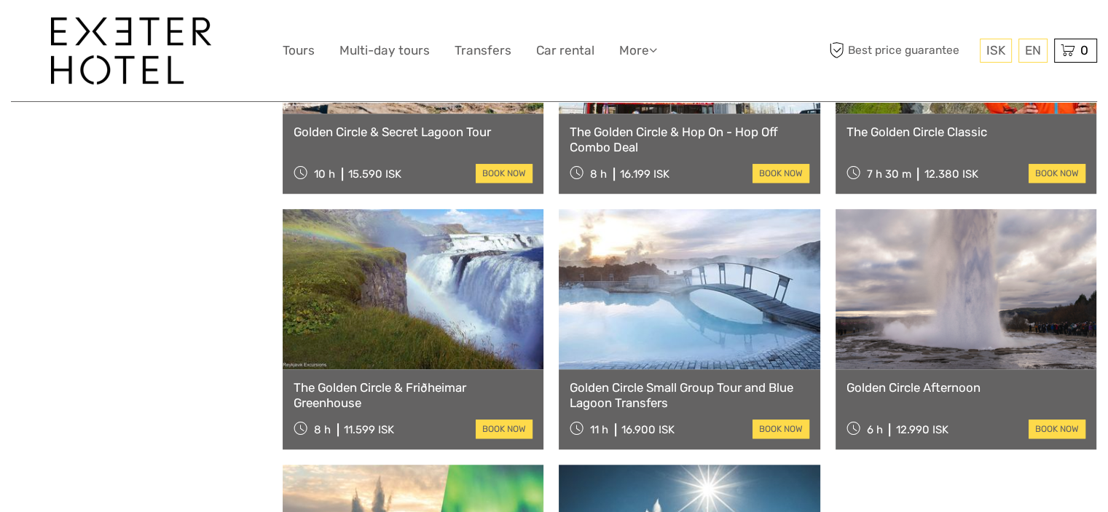
click at [428, 350] on link at bounding box center [413, 289] width 261 height 160
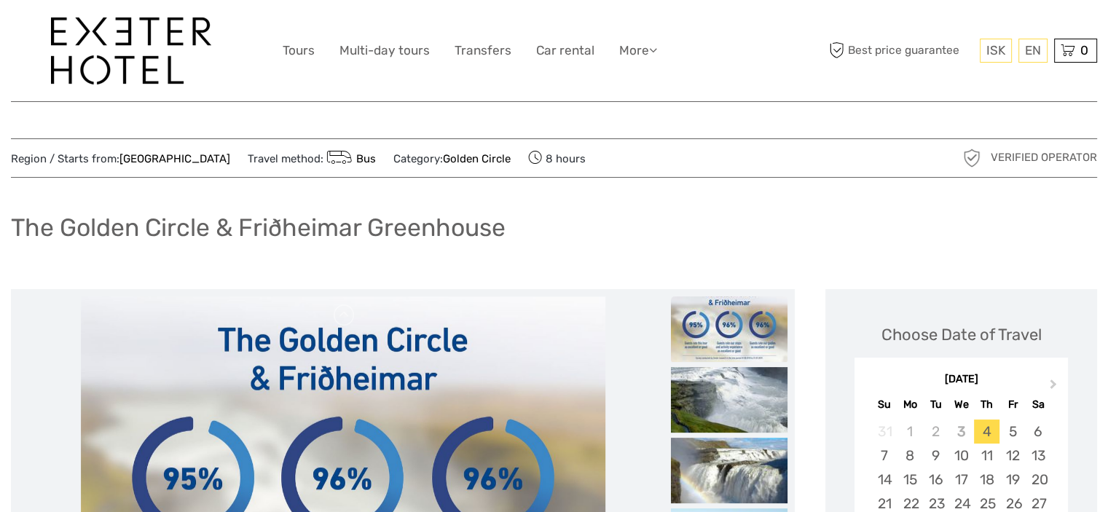
click at [382, 215] on h1 "The Golden Circle & Friðheimar Greenhouse" at bounding box center [258, 228] width 495 height 30
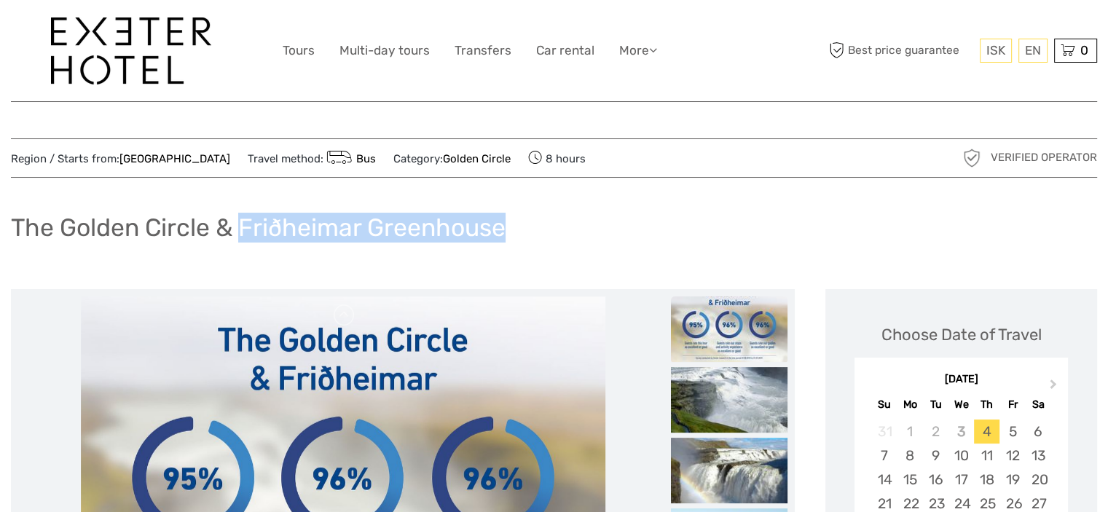
drag, startPoint x: 239, startPoint y: 226, endPoint x: 544, endPoint y: 242, distance: 305.0
click at [544, 242] on div "The Golden Circle & Friðheimar Greenhouse" at bounding box center [554, 233] width 1087 height 53
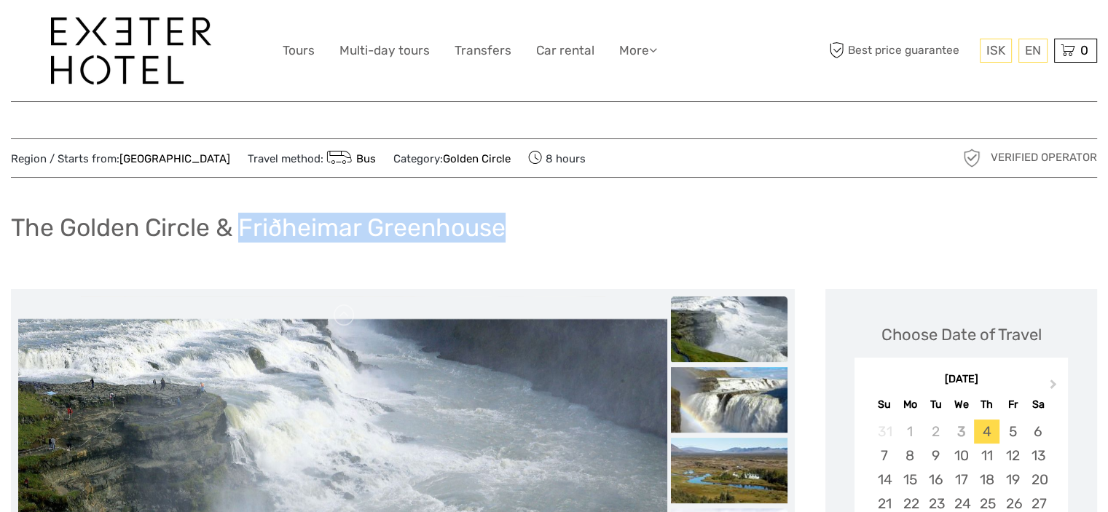
copy h1 "Friðheimar Greenhouse"
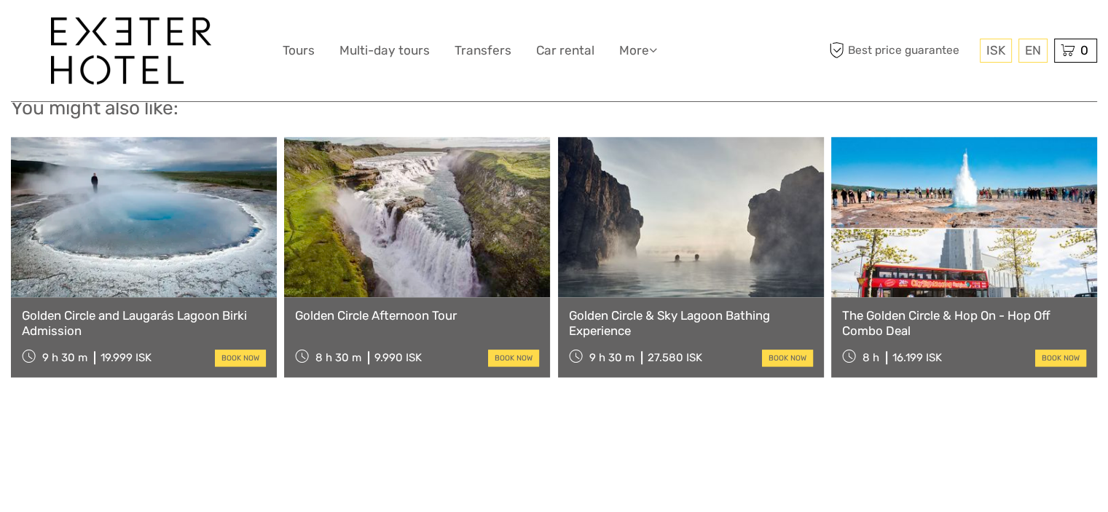
scroll to position [1530, 0]
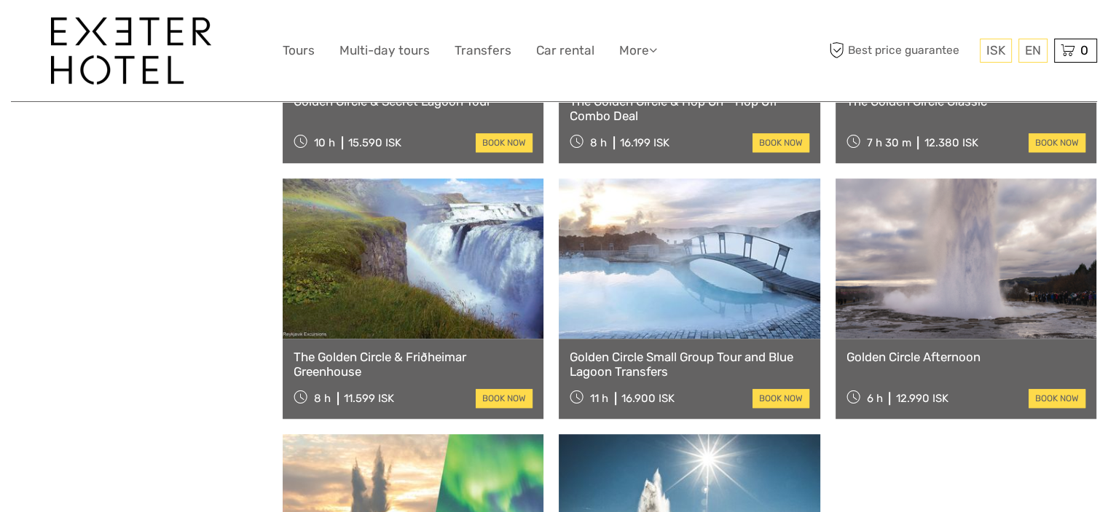
select select
